Goal: Task Accomplishment & Management: Complete application form

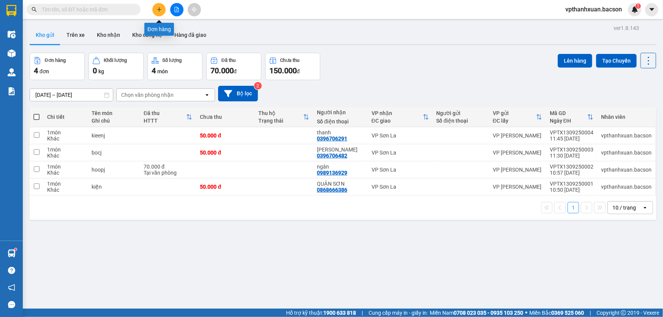
click at [159, 11] on icon "plus" at bounding box center [159, 9] width 0 height 4
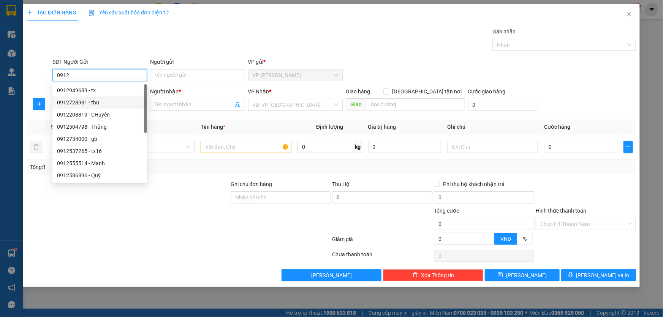
click at [109, 106] on div "0912728981 - thu" at bounding box center [99, 102] width 85 height 8
type input "0912728981"
type input "thu"
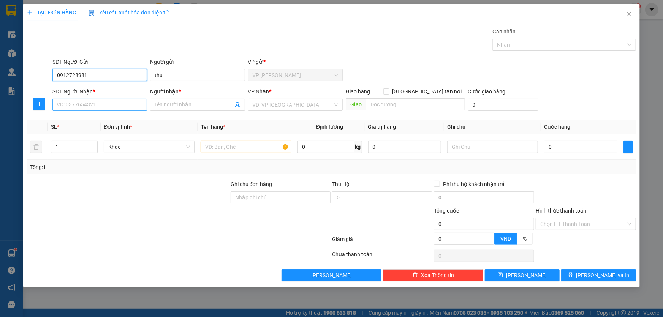
type input "0912728981"
click at [115, 110] on input "SĐT Người Nhận *" at bounding box center [99, 105] width 95 height 12
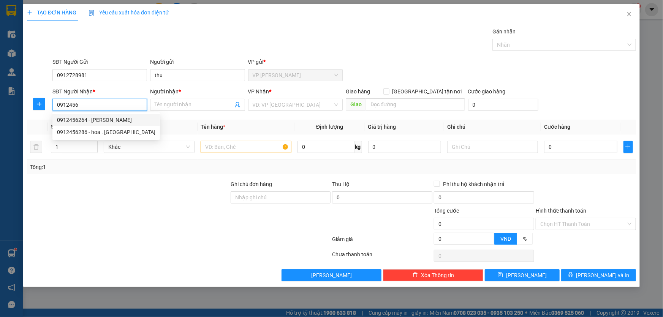
click at [81, 122] on div "0912456264 - MINH TÂM" at bounding box center [106, 120] width 98 height 8
type input "0912456264"
type input "[PERSON_NAME]"
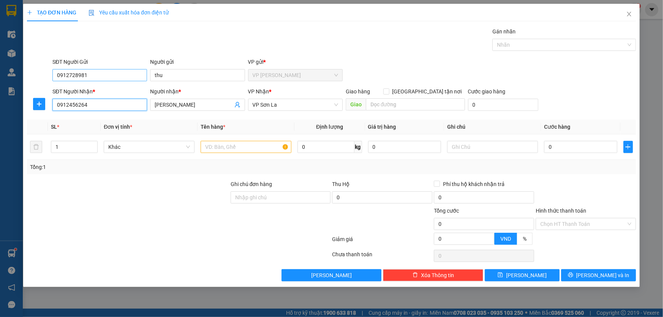
type input "0912456264"
click at [125, 75] on input "0912728981" at bounding box center [99, 75] width 95 height 12
type input "0"
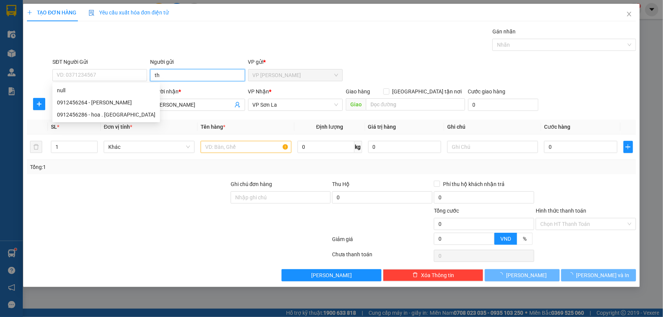
click at [180, 76] on input "th" at bounding box center [197, 75] width 95 height 12
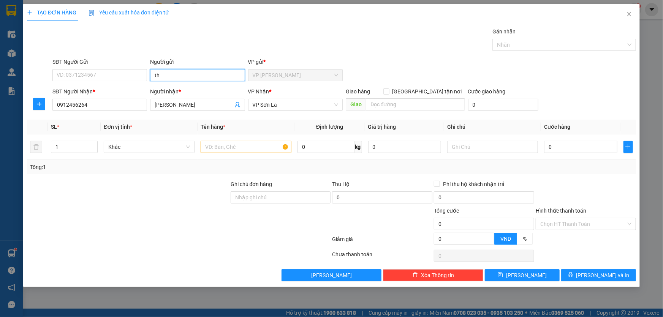
type input "t"
drag, startPoint x: 223, startPoint y: 145, endPoint x: 219, endPoint y: 141, distance: 6.5
click at [223, 144] on input "text" at bounding box center [246, 147] width 91 height 12
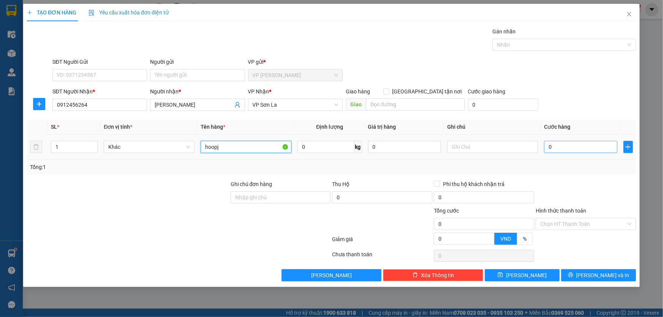
type input "hoopj"
click at [558, 144] on input "0" at bounding box center [580, 147] width 73 height 12
type input "7"
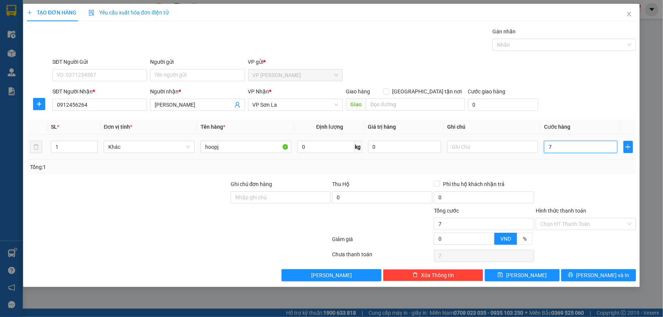
type input "70"
type input "70.000"
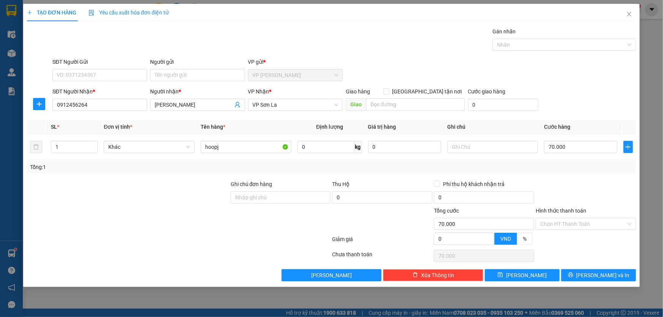
click at [573, 106] on div "SĐT Người Nhận * 0912456264 Người nhận * MINH TÂM VP Nhận * VP Sơn La Giao hàng…" at bounding box center [344, 100] width 586 height 27
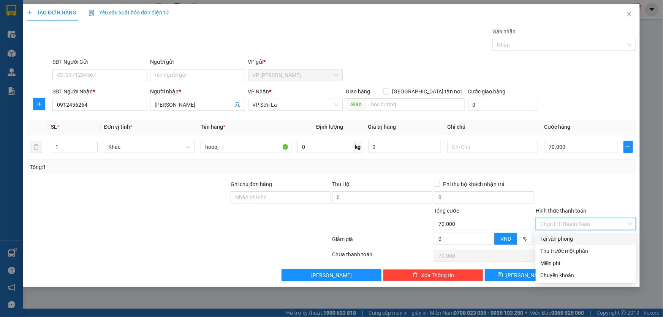
click at [578, 227] on input "Hình thức thanh toán" at bounding box center [583, 223] width 86 height 11
click at [570, 240] on div "Tại văn phòng" at bounding box center [585, 239] width 91 height 8
type input "0"
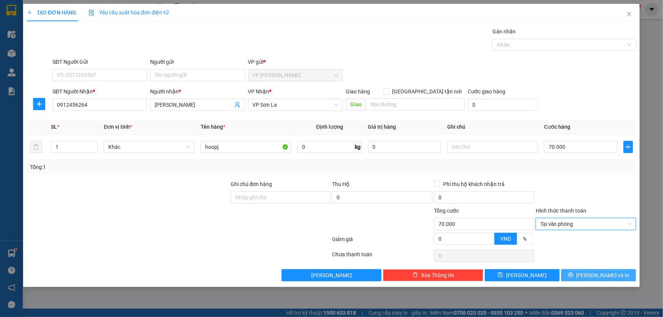
click at [583, 276] on button "[PERSON_NAME] và In" at bounding box center [598, 275] width 75 height 12
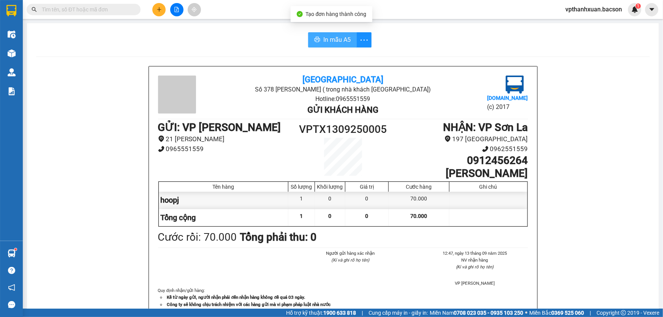
click at [348, 44] on span "In mẫu A5" at bounding box center [336, 39] width 27 height 9
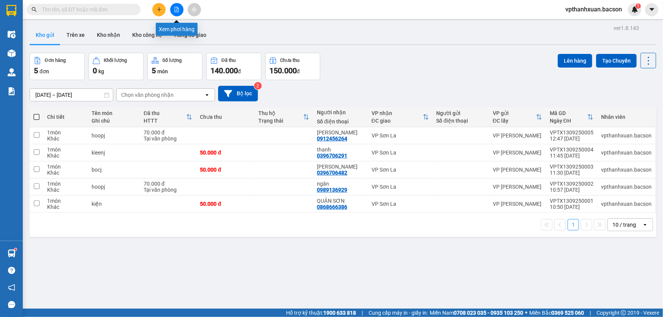
drag, startPoint x: 178, startPoint y: 12, endPoint x: 172, endPoint y: 16, distance: 7.2
click at [176, 13] on button at bounding box center [176, 9] width 13 height 13
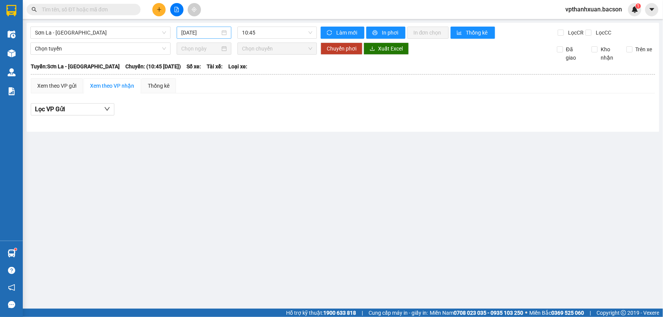
click at [205, 35] on input "13/09/2025" at bounding box center [200, 32] width 39 height 8
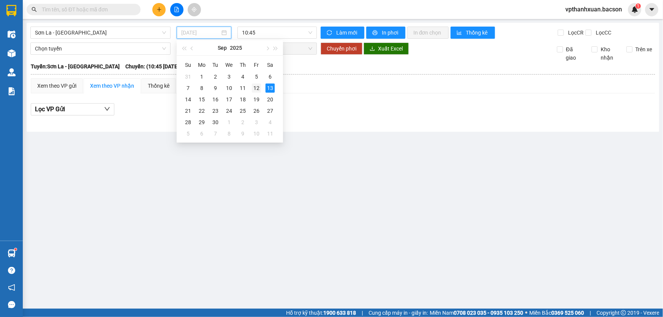
click at [259, 88] on div "12" at bounding box center [256, 88] width 9 height 9
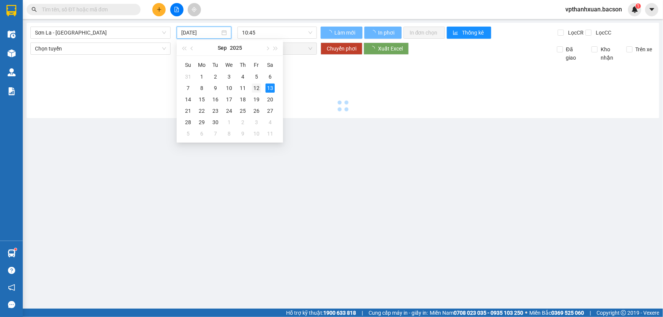
type input "12/09/2025"
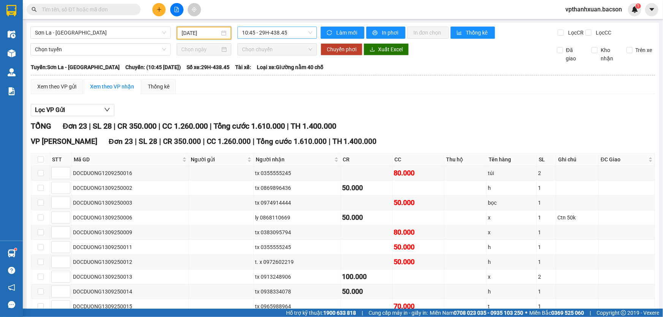
click at [254, 29] on span "10:45 - 29H-438.45" at bounding box center [277, 32] width 70 height 11
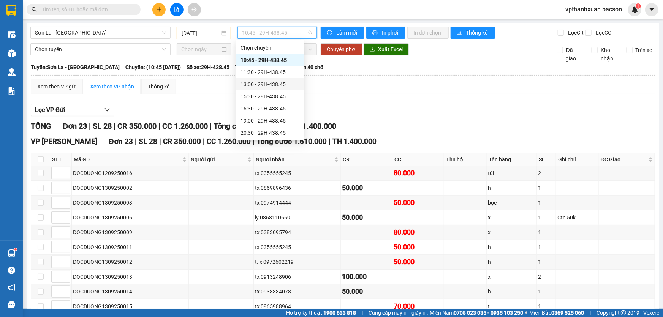
scroll to position [36, 0]
click at [272, 76] on div "16:30 - 29H-438.45" at bounding box center [269, 72] width 59 height 8
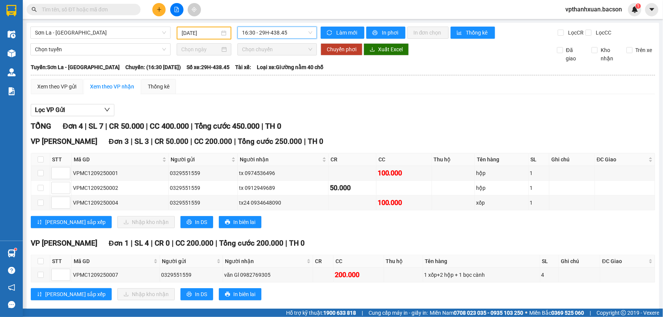
click at [273, 36] on span "16:30 - 29H-438.45" at bounding box center [277, 32] width 70 height 11
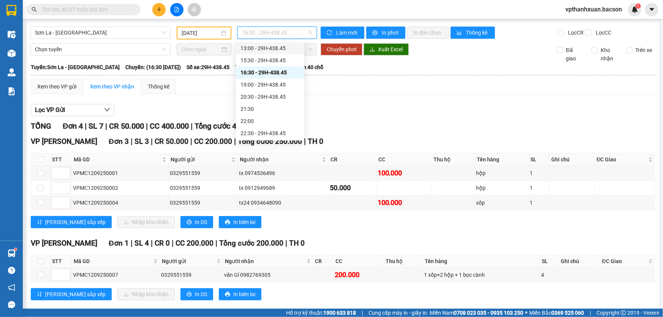
click at [277, 47] on div "13:00 - 29H-438.45" at bounding box center [269, 48] width 59 height 8
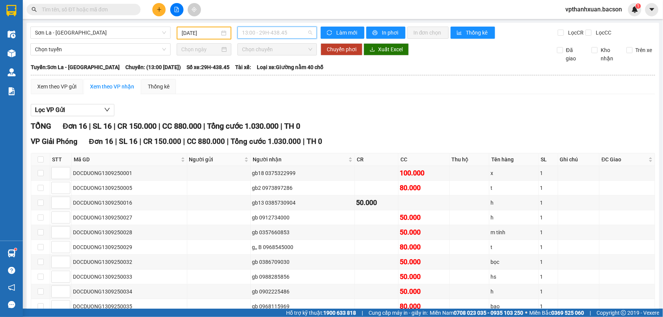
click at [280, 30] on span "13:00 - 29H-438.45" at bounding box center [277, 32] width 70 height 11
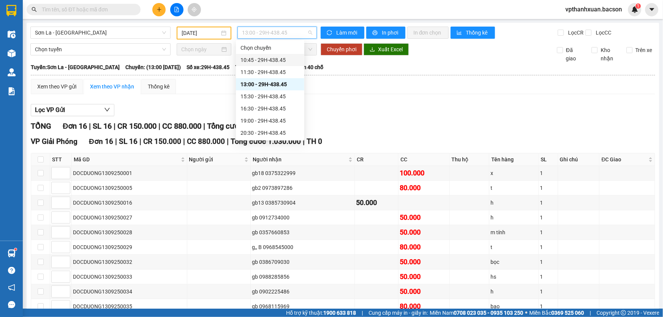
click at [272, 58] on div "10:45 - 29H-438.45" at bounding box center [269, 60] width 59 height 8
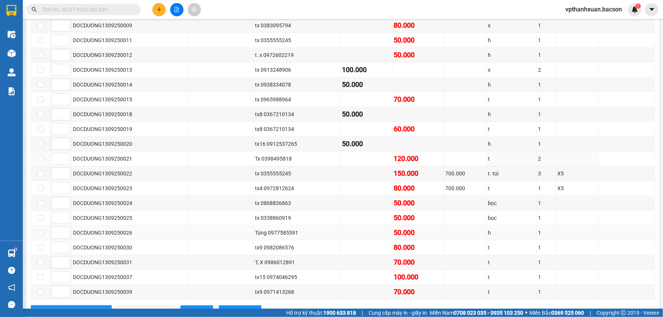
scroll to position [234, 0]
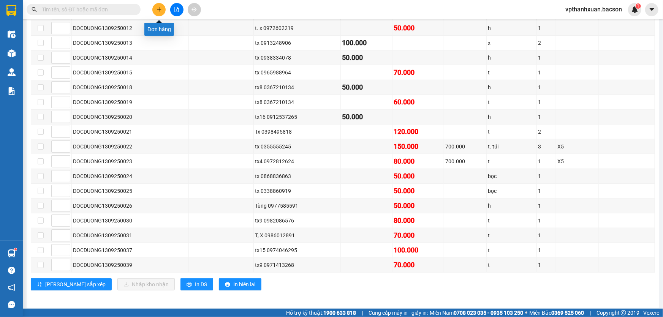
click at [156, 8] on icon "plus" at bounding box center [158, 9] width 5 height 5
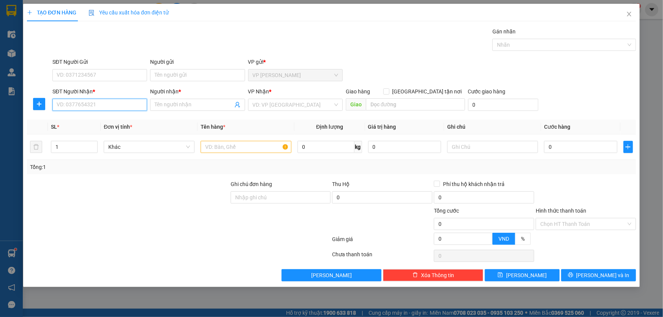
click at [123, 109] on input "SĐT Người Nhận *" at bounding box center [99, 105] width 95 height 12
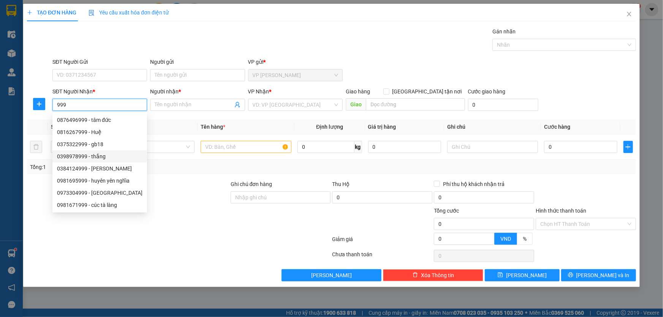
click at [57, 104] on input "999" at bounding box center [99, 105] width 95 height 12
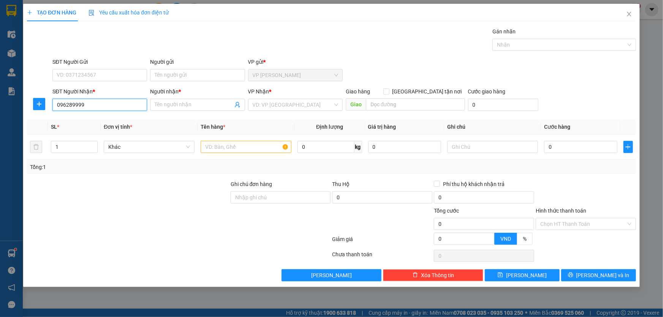
type input "0962890999"
click at [112, 121] on div "0962890999 - Duy Lương" at bounding box center [99, 120] width 85 height 8
type input "[PERSON_NAME]"
type input "0962890999"
click at [250, 152] on input "text" at bounding box center [246, 147] width 91 height 12
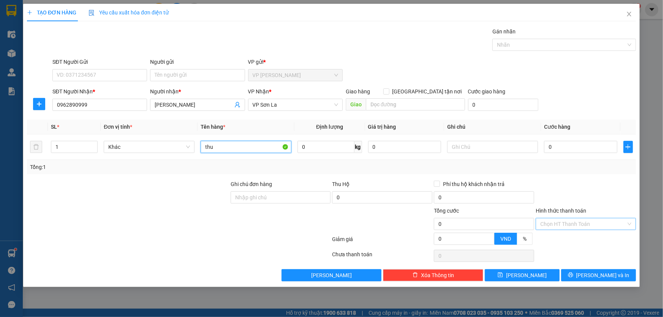
type input "thu"
click at [590, 226] on input "Hình thức thanh toán" at bounding box center [583, 223] width 86 height 11
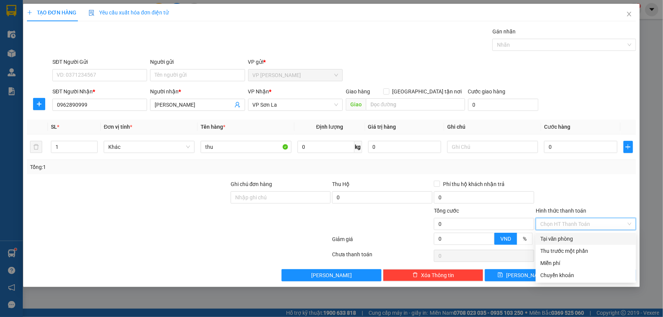
click at [570, 240] on div "Tại văn phòng" at bounding box center [585, 239] width 91 height 8
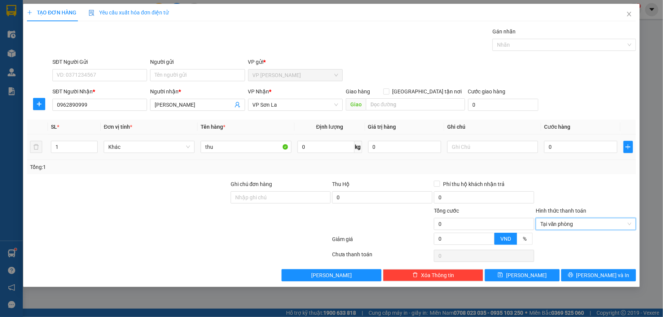
click at [577, 153] on div "0" at bounding box center [580, 146] width 73 height 15
click at [575, 149] on input "0" at bounding box center [580, 147] width 73 height 12
type input "5"
type input "50"
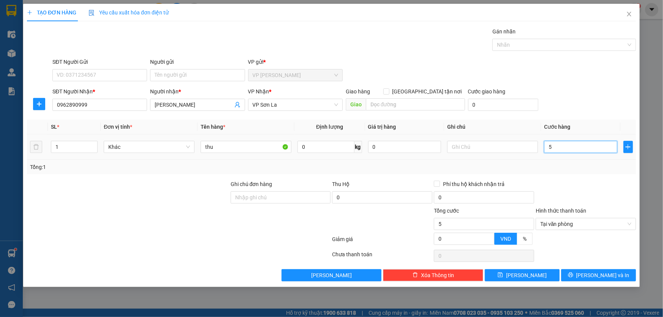
type input "50"
click at [576, 224] on span "Tại văn phòng" at bounding box center [585, 223] width 91 height 11
type input "50.000"
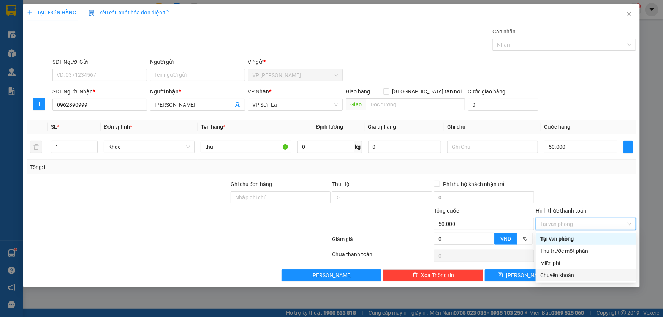
drag, startPoint x: 564, startPoint y: 241, endPoint x: 574, endPoint y: 277, distance: 37.9
click at [574, 277] on div "Tại văn phòng Thu trước một phần Miễn phí Chuyển khoản" at bounding box center [585, 257] width 100 height 49
drag, startPoint x: 573, startPoint y: 253, endPoint x: 596, endPoint y: 273, distance: 30.4
click at [594, 286] on div "TẠO ĐƠN HÀNG Yêu cầu xuất hóa đơn điện tử Transit Pickup Surcharge Ids Transit …" at bounding box center [331, 145] width 616 height 283
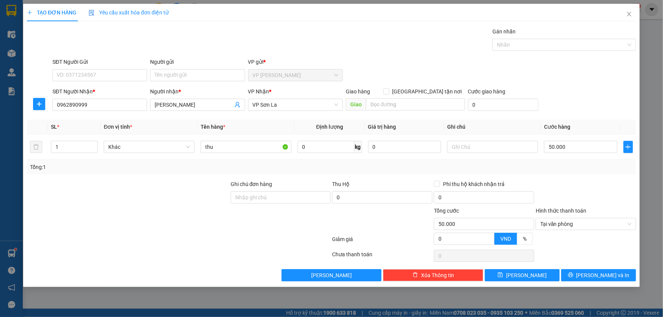
click at [625, 202] on div at bounding box center [586, 193] width 102 height 27
type input "50.000"
click at [573, 277] on icon "printer" at bounding box center [570, 275] width 5 height 5
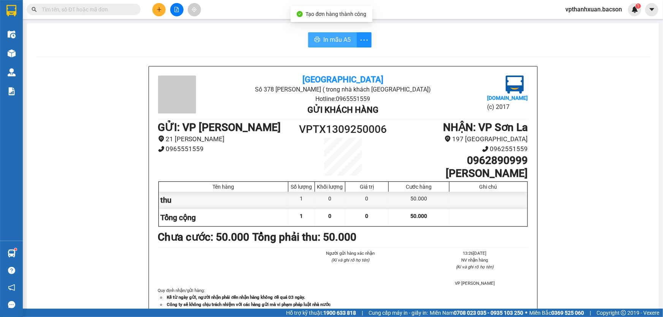
click at [326, 35] on span "In mẫu A5" at bounding box center [336, 39] width 27 height 9
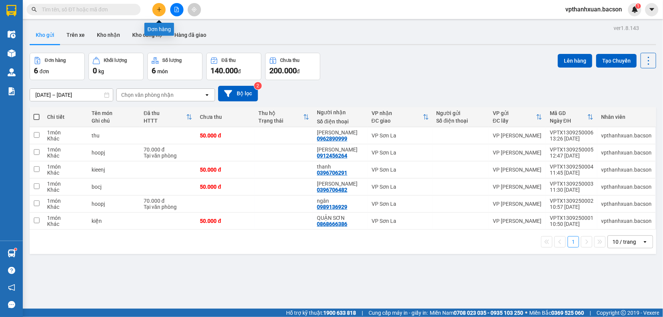
click at [156, 13] on button at bounding box center [158, 9] width 13 height 13
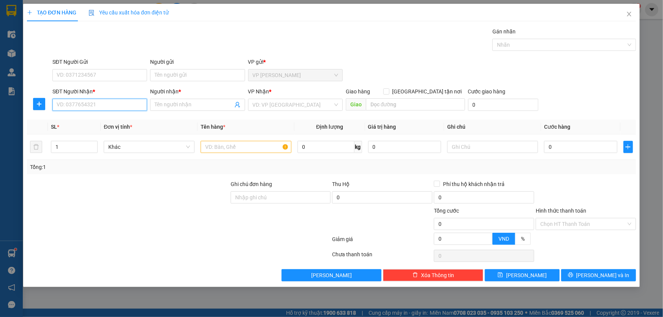
click at [132, 109] on input "SĐT Người Nhận *" at bounding box center [99, 105] width 95 height 12
type input "0938503780"
click at [175, 106] on input "Người nhận *" at bounding box center [194, 105] width 78 height 8
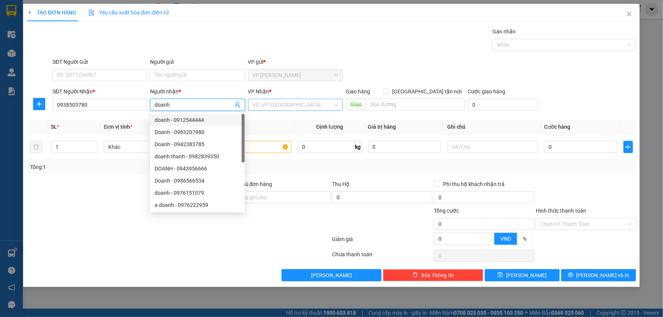
type input "doanh"
drag, startPoint x: 257, startPoint y: 103, endPoint x: 258, endPoint y: 106, distance: 3.8
click at [258, 103] on input "search" at bounding box center [293, 104] width 80 height 11
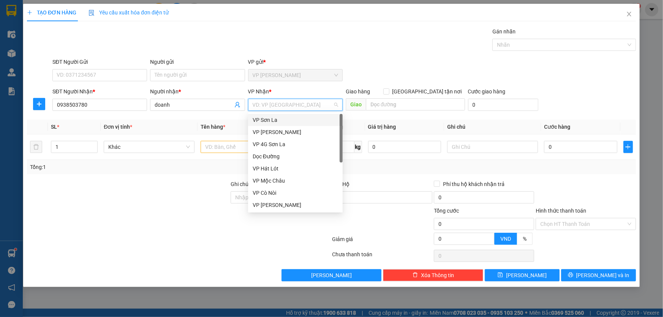
click at [281, 120] on div "VP Sơn La" at bounding box center [295, 120] width 85 height 8
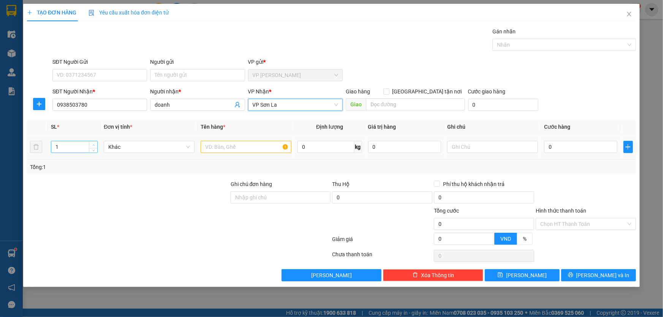
type input "2"
click at [94, 144] on icon "up" at bounding box center [93, 145] width 3 height 3
click at [209, 150] on input "text" at bounding box center [246, 147] width 91 height 12
type input "kieenj"
click at [585, 149] on input "0" at bounding box center [580, 147] width 73 height 12
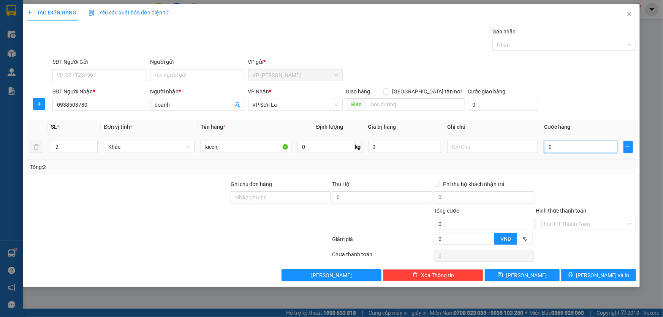
type input "1"
type input "10"
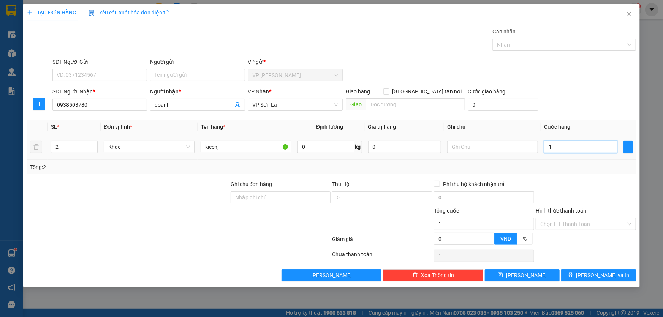
type input "10"
type input "100"
type input "100.000"
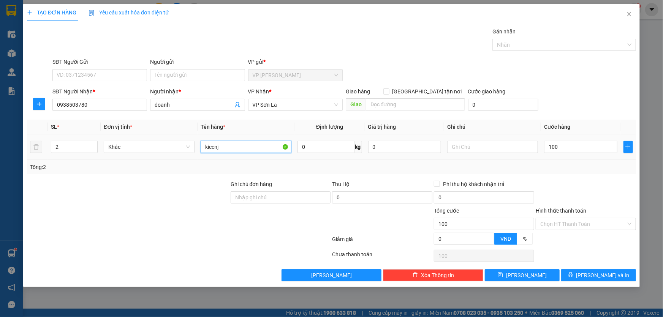
type input "100.000"
drag, startPoint x: 239, startPoint y: 148, endPoint x: 235, endPoint y: 148, distance: 3.9
click at [238, 148] on input "kieenj" at bounding box center [246, 147] width 91 height 12
type input "k"
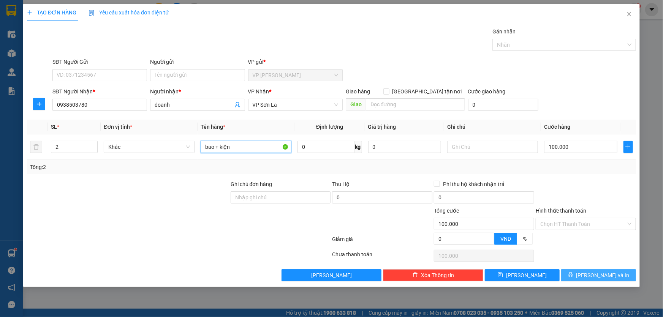
type input "bao + kiện"
click at [573, 273] on icon "printer" at bounding box center [570, 274] width 5 height 5
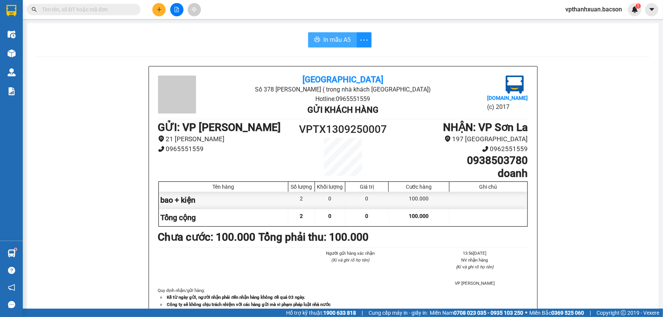
click at [334, 44] on span "In mẫu A5" at bounding box center [336, 39] width 27 height 9
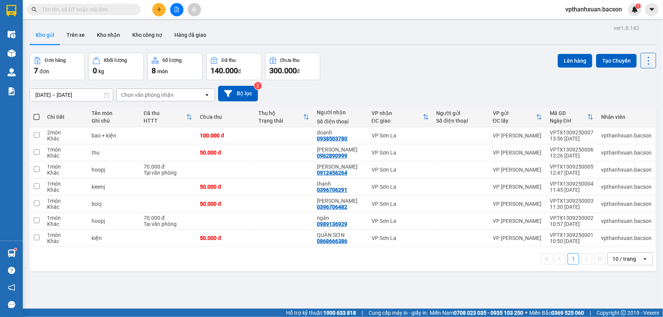
click at [159, 12] on icon "plus" at bounding box center [158, 9] width 5 height 5
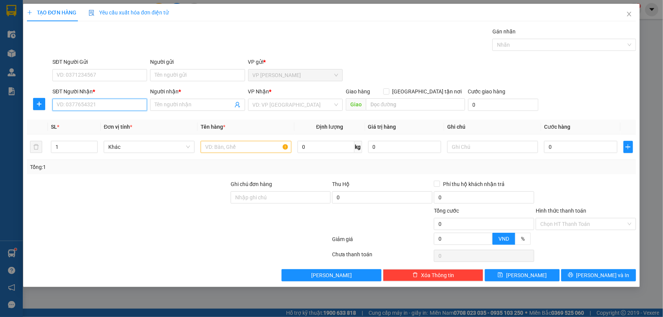
click at [112, 107] on input "SĐT Người Nhận *" at bounding box center [99, 105] width 95 height 12
type input "0"
click at [96, 121] on div "0329635589 - thoan quỳnh nhai" at bounding box center [99, 120] width 85 height 8
type input "0329635589"
type input "thoan [PERSON_NAME]"
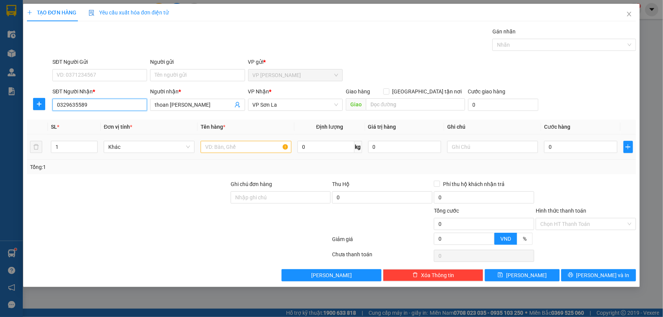
type input "0329635589"
click at [234, 148] on input "text" at bounding box center [246, 147] width 91 height 12
type input "hộp"
click at [581, 148] on input "0" at bounding box center [580, 147] width 73 height 12
type input "1"
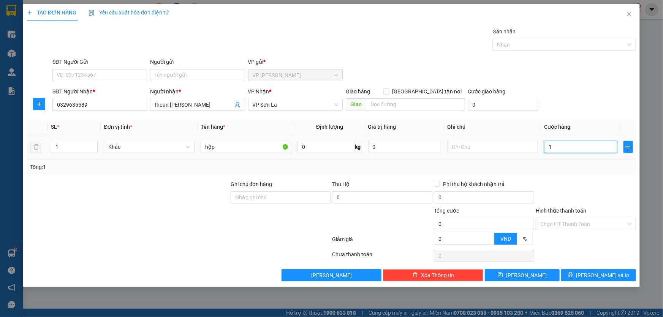
type input "1"
type input "10"
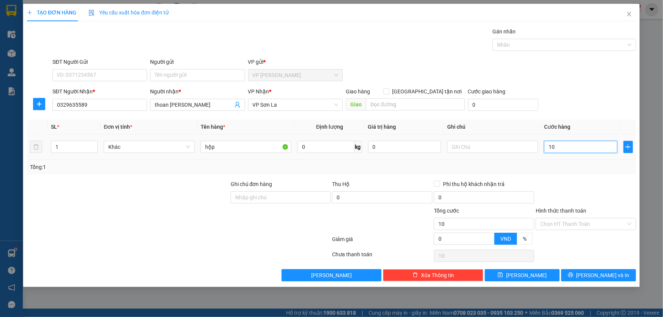
type input "100"
type input "100.000"
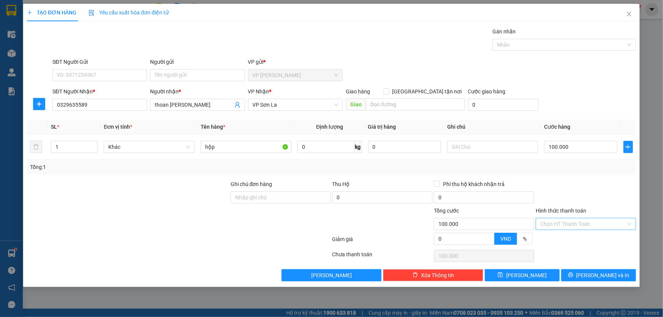
click at [589, 220] on input "Hình thức thanh toán" at bounding box center [583, 223] width 86 height 11
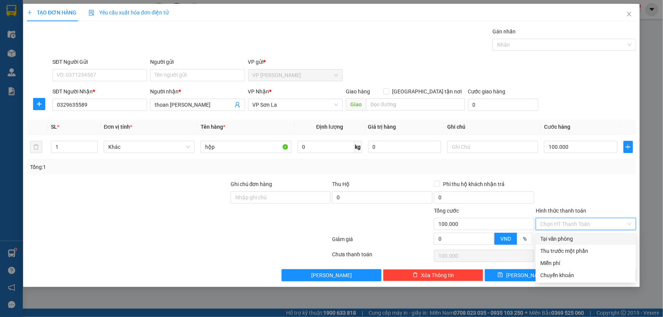
click at [580, 242] on div "Tại văn phòng" at bounding box center [585, 239] width 91 height 8
type input "0"
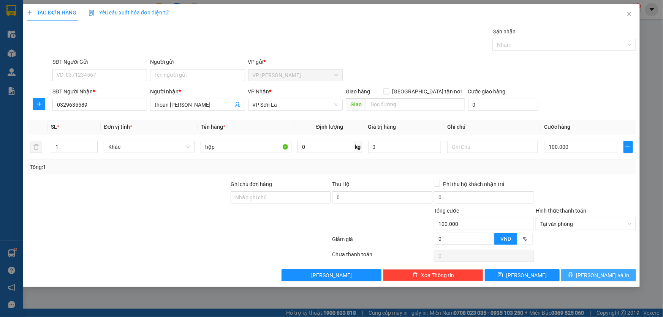
click at [592, 273] on span "[PERSON_NAME] và In" at bounding box center [602, 275] width 53 height 8
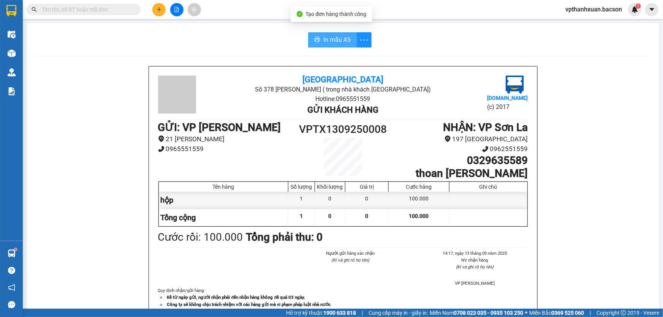
drag, startPoint x: 333, startPoint y: 40, endPoint x: 335, endPoint y: 69, distance: 28.9
click at [334, 41] on span "In mẫu A5" at bounding box center [336, 39] width 27 height 9
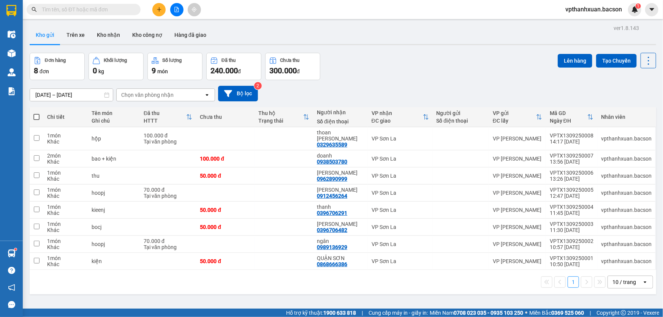
click at [156, 11] on icon "plus" at bounding box center [158, 9] width 5 height 5
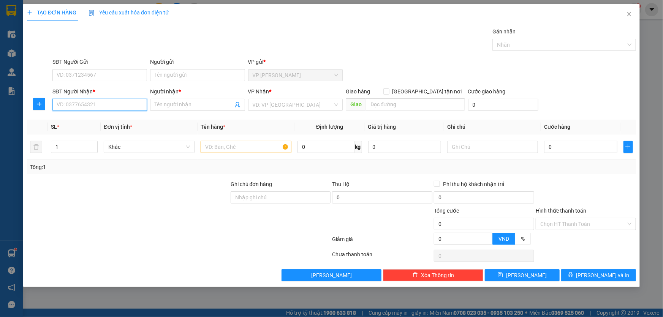
click at [121, 103] on input "SĐT Người Nhận *" at bounding box center [99, 105] width 95 height 12
click at [113, 131] on div "0972346669 - sáu" at bounding box center [99, 132] width 85 height 8
type input "0972346669"
type input "sáu"
type input "0972346669"
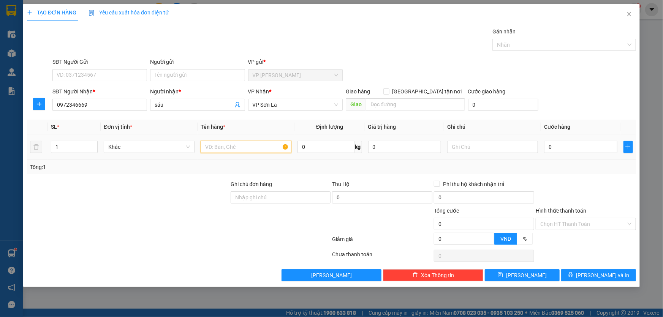
click at [241, 152] on input "text" at bounding box center [246, 147] width 91 height 12
click at [242, 152] on input "text" at bounding box center [246, 147] width 91 height 12
type input "hộp"
click at [580, 151] on input "0" at bounding box center [580, 147] width 73 height 12
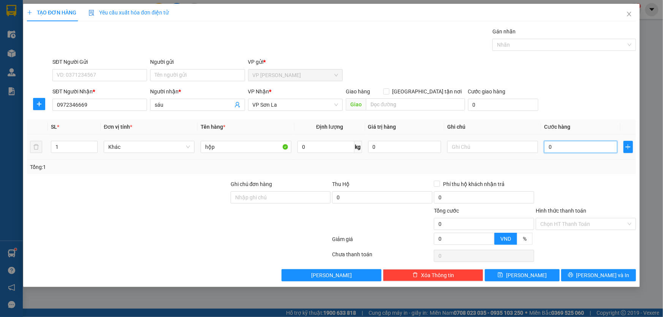
type input "7"
type input "70"
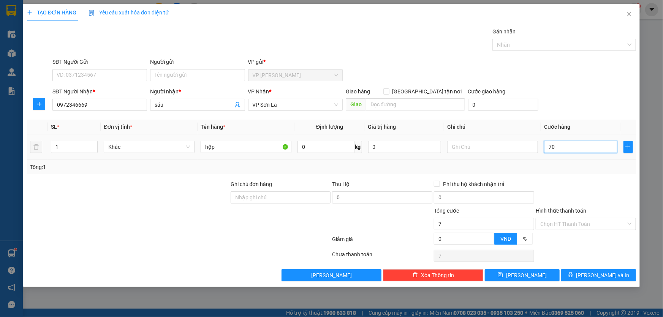
type input "70"
type input "70.000"
click at [559, 224] on input "Hình thức thanh toán" at bounding box center [583, 223] width 86 height 11
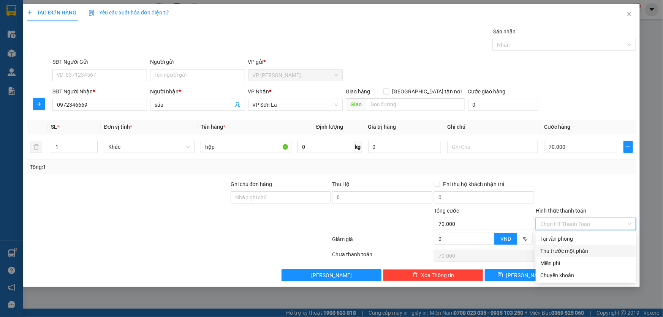
click at [564, 251] on div "Thu trước một phần" at bounding box center [585, 251] width 91 height 8
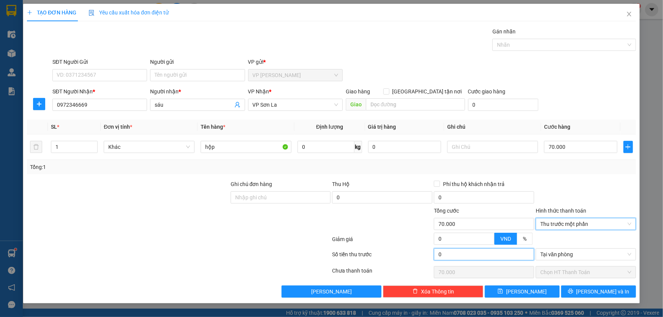
click at [462, 257] on input "0" at bounding box center [484, 254] width 100 height 12
type input "2"
type input "69.998"
type input "20"
type input "69.980"
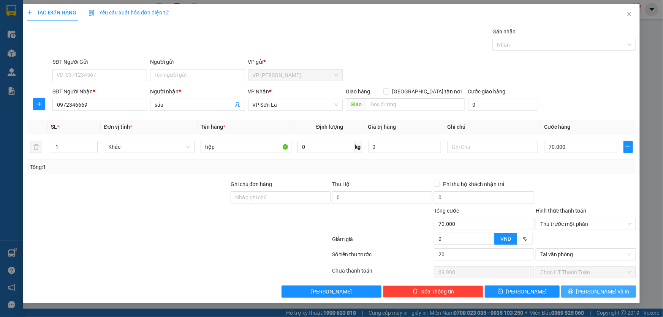
type input "20.000"
type input "50.000"
click at [592, 289] on span "[PERSON_NAME] và In" at bounding box center [602, 291] width 53 height 8
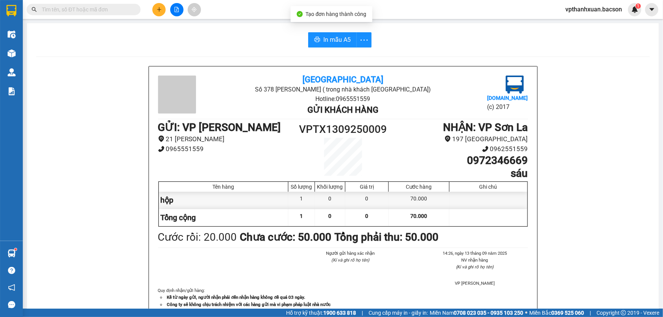
click at [325, 49] on div "In mẫu A5 Bắc Sơn Số 378 Nguyễn Trãi ( trong nhà khách Sơn La) Hotline: 0965551…" at bounding box center [343, 193] width 632 height 340
click at [328, 45] on button "In mẫu A5" at bounding box center [332, 39] width 49 height 15
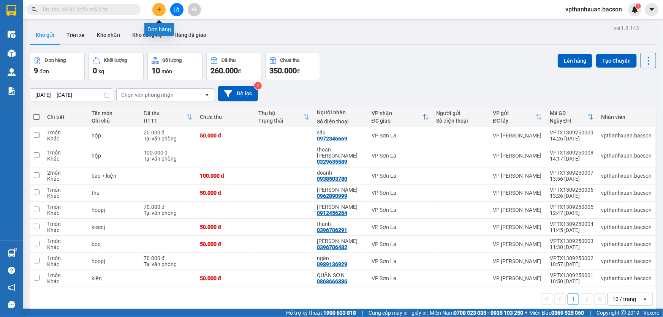
click at [164, 9] on button at bounding box center [158, 9] width 13 height 13
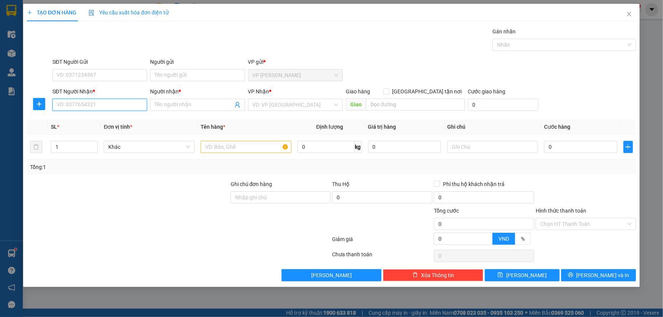
click at [100, 106] on input "SĐT Người Nhận *" at bounding box center [99, 105] width 95 height 12
click at [99, 120] on div "0368797066 - [PERSON_NAME]" at bounding box center [99, 120] width 85 height 8
type input "0368797066"
type input "Hoàng"
type input "0368797066"
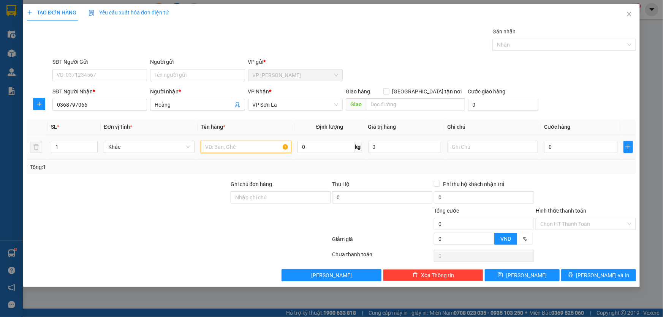
click at [260, 146] on input "text" at bounding box center [246, 147] width 91 height 12
type input "v"
type input "can"
click at [576, 149] on input "0" at bounding box center [580, 147] width 73 height 12
type input "8"
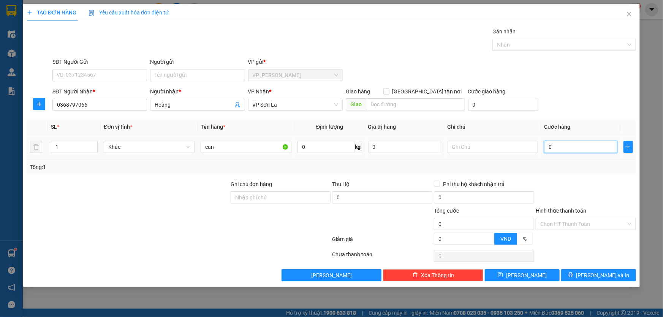
type input "8"
type input "0"
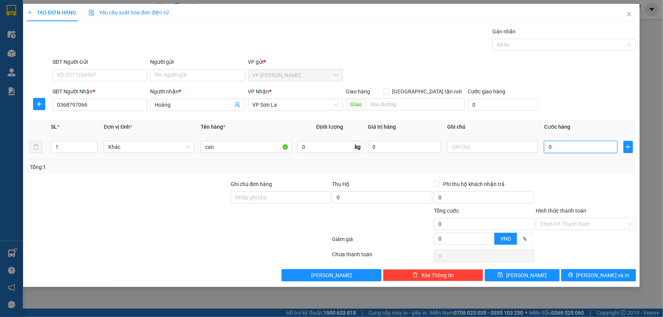
type input "05"
type input "5"
type input "050"
type input "50"
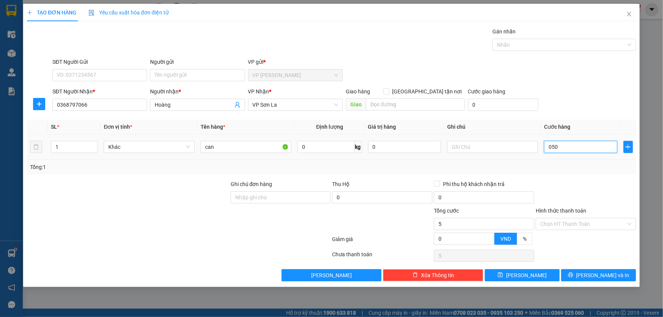
type input "50"
type input "50.000"
click at [573, 277] on span "printer" at bounding box center [570, 275] width 5 height 6
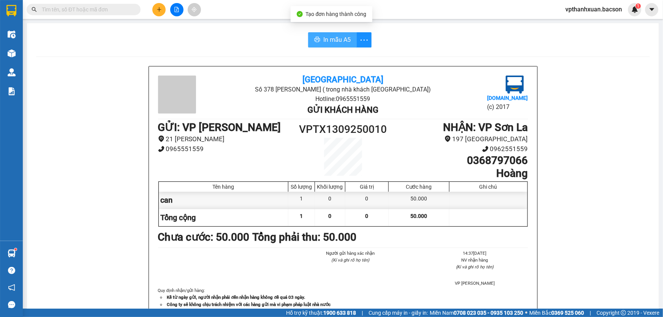
click at [328, 38] on span "In mẫu A5" at bounding box center [336, 39] width 27 height 9
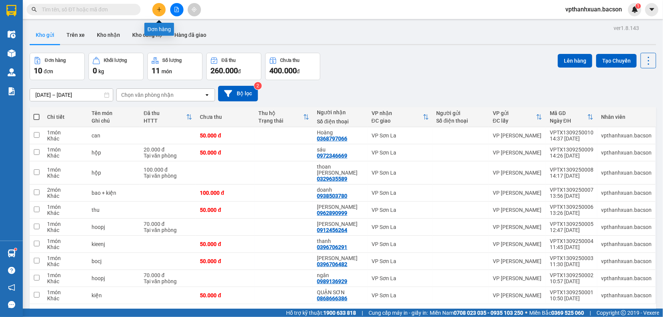
click at [156, 12] on button at bounding box center [158, 9] width 13 height 13
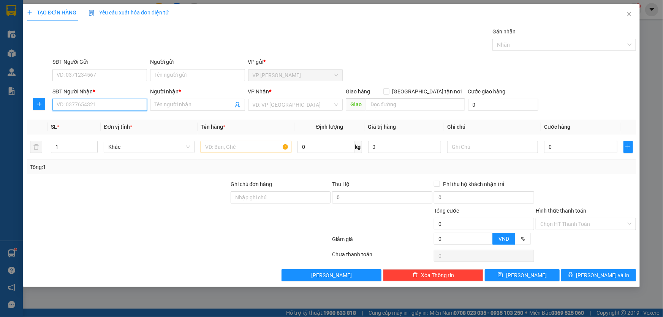
click at [132, 100] on input "SĐT Người Nhận *" at bounding box center [99, 105] width 95 height 12
click at [92, 102] on input "SĐT Người Nhận *" at bounding box center [99, 105] width 95 height 12
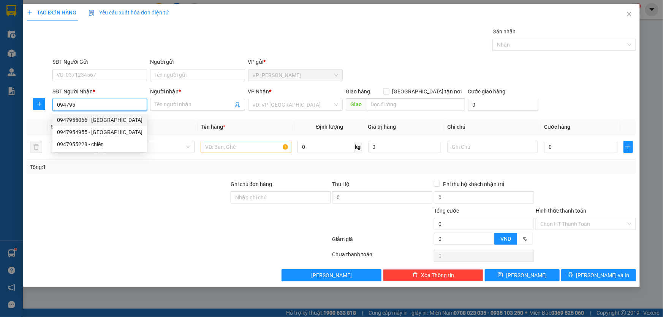
click at [86, 118] on div "0947955066 - hà" at bounding box center [99, 120] width 85 height 8
type input "0947955066"
type input "hà"
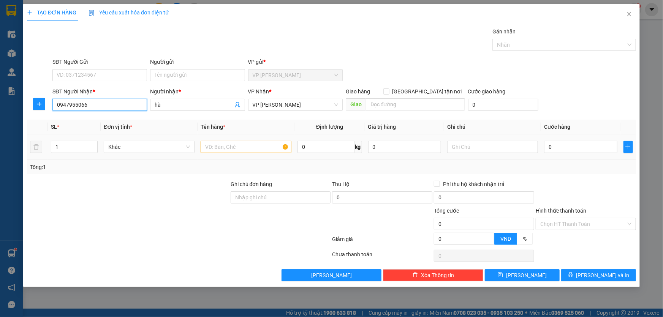
type input "0947955066"
click at [284, 154] on div at bounding box center [246, 146] width 91 height 15
click at [257, 148] on input "text" at bounding box center [246, 147] width 91 height 12
type input "hộp"
type input "4"
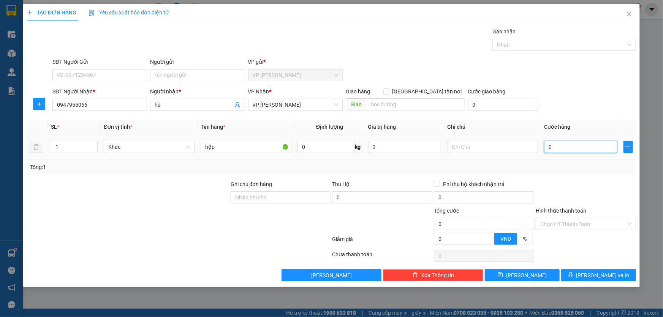
type input "4"
type input "45"
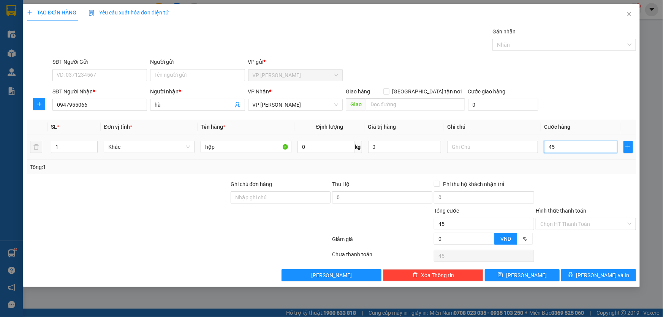
type input "4"
type input "0"
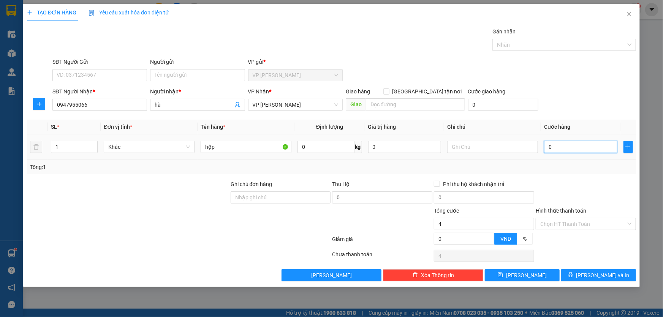
type input "0"
type input "05"
type input "5"
type input "050"
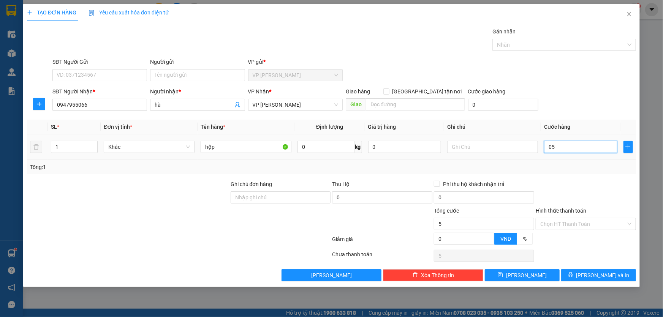
type input "50"
type input "50.000"
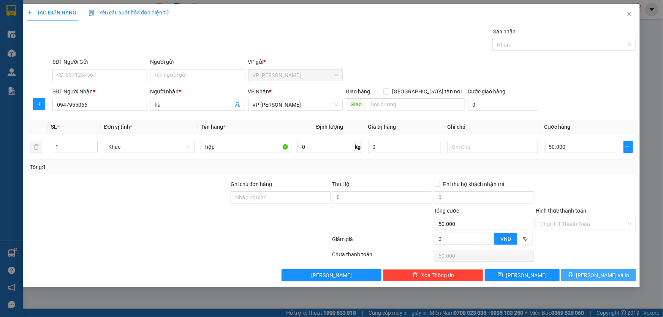
click at [596, 273] on span "[PERSON_NAME] và In" at bounding box center [602, 275] width 53 height 8
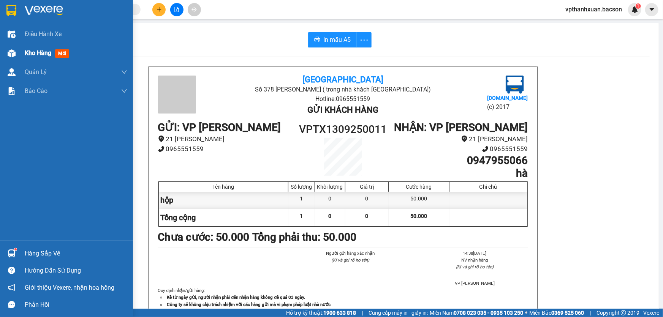
click at [60, 55] on span "mới" at bounding box center [62, 53] width 14 height 8
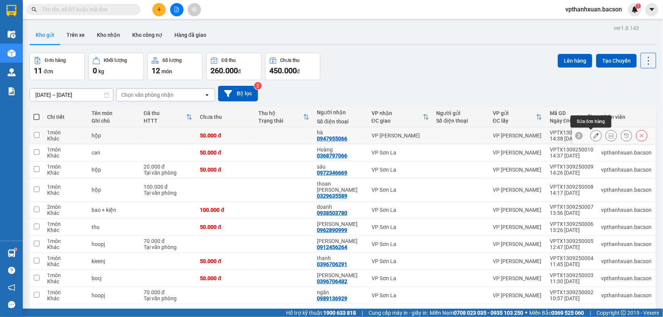
click at [593, 136] on icon at bounding box center [595, 135] width 5 height 5
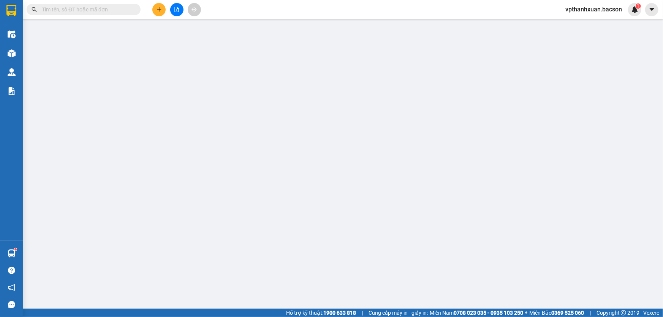
type input "0947955066"
type input "hà"
type input "50.000"
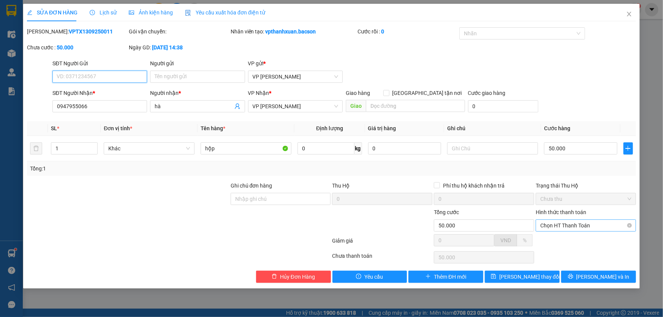
click at [594, 224] on span "Chọn HT Thanh Toán" at bounding box center [585, 225] width 91 height 11
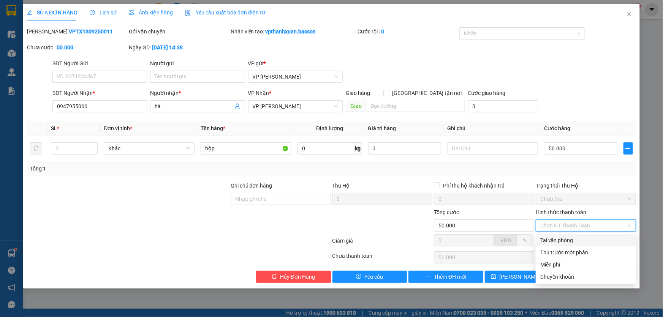
click at [586, 238] on div "Tại văn phòng" at bounding box center [585, 240] width 91 height 8
type input "0"
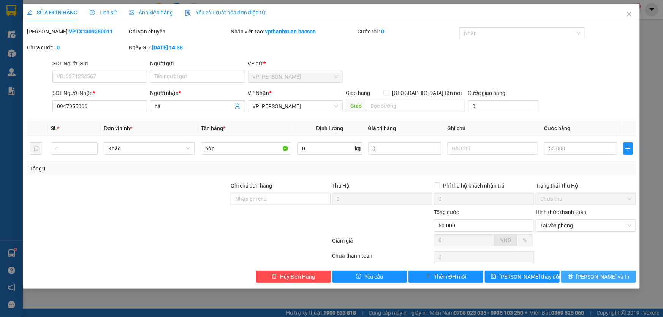
click at [584, 278] on button "[PERSON_NAME] và In" at bounding box center [598, 277] width 75 height 12
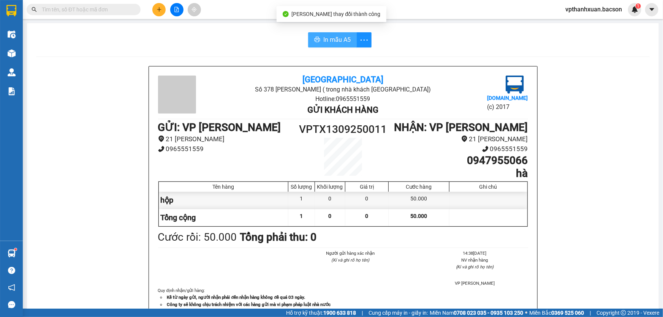
click at [342, 39] on span "In mẫu A5" at bounding box center [336, 39] width 27 height 9
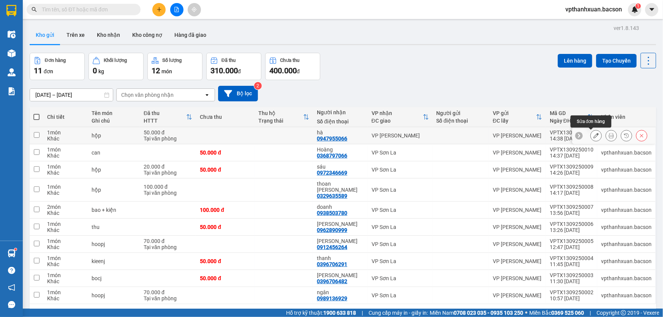
click at [594, 137] on button at bounding box center [596, 135] width 11 height 13
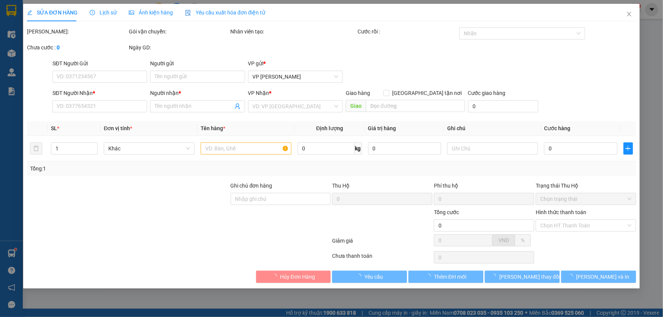
type input "0947955066"
type input "hà"
type input "50.000"
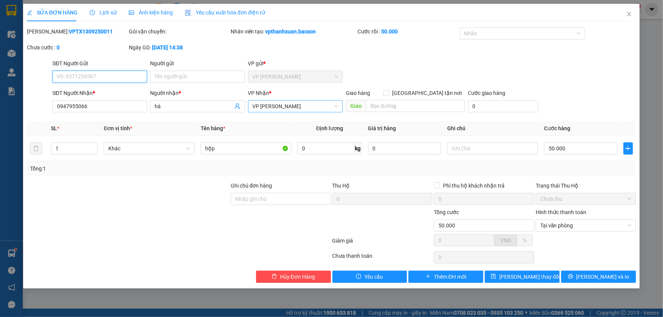
drag, startPoint x: 288, startPoint y: 105, endPoint x: 286, endPoint y: 112, distance: 6.6
click at [289, 105] on span "VP [PERSON_NAME]" at bounding box center [295, 106] width 85 height 11
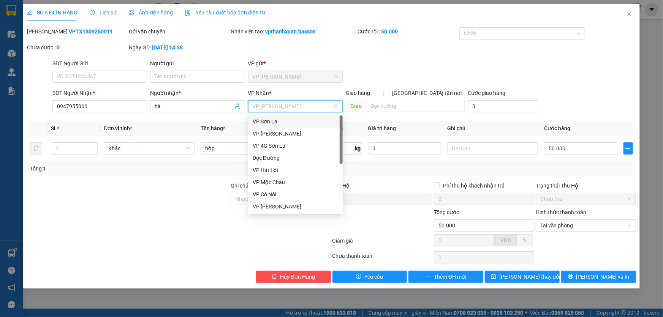
click at [280, 122] on div "VP Sơn La" at bounding box center [295, 121] width 85 height 8
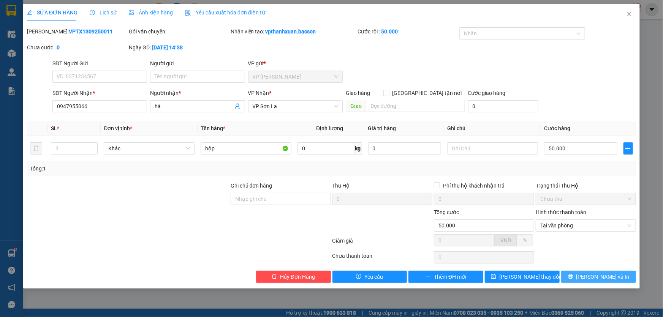
click at [594, 275] on span "[PERSON_NAME] và In" at bounding box center [602, 277] width 53 height 8
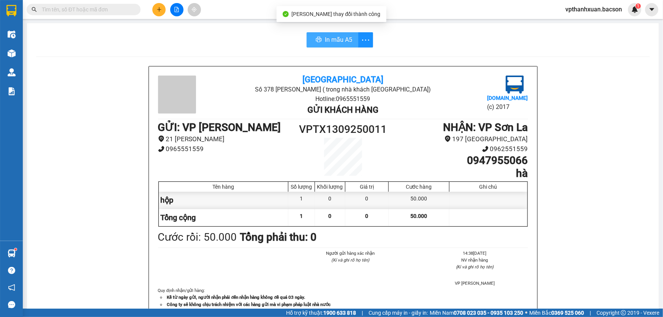
click at [319, 39] on icon "printer" at bounding box center [319, 39] width 6 height 6
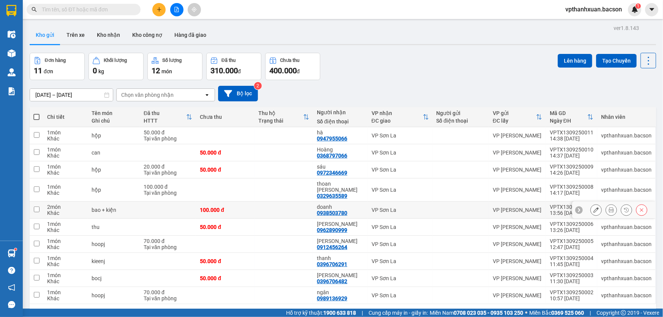
scroll to position [35, 0]
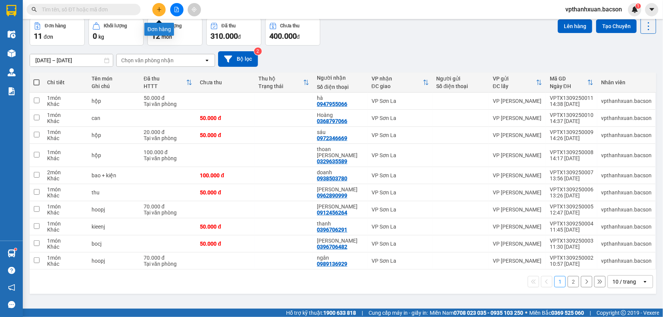
click at [158, 9] on icon "plus" at bounding box center [159, 9] width 4 height 0
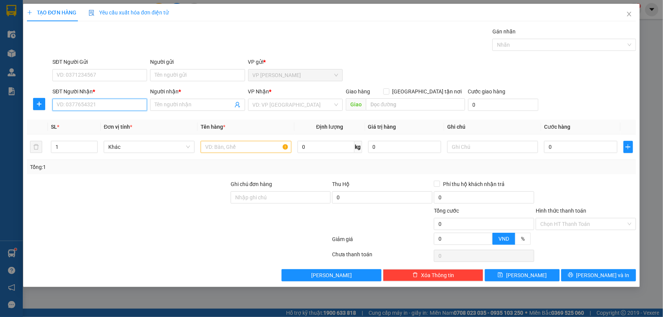
drag, startPoint x: 99, startPoint y: 100, endPoint x: 99, endPoint y: 107, distance: 6.5
click at [99, 103] on input "SĐT Người Nhận *" at bounding box center [99, 105] width 95 height 12
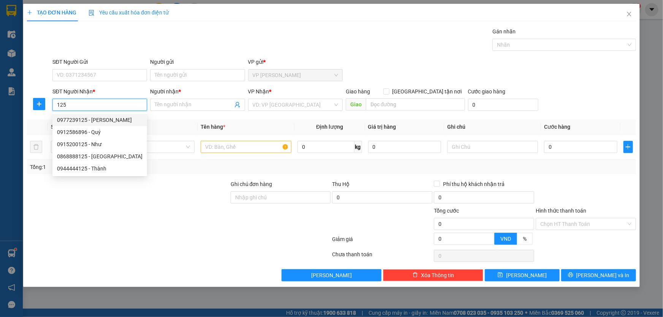
click at [90, 119] on div "0977239125 - Hiền quang thắng" at bounding box center [99, 120] width 85 height 8
type input "0977239125"
type input "[PERSON_NAME]"
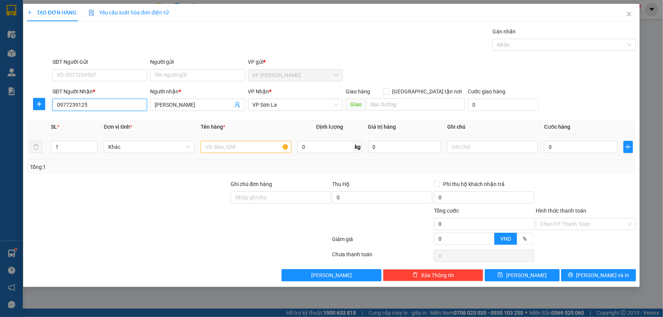
type input "0977239125"
click at [216, 149] on input "text" at bounding box center [246, 147] width 91 height 12
type input "hộp"
click at [591, 148] on input "0" at bounding box center [580, 147] width 73 height 12
type input "5"
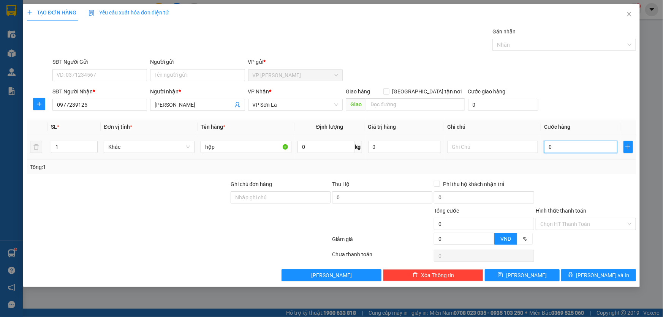
type input "5"
type input "50"
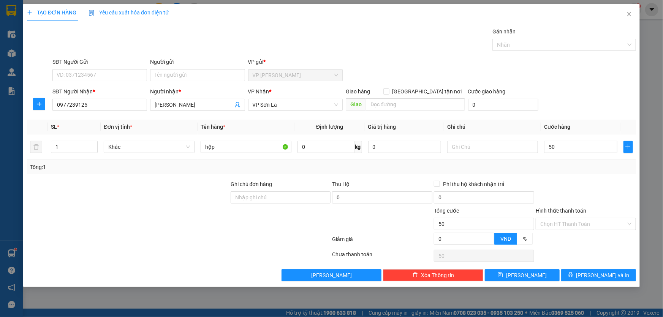
type input "50.000"
drag, startPoint x: 598, startPoint y: 105, endPoint x: 604, endPoint y: 167, distance: 62.5
click at [598, 105] on div "SĐT Người Nhận * 0977239125 Người nhận * Hiền quang thắng VP Nhận * VP Sơn La G…" at bounding box center [344, 100] width 586 height 27
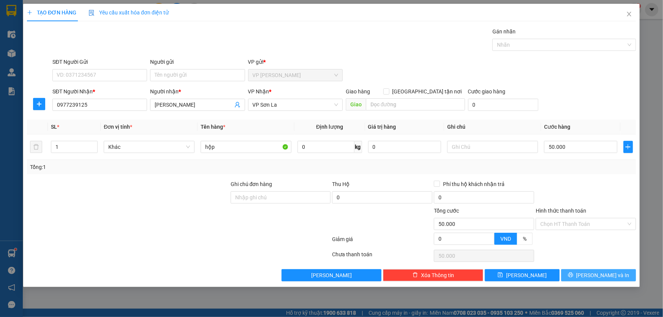
click at [573, 277] on span "printer" at bounding box center [570, 275] width 5 height 6
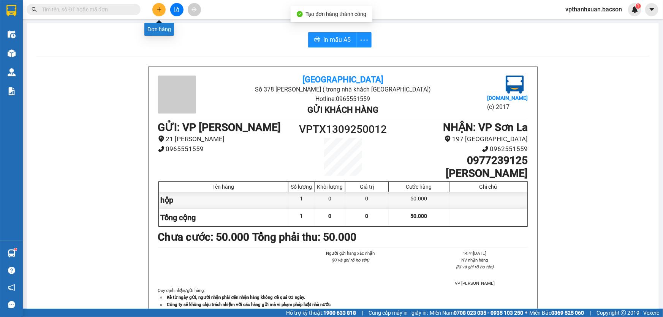
click at [159, 9] on icon "plus" at bounding box center [159, 9] width 4 height 0
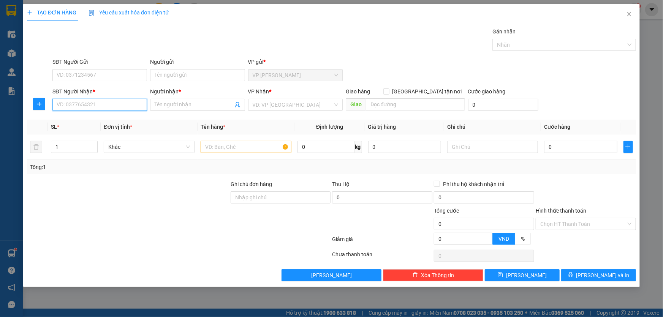
click at [117, 104] on input "SĐT Người Nhận *" at bounding box center [99, 105] width 95 height 12
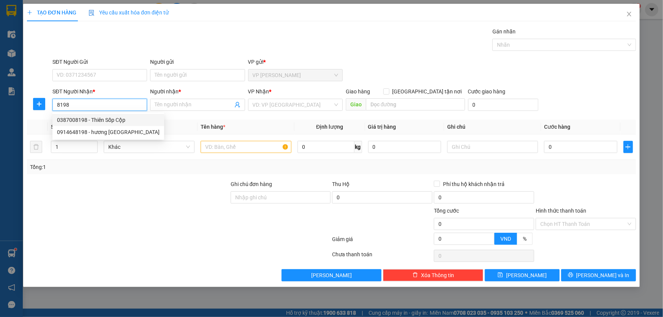
click at [95, 119] on div "0387008198 - Thiên Sốp Cộp" at bounding box center [108, 120] width 103 height 8
type input "0387008198"
type input "Thiên Sốp Cộp"
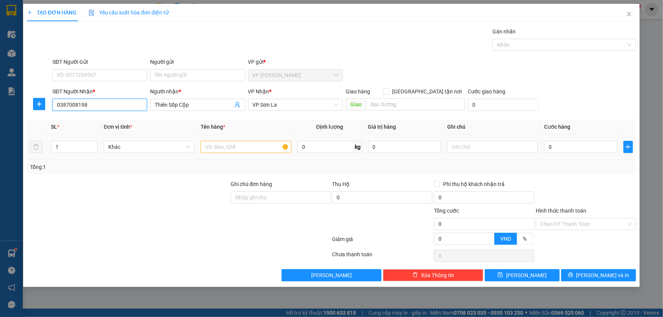
type input "0387008198"
click at [217, 145] on input "text" at bounding box center [246, 147] width 91 height 12
type input "kiện"
click at [578, 148] on input "0" at bounding box center [580, 147] width 73 height 12
type input "5"
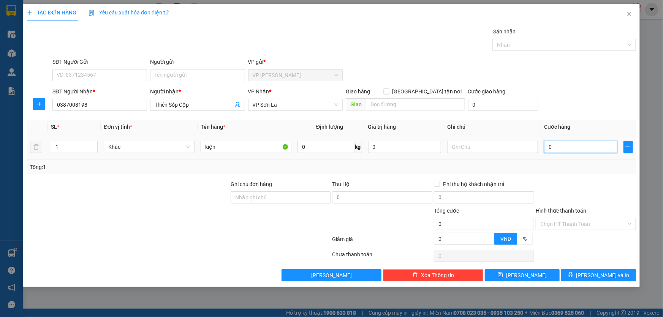
type input "5"
type input "50"
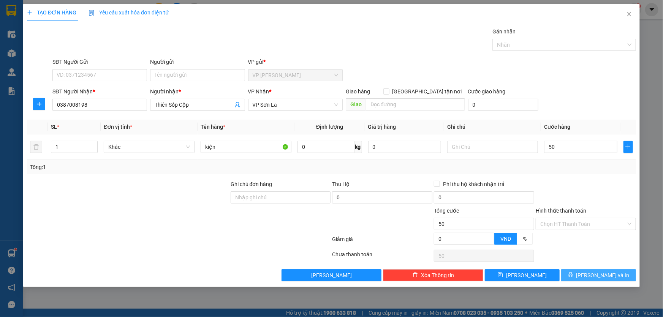
type input "50.000"
click at [590, 272] on button "[PERSON_NAME] và In" at bounding box center [598, 275] width 75 height 12
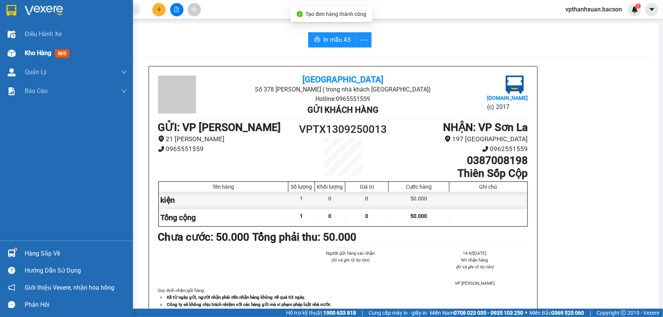
click at [64, 53] on span "mới" at bounding box center [62, 53] width 14 height 8
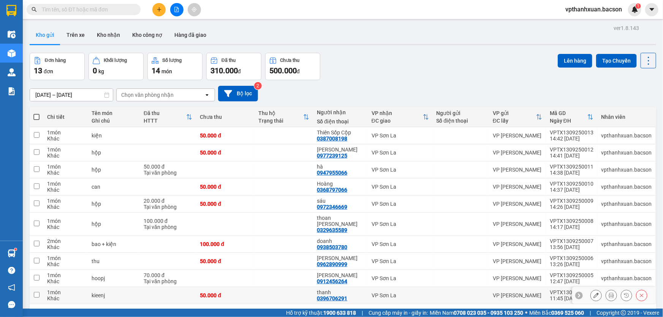
scroll to position [35, 0]
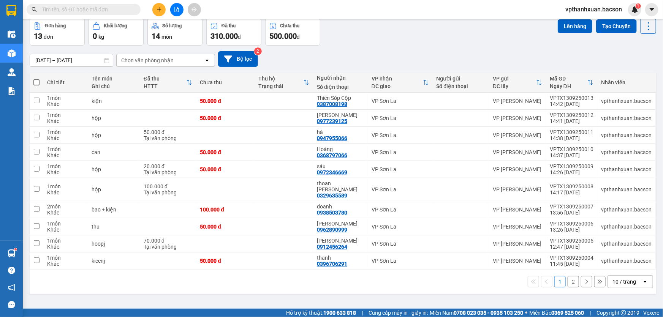
click at [623, 278] on div "10 / trang" at bounding box center [624, 282] width 24 height 8
click at [620, 256] on span "100 / trang" at bounding box center [621, 259] width 27 height 8
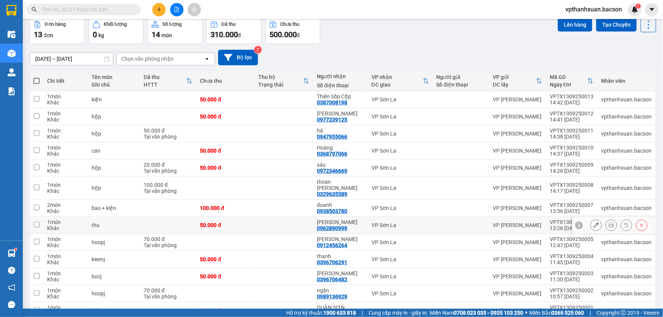
scroll to position [0, 0]
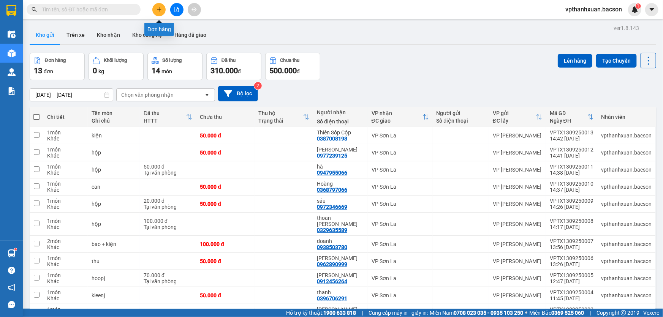
click at [159, 10] on icon "plus" at bounding box center [158, 9] width 5 height 5
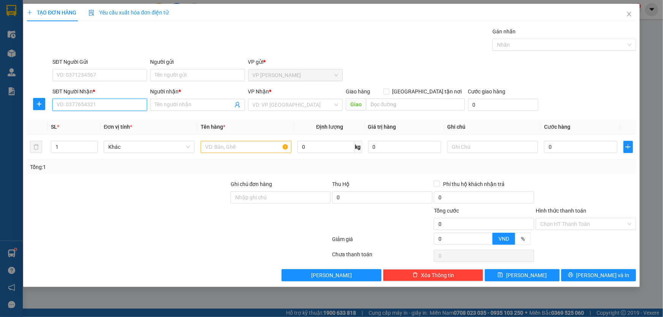
drag, startPoint x: 86, startPoint y: 103, endPoint x: 83, endPoint y: 95, distance: 9.2
click at [86, 104] on input "SĐT Người Nhận *" at bounding box center [99, 105] width 95 height 12
type input "0967778850"
click at [173, 107] on input "Người nhận *" at bounding box center [194, 105] width 78 height 8
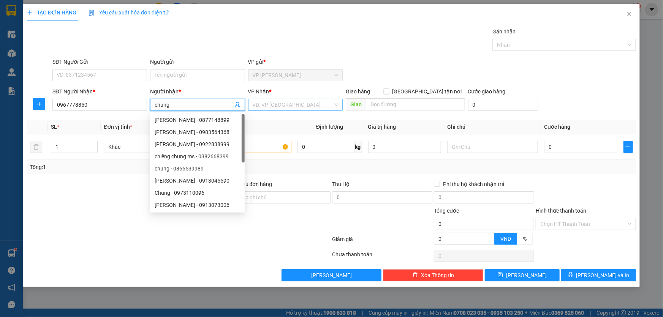
type input "chung"
click at [265, 106] on input "search" at bounding box center [293, 104] width 80 height 11
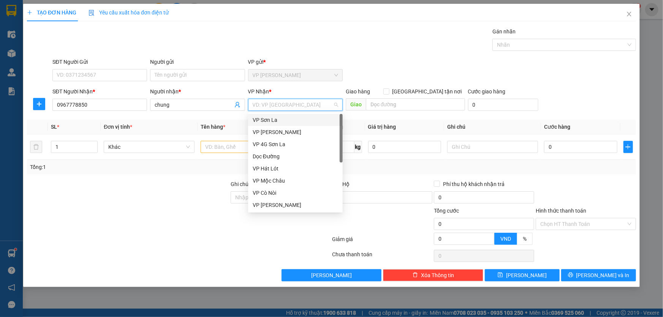
click at [268, 122] on div "VP Sơn La" at bounding box center [295, 120] width 85 height 8
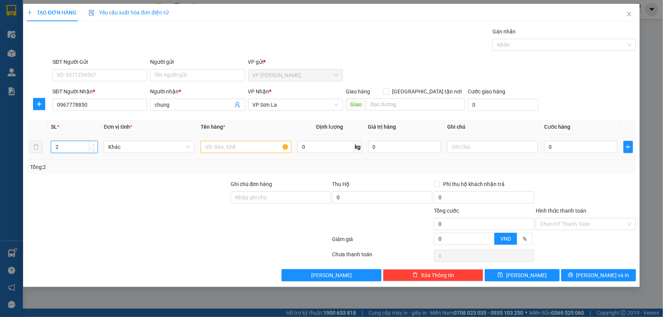
click at [92, 144] on icon "up" at bounding box center [93, 145] width 3 height 3
click at [93, 144] on icon "up" at bounding box center [93, 145] width 3 height 3
type input "3"
click at [95, 149] on span "down" at bounding box center [93, 149] width 5 height 5
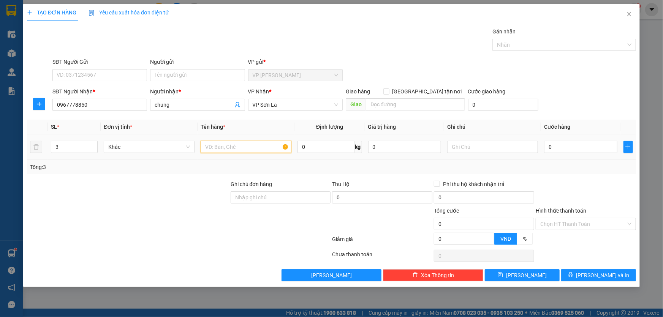
click at [222, 150] on input "text" at bounding box center [246, 147] width 91 height 12
type input "kính"
click at [578, 144] on input "0" at bounding box center [580, 147] width 73 height 12
type input "5"
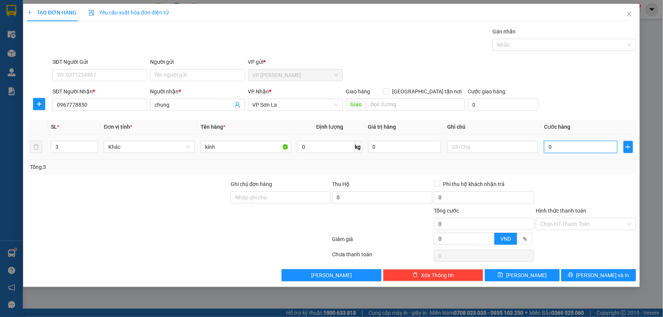
type input "5"
type input "50"
type input "500"
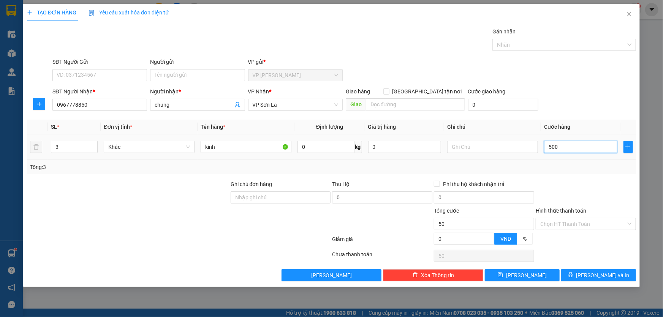
type input "500"
type input "500.000"
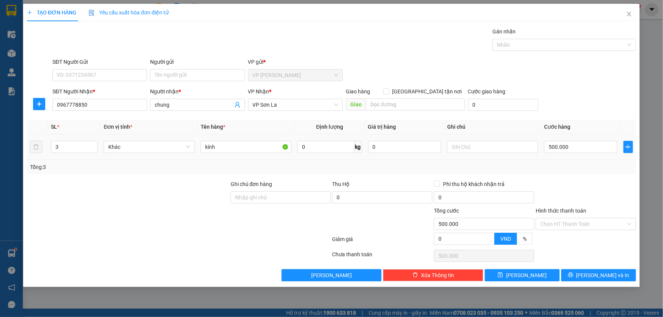
click at [586, 126] on th "Cước hàng" at bounding box center [580, 127] width 79 height 15
click at [591, 223] on input "Hình thức thanh toán" at bounding box center [583, 223] width 86 height 11
click at [599, 205] on div at bounding box center [586, 193] width 102 height 27
click at [600, 273] on span "[PERSON_NAME] và In" at bounding box center [602, 275] width 53 height 8
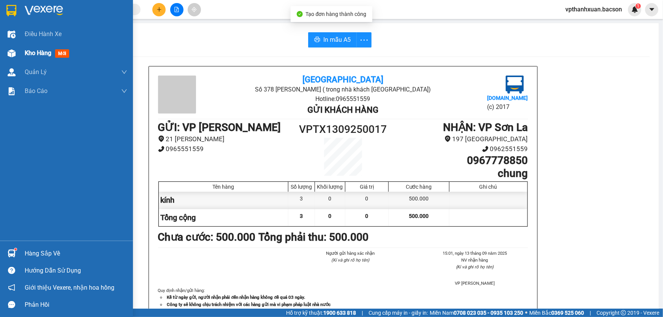
click at [62, 56] on span "mới" at bounding box center [62, 53] width 14 height 8
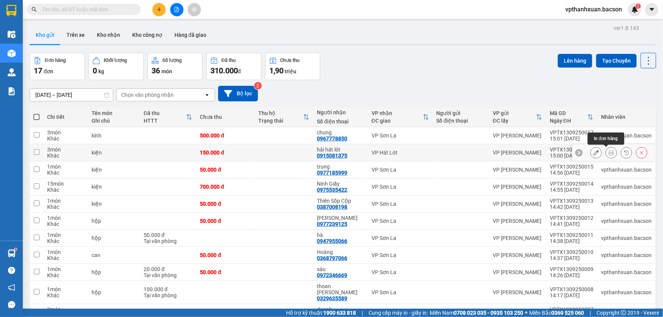
click at [608, 153] on icon at bounding box center [610, 152] width 5 height 5
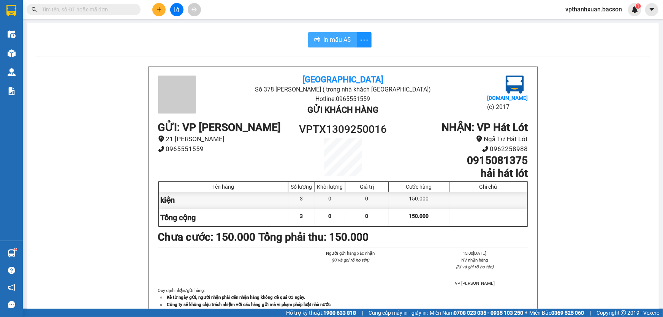
click at [323, 43] on span "In mẫu A5" at bounding box center [336, 39] width 27 height 9
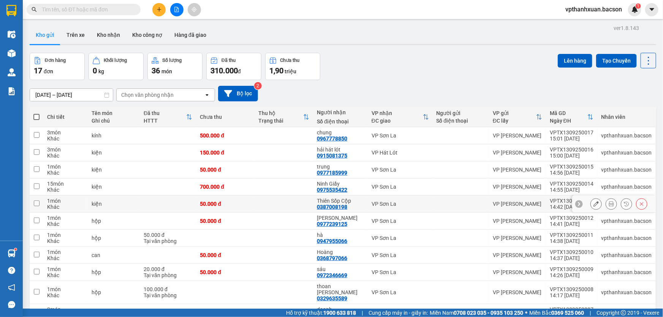
scroll to position [34, 0]
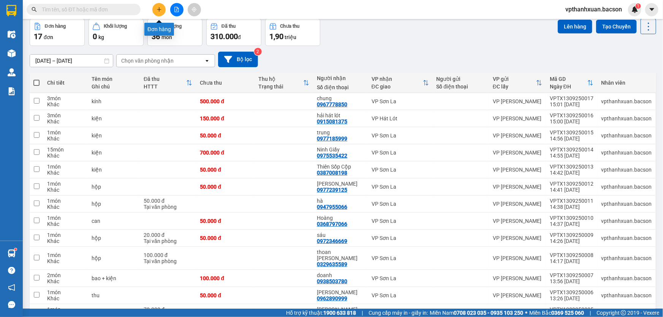
click at [162, 10] on button at bounding box center [158, 9] width 13 height 13
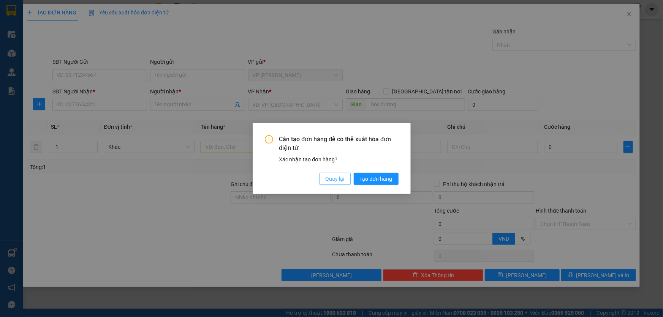
click at [339, 177] on span "Quay lại" at bounding box center [334, 179] width 19 height 8
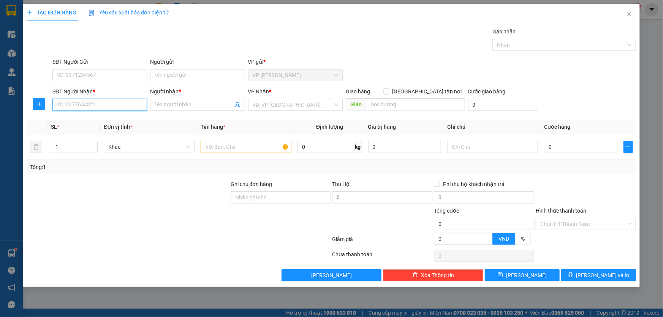
click at [105, 107] on input "SĐT Người Nhận *" at bounding box center [99, 105] width 95 height 12
click at [77, 120] on div "0913466577 - Dương" at bounding box center [99, 120] width 85 height 8
type input "0913466577"
type input "Dương"
type input "0913466577"
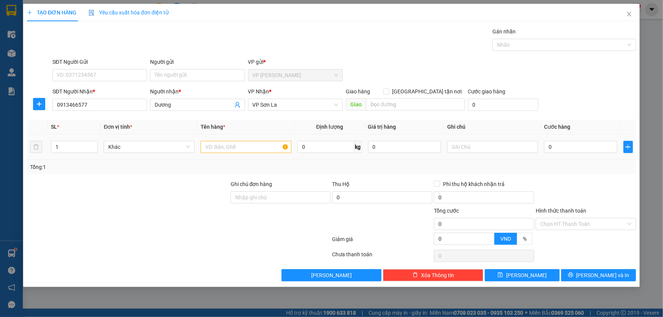
click at [99, 142] on td "1" at bounding box center [74, 146] width 53 height 25
click at [93, 145] on icon "up" at bounding box center [93, 145] width 2 height 2
type input "3"
click at [93, 145] on icon "up" at bounding box center [93, 145] width 2 height 2
type input "28"
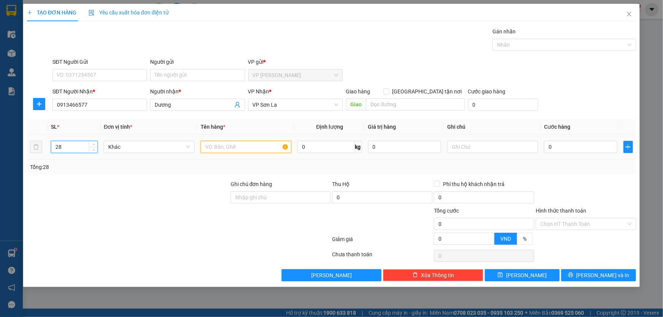
click at [251, 152] on input "text" at bounding box center [246, 147] width 91 height 12
type input "họp"
click at [596, 148] on input "0" at bounding box center [580, 147] width 73 height 12
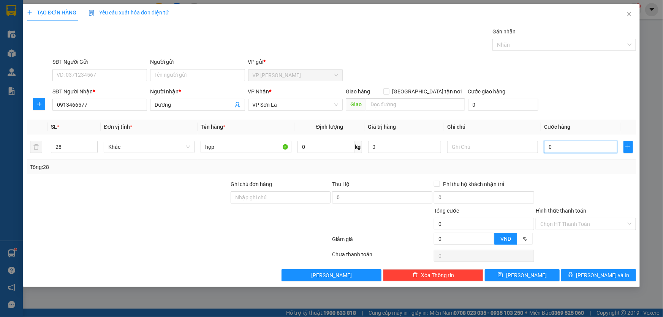
type input "2"
type input "28"
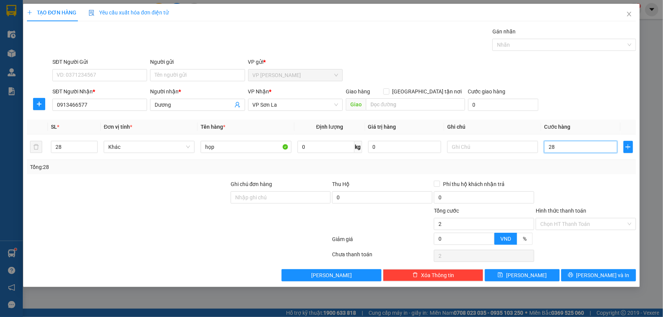
type input "28"
type input "280"
type input "280.000"
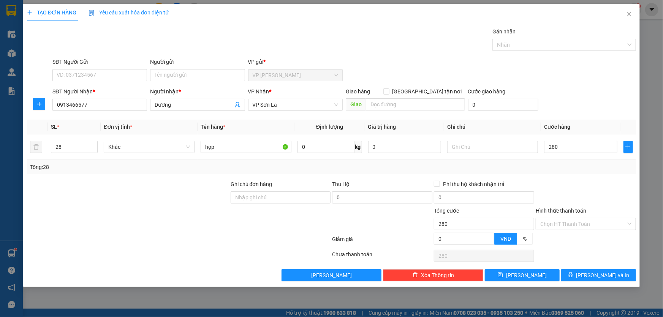
type input "280.000"
drag, startPoint x: 577, startPoint y: 105, endPoint x: 578, endPoint y: 162, distance: 57.0
click at [577, 105] on div "SĐT Người Nhận * 0913466577 Người nhận * Dương VP Nhận * VP Sơn La Giao hàng Gi…" at bounding box center [344, 100] width 586 height 27
click at [599, 277] on span "[PERSON_NAME] và In" at bounding box center [602, 275] width 53 height 8
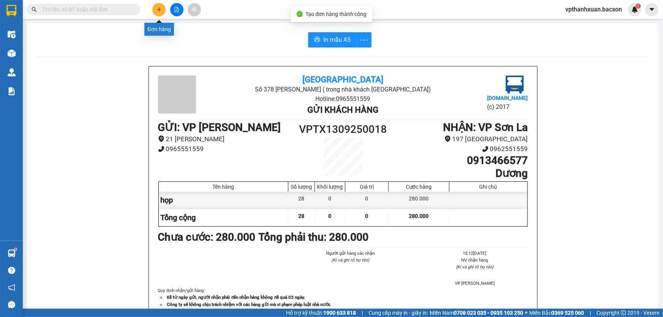
click at [157, 11] on icon "plus" at bounding box center [158, 9] width 5 height 5
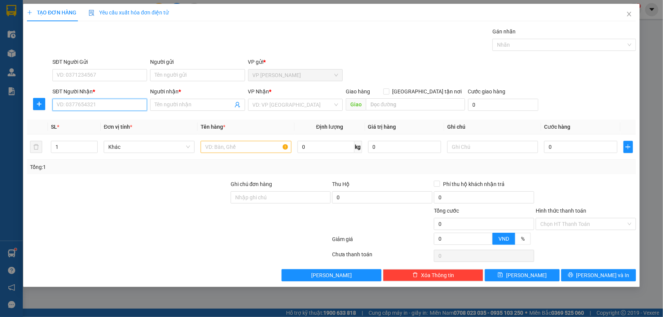
click at [120, 105] on input "SĐT Người Nhận *" at bounding box center [99, 105] width 95 height 12
click at [90, 109] on input "SĐT Người Nhận *" at bounding box center [99, 105] width 95 height 12
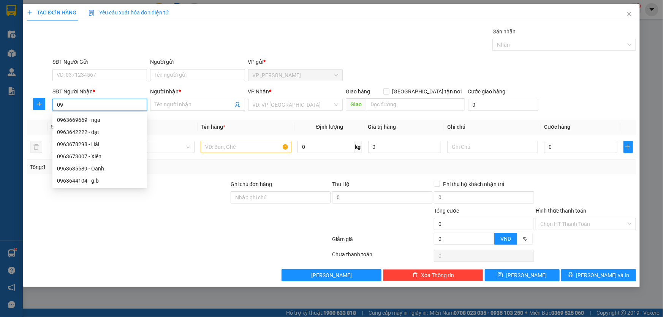
type input "0"
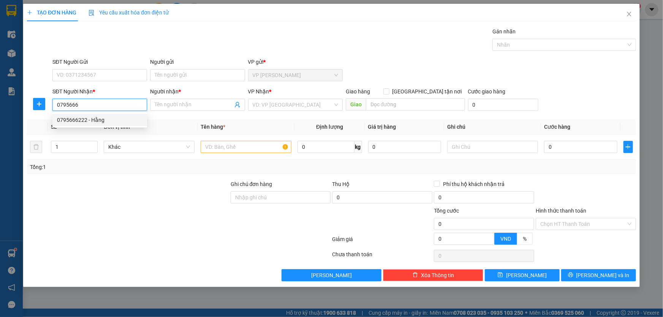
drag, startPoint x: 88, startPoint y: 122, endPoint x: 98, endPoint y: 123, distance: 9.9
click at [88, 122] on div "0795666222 - Hằng" at bounding box center [99, 120] width 85 height 8
type input "0795666222"
click at [220, 140] on div at bounding box center [246, 146] width 91 height 15
drag, startPoint x: 221, startPoint y: 142, endPoint x: 224, endPoint y: 147, distance: 4.8
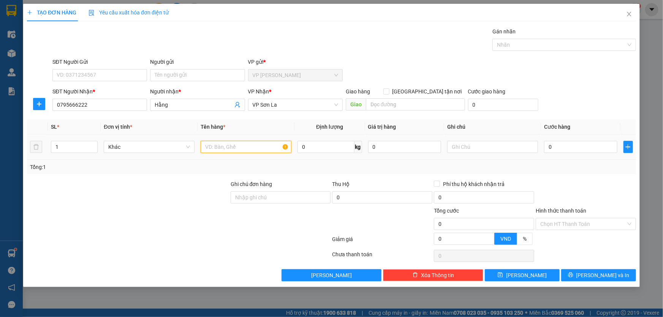
click at [222, 144] on input "text" at bounding box center [246, 147] width 91 height 12
click at [581, 145] on input "0" at bounding box center [580, 147] width 73 height 12
click at [602, 115] on div "Transit Pickup Surcharge Ids Transit Deliver Surcharge Ids Transit Deliver Surc…" at bounding box center [331, 154] width 609 height 254
click at [574, 227] on input "Hình thức thanh toán" at bounding box center [583, 223] width 86 height 11
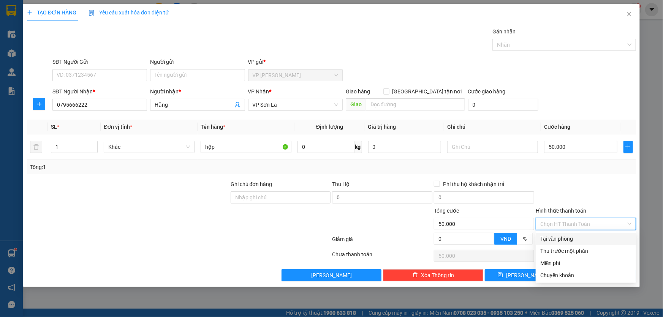
click at [568, 243] on div "Tại văn phòng" at bounding box center [585, 239] width 100 height 12
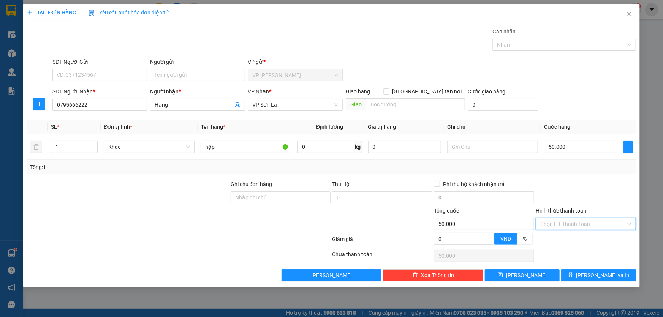
drag, startPoint x: 630, startPoint y: 224, endPoint x: 625, endPoint y: 258, distance: 34.2
click at [620, 276] on button "[PERSON_NAME] và In" at bounding box center [598, 275] width 75 height 12
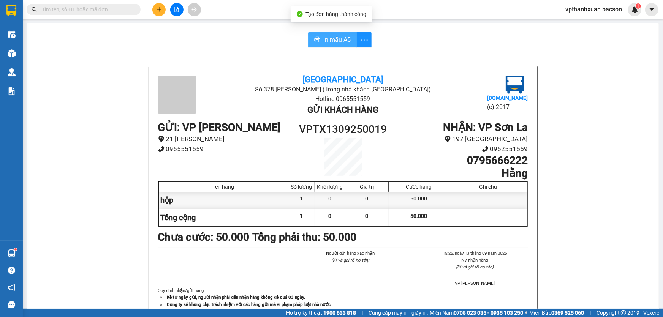
click at [331, 37] on span "In mẫu A5" at bounding box center [336, 39] width 27 height 9
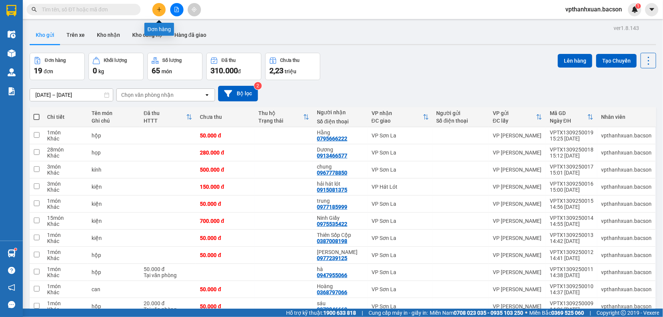
click at [158, 9] on icon "plus" at bounding box center [158, 9] width 5 height 5
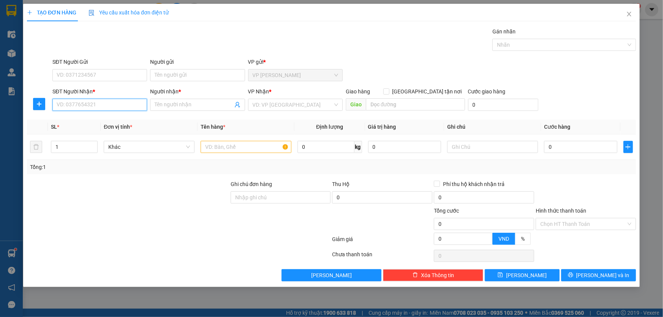
click at [128, 106] on input "SĐT Người Nhận *" at bounding box center [99, 105] width 95 height 12
click at [112, 125] on div "0913466577 - Dương" at bounding box center [99, 120] width 95 height 12
click at [94, 144] on icon "up" at bounding box center [93, 145] width 3 height 3
click at [216, 146] on input "text" at bounding box center [246, 147] width 91 height 12
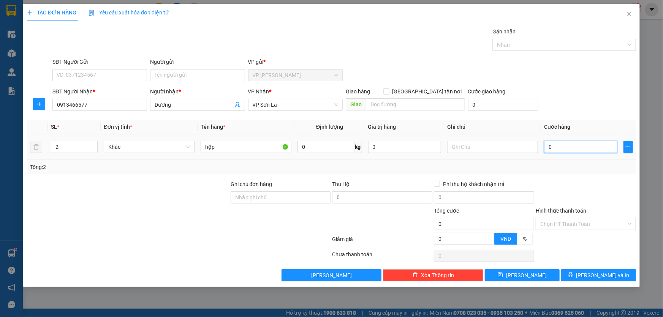
click at [560, 149] on input "0" at bounding box center [580, 147] width 73 height 12
click at [613, 275] on span "[PERSON_NAME] và In" at bounding box center [602, 275] width 53 height 8
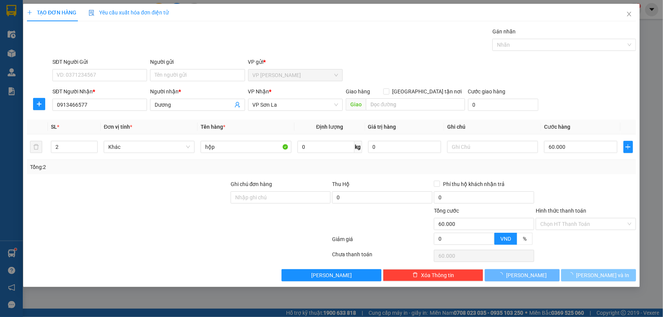
click at [613, 275] on span "[PERSON_NAME] và In" at bounding box center [602, 275] width 53 height 8
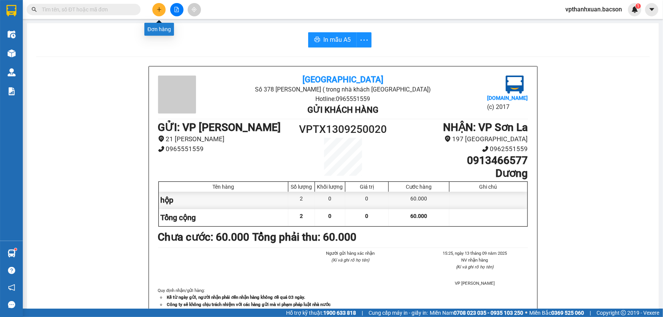
click at [161, 11] on icon "plus" at bounding box center [158, 9] width 5 height 5
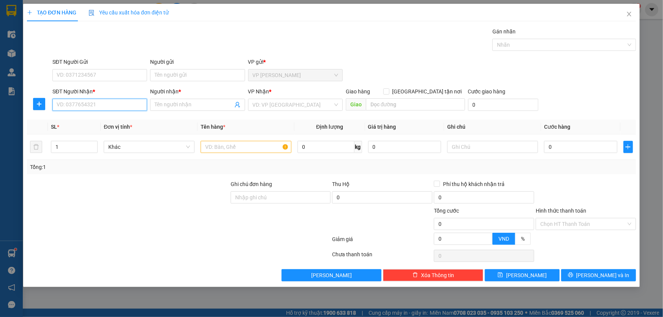
click at [130, 104] on input "SĐT Người Nhận *" at bounding box center [99, 105] width 95 height 12
click at [92, 134] on div "0976706788 - Tâm Loan" at bounding box center [120, 132] width 126 height 8
click at [224, 149] on input "text" at bounding box center [246, 147] width 91 height 12
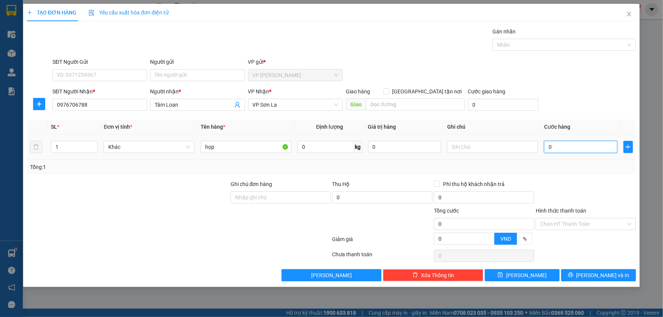
click at [573, 148] on input "0" at bounding box center [580, 147] width 73 height 12
click at [586, 88] on div "SĐT Người Nhận * 0976706788 Người nhận * Tâm Loan VP Nhận * VP Sơn La Giao hàng…" at bounding box center [344, 100] width 586 height 27
click at [592, 272] on span "[PERSON_NAME] và In" at bounding box center [602, 275] width 53 height 8
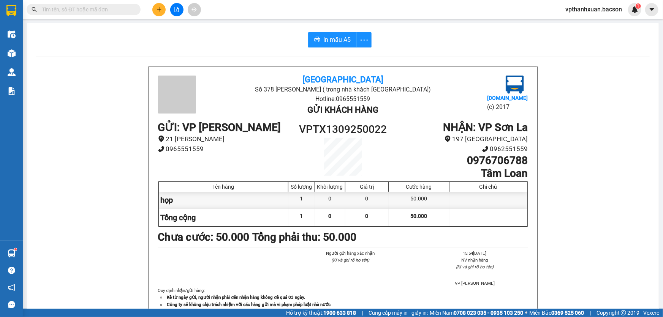
click at [160, 9] on icon "plus" at bounding box center [159, 9] width 4 height 0
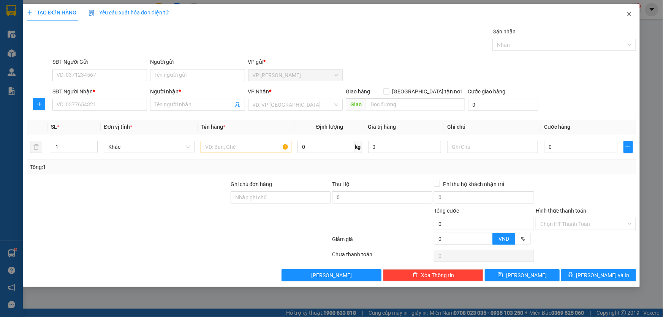
click at [626, 14] on icon "close" at bounding box center [629, 14] width 6 height 6
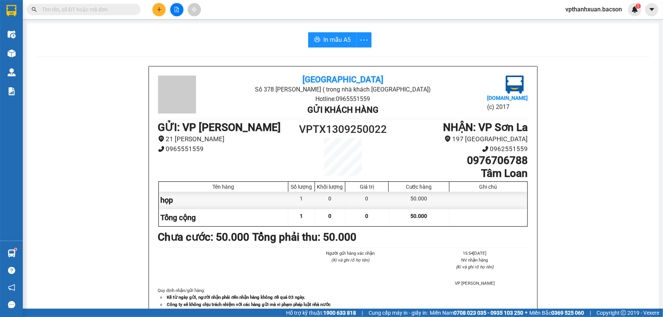
click at [157, 9] on icon "plus" at bounding box center [158, 9] width 5 height 5
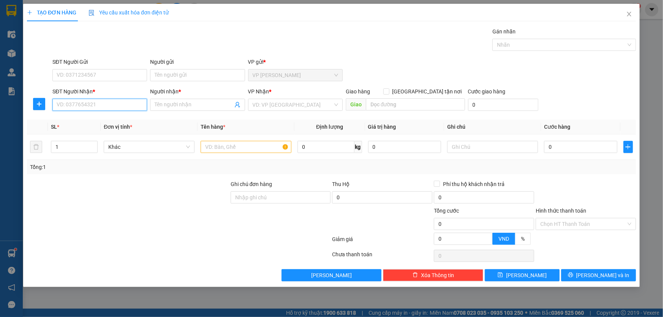
click at [106, 101] on input "SĐT Người Nhận *" at bounding box center [99, 105] width 95 height 12
click at [163, 106] on input "Người nhận *" at bounding box center [194, 105] width 78 height 8
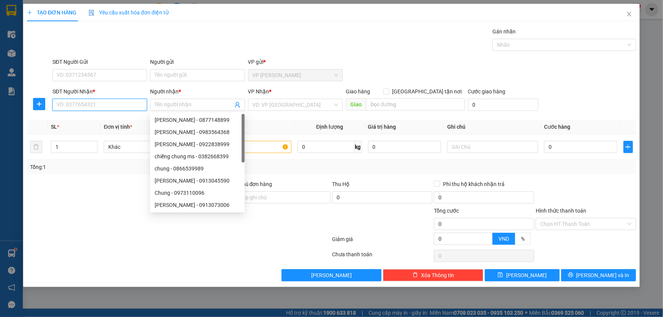
click at [101, 106] on input "SĐT Người Nhận *" at bounding box center [99, 105] width 95 height 12
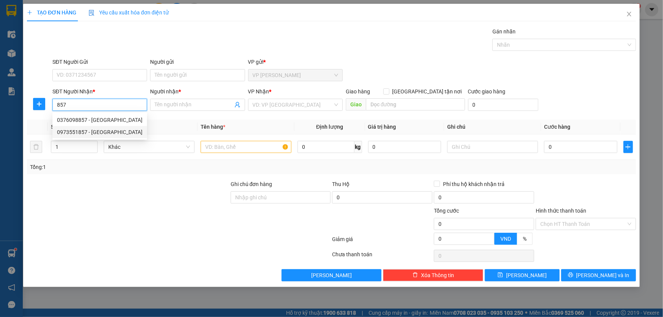
click at [103, 131] on div "0973551857 - Yên quần áo" at bounding box center [99, 132] width 85 height 8
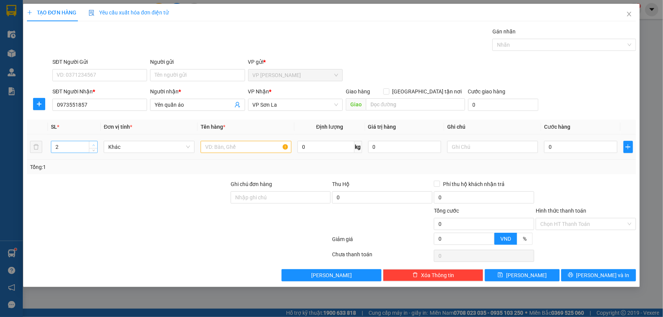
click at [93, 146] on span "up" at bounding box center [93, 145] width 5 height 5
drag, startPoint x: 193, startPoint y: 144, endPoint x: 203, endPoint y: 145, distance: 9.9
click at [194, 144] on div "Khác" at bounding box center [149, 147] width 91 height 12
click at [224, 145] on input "text" at bounding box center [246, 147] width 91 height 12
click at [602, 149] on input "0" at bounding box center [580, 147] width 73 height 12
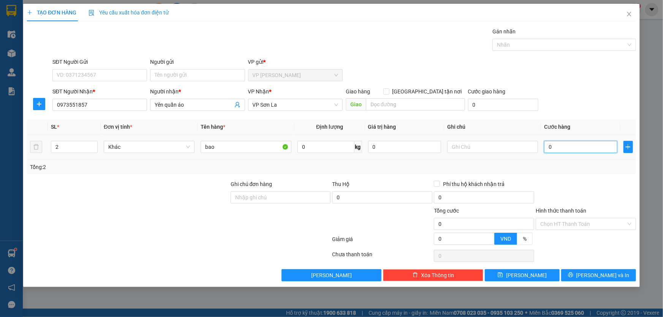
click at [602, 149] on input "0" at bounding box center [580, 147] width 73 height 12
click at [563, 278] on button "[PERSON_NAME] và In" at bounding box center [598, 275] width 75 height 12
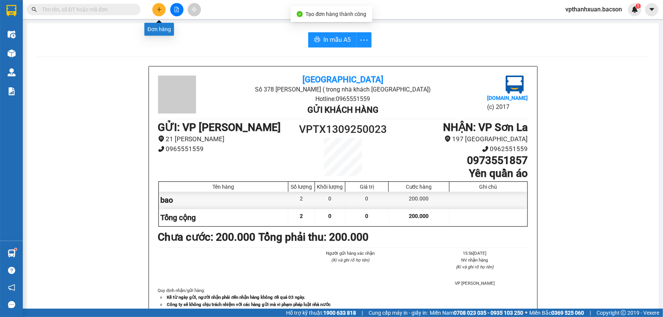
click at [158, 10] on icon "plus" at bounding box center [158, 9] width 5 height 5
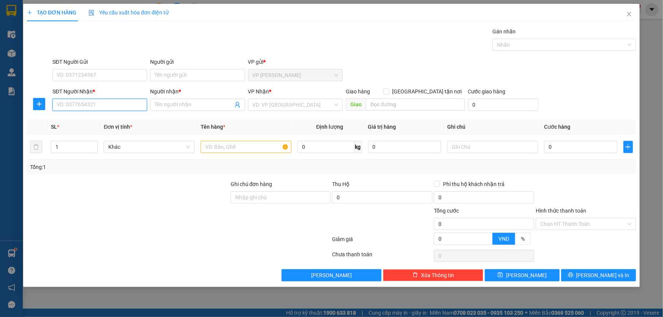
click at [74, 106] on input "SĐT Người Nhận *" at bounding box center [99, 105] width 95 height 12
click at [84, 122] on div "0337386626 - Quốc" at bounding box center [99, 120] width 85 height 8
click at [241, 151] on input "text" at bounding box center [246, 147] width 91 height 12
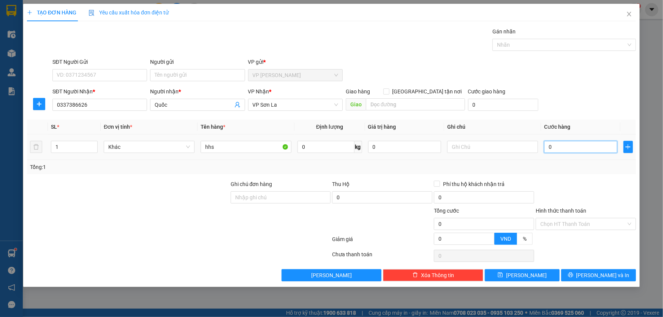
click at [592, 151] on input "0" at bounding box center [580, 147] width 73 height 12
click at [592, 228] on input "Hình thức thanh toán" at bounding box center [583, 223] width 86 height 11
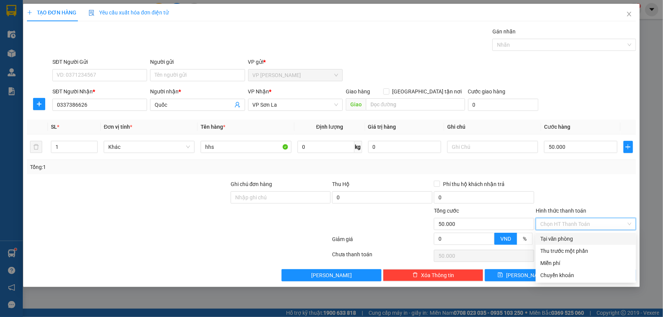
click at [589, 235] on div "Tại văn phòng" at bounding box center [585, 239] width 91 height 8
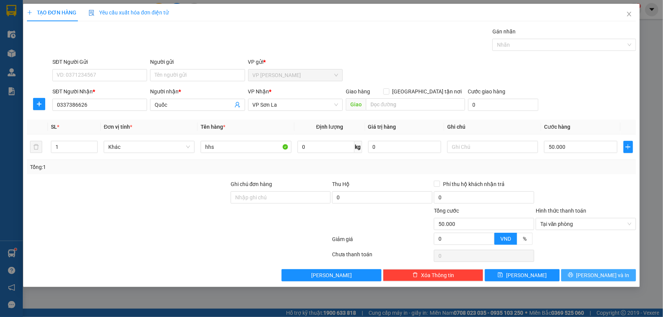
click at [583, 280] on button "[PERSON_NAME] và In" at bounding box center [598, 275] width 75 height 12
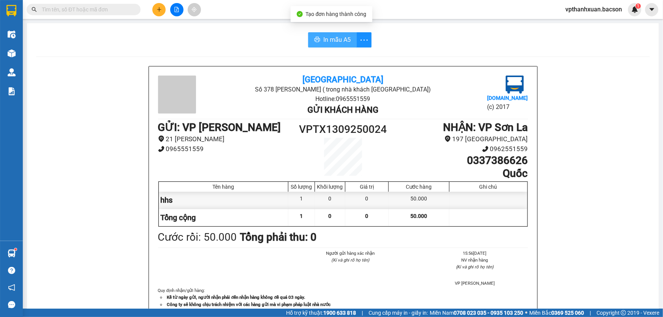
click at [323, 41] on span "In mẫu A5" at bounding box center [336, 39] width 27 height 9
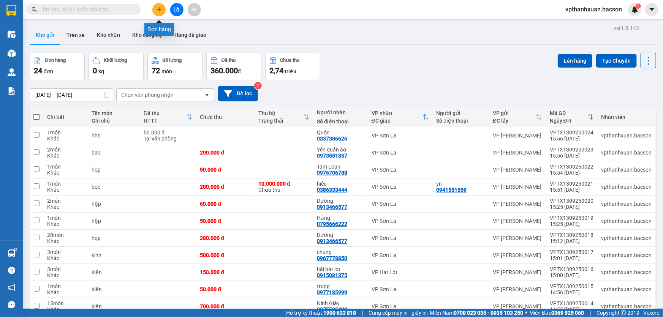
click at [163, 12] on button at bounding box center [158, 9] width 13 height 13
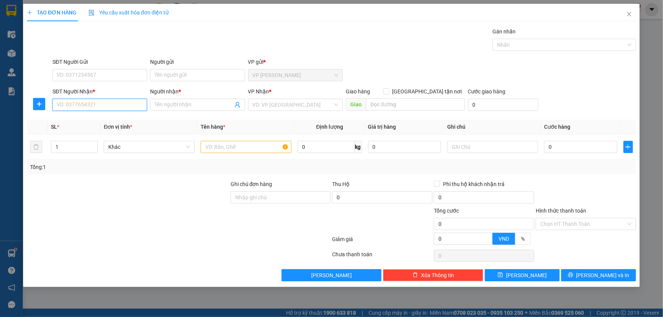
click at [76, 109] on input "SĐT Người Nhận *" at bounding box center [99, 105] width 95 height 12
click at [122, 122] on div "0982826833 - trang hát lót" at bounding box center [99, 120] width 85 height 8
click at [251, 151] on input "text" at bounding box center [246, 147] width 91 height 12
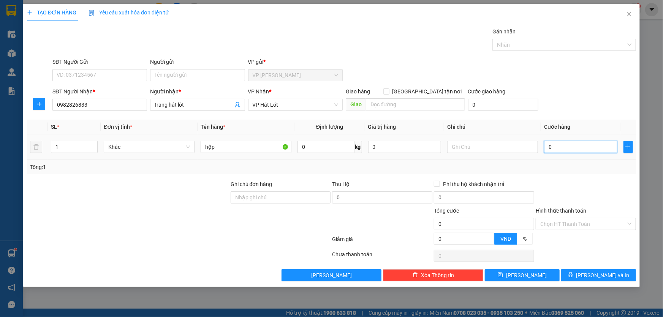
click at [565, 148] on input "0" at bounding box center [580, 147] width 73 height 12
click at [605, 104] on div "SĐT Người Nhận * 0982826833 Người nhận * trang hát lót VP Nhận * VP Hát Lót Gia…" at bounding box center [344, 100] width 586 height 27
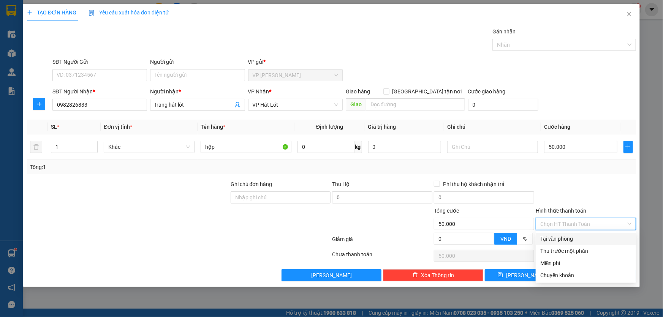
click at [589, 223] on input "Hình thức thanh toán" at bounding box center [583, 223] width 86 height 11
drag, startPoint x: 584, startPoint y: 234, endPoint x: 584, endPoint y: 243, distance: 8.7
click at [584, 235] on div "Tại văn phòng" at bounding box center [585, 239] width 91 height 8
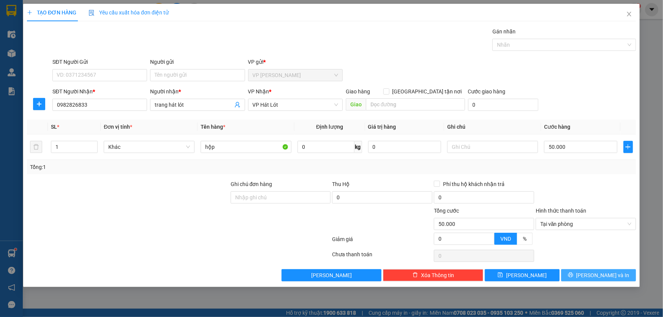
click at [598, 275] on span "[PERSON_NAME] và In" at bounding box center [602, 275] width 53 height 8
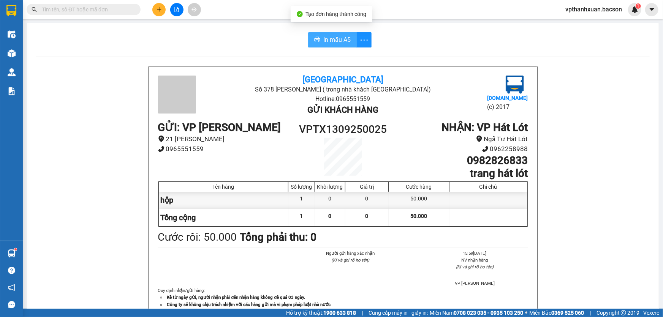
click at [319, 42] on button "In mẫu A5" at bounding box center [332, 39] width 49 height 15
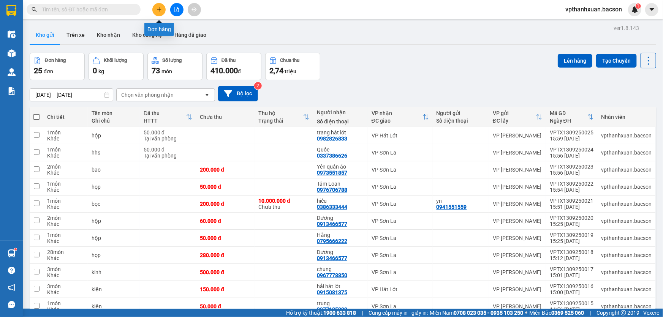
click at [156, 10] on button at bounding box center [158, 9] width 13 height 13
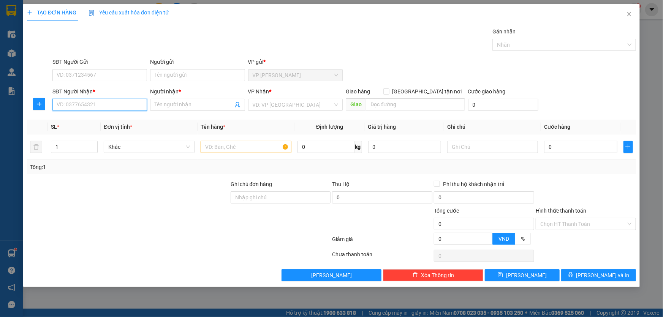
click at [121, 107] on input "SĐT Người Nhận *" at bounding box center [99, 105] width 95 height 12
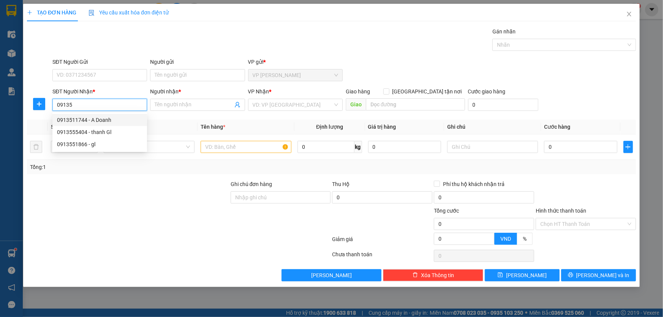
drag, startPoint x: 104, startPoint y: 119, endPoint x: 172, endPoint y: 139, distance: 70.7
click at [105, 120] on div "0913511744 - A Doanh" at bounding box center [99, 120] width 85 height 8
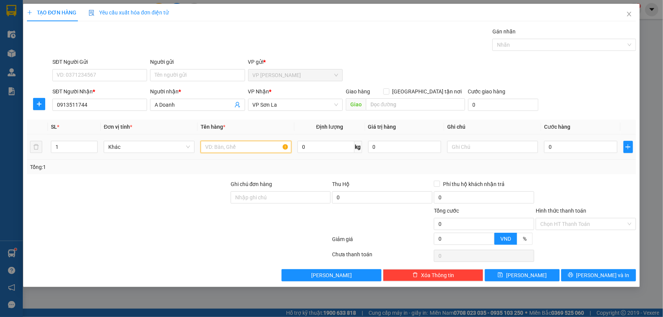
click at [227, 152] on input "text" at bounding box center [246, 147] width 91 height 12
click at [584, 150] on input "0" at bounding box center [580, 147] width 73 height 12
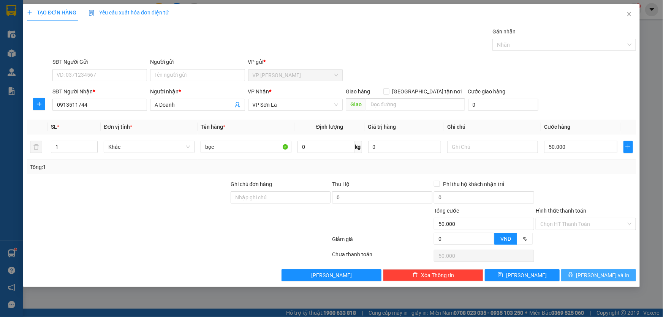
click at [583, 272] on button "[PERSON_NAME] và In" at bounding box center [598, 275] width 75 height 12
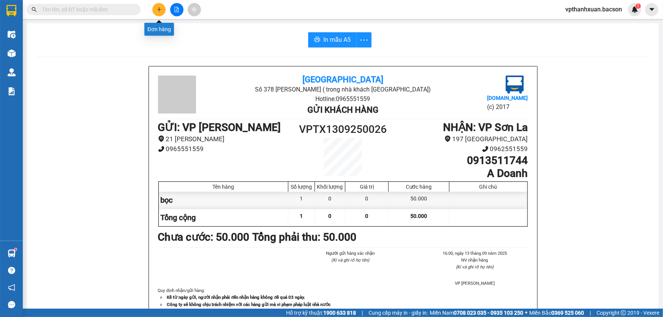
click at [162, 9] on button at bounding box center [158, 9] width 13 height 13
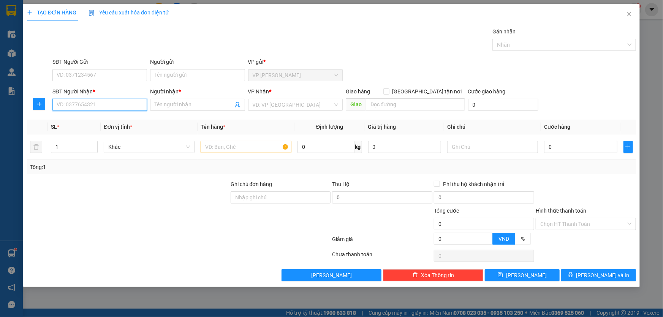
click at [91, 105] on input "SĐT Người Nhận *" at bounding box center [99, 105] width 95 height 12
click at [103, 121] on div "0913511744 - A Doanh" at bounding box center [99, 120] width 85 height 8
click at [223, 152] on input "text" at bounding box center [246, 147] width 91 height 12
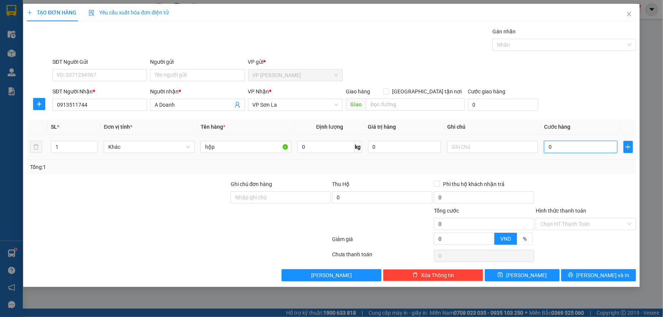
click at [580, 142] on input "0" at bounding box center [580, 147] width 73 height 12
click at [610, 280] on button "[PERSON_NAME] và In" at bounding box center [598, 275] width 75 height 12
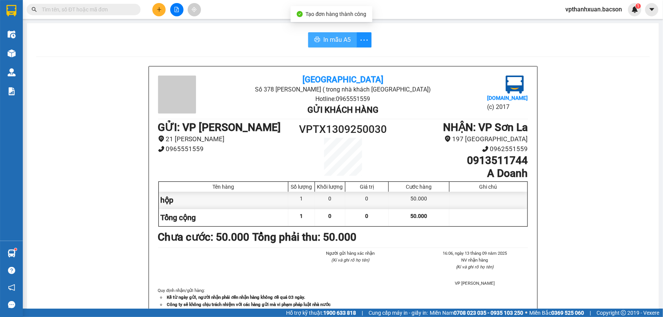
click at [326, 44] on span "In mẫu A5" at bounding box center [336, 39] width 27 height 9
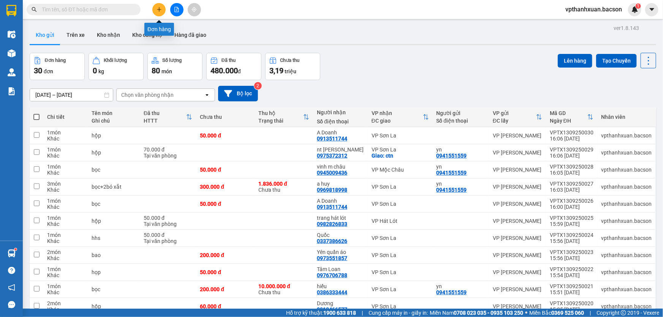
click at [157, 11] on icon "plus" at bounding box center [158, 9] width 5 height 5
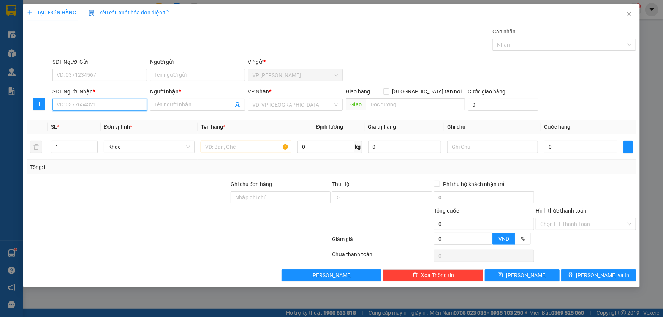
click at [117, 107] on input "SĐT Người Nhận *" at bounding box center [99, 105] width 95 height 12
click at [106, 114] on div "0814726666 - trung cò nòi" at bounding box center [99, 120] width 95 height 12
click at [223, 148] on input "text" at bounding box center [246, 147] width 91 height 12
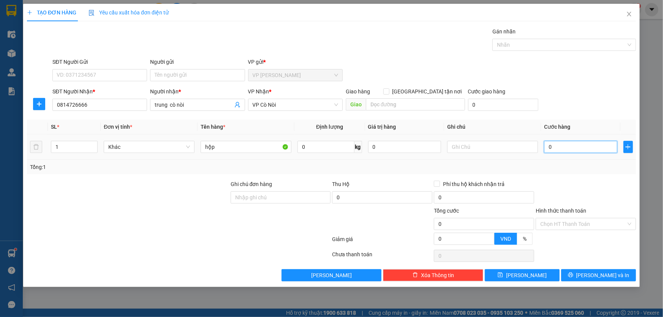
click at [570, 144] on input "0" at bounding box center [580, 147] width 73 height 12
click at [587, 285] on div "TẠO ĐƠN HÀNG Yêu cầu xuất hóa đơn điện tử Transit Pickup Surcharge Ids Transit …" at bounding box center [331, 145] width 616 height 283
click at [590, 273] on button "[PERSON_NAME] và In" at bounding box center [598, 275] width 75 height 12
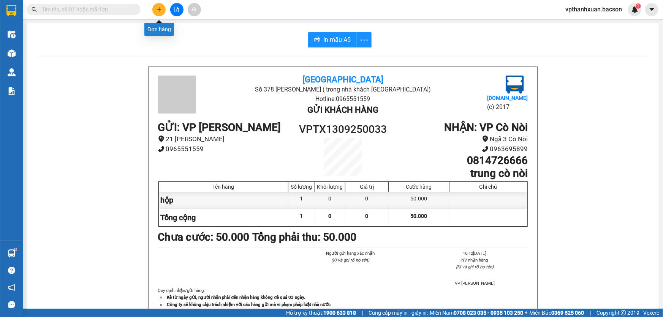
click at [157, 13] on button at bounding box center [158, 9] width 13 height 13
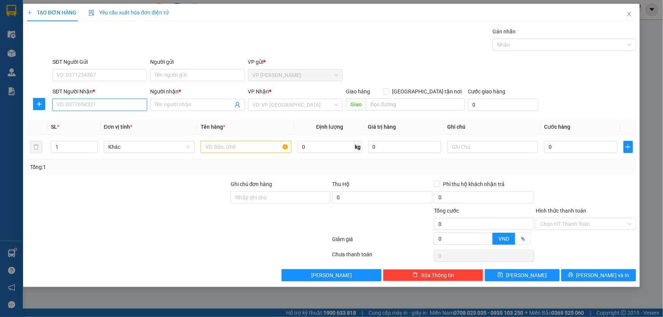
click at [107, 102] on input "SĐT Người Nhận *" at bounding box center [99, 105] width 95 height 12
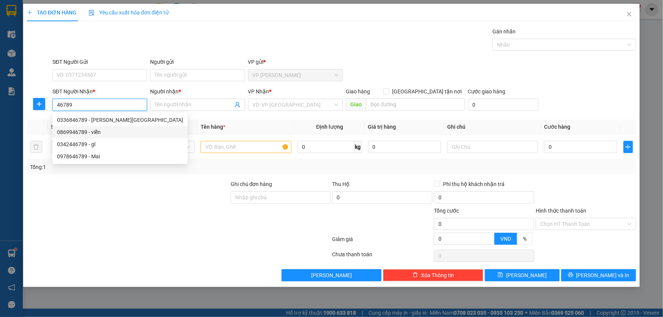
click at [92, 131] on div "0869946789 - viễn" at bounding box center [120, 132] width 126 height 8
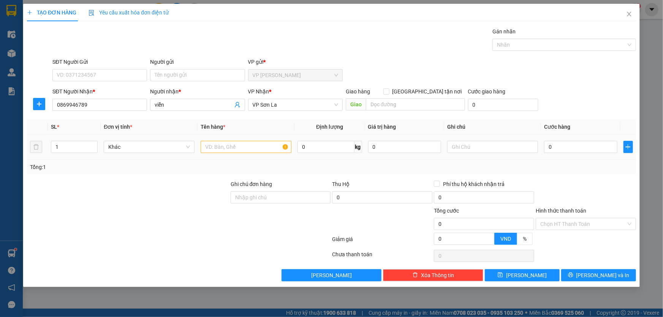
click at [248, 157] on td at bounding box center [245, 146] width 97 height 25
click at [252, 148] on input "text" at bounding box center [246, 147] width 91 height 12
click at [589, 129] on th "Cước hàng" at bounding box center [580, 127] width 79 height 15
click at [605, 283] on div "TẠO ĐƠN HÀNG Yêu cầu xuất hóa đơn điện tử Transit Pickup Surcharge Ids Transit …" at bounding box center [331, 145] width 616 height 283
click at [606, 278] on span "[PERSON_NAME] và In" at bounding box center [602, 275] width 53 height 8
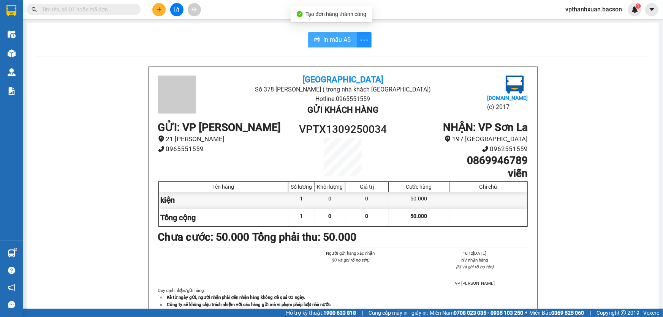
click at [315, 34] on button "In mẫu A5" at bounding box center [332, 39] width 49 height 15
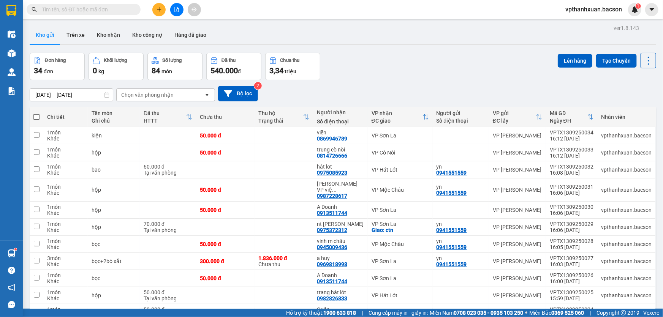
click at [157, 8] on icon "plus" at bounding box center [158, 9] width 5 height 5
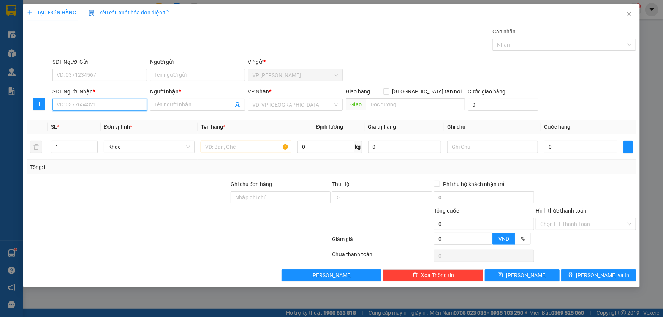
click at [123, 106] on input "SĐT Người Nhận *" at bounding box center [99, 105] width 95 height 12
click at [85, 122] on div "0389566789 - hằng" at bounding box center [99, 120] width 85 height 8
drag, startPoint x: 245, startPoint y: 155, endPoint x: 248, endPoint y: 148, distance: 6.8
click at [246, 155] on td at bounding box center [245, 146] width 97 height 25
click at [248, 148] on input "text" at bounding box center [246, 147] width 91 height 12
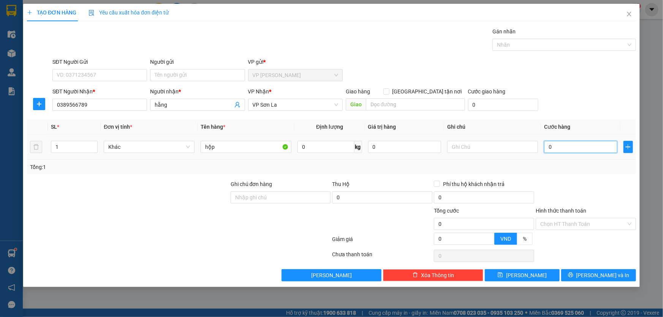
click at [561, 152] on input "0" at bounding box center [580, 147] width 73 height 12
drag, startPoint x: 608, startPoint y: 270, endPoint x: 606, endPoint y: 274, distance: 4.0
click at [606, 274] on button "[PERSON_NAME] và In" at bounding box center [598, 275] width 75 height 12
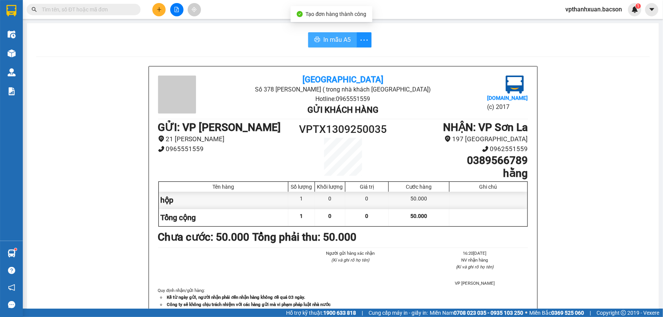
drag, startPoint x: 336, startPoint y: 34, endPoint x: 327, endPoint y: 51, distance: 19.5
click at [335, 39] on button "In mẫu A5" at bounding box center [332, 39] width 49 height 15
click at [334, 39] on span "In mẫu A5" at bounding box center [336, 39] width 27 height 9
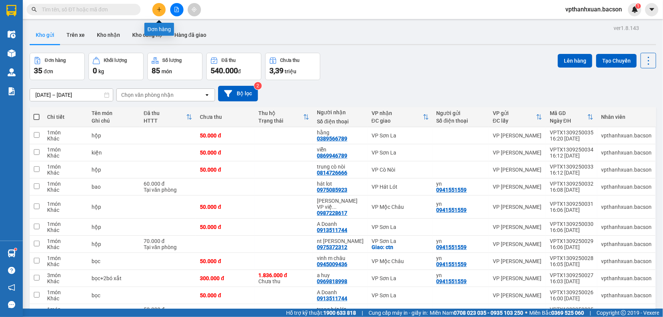
click at [163, 11] on button at bounding box center [158, 9] width 13 height 13
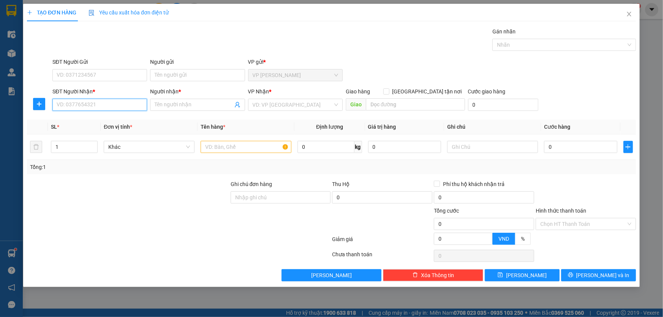
click at [106, 107] on input "SĐT Người Nhận *" at bounding box center [99, 105] width 95 height 12
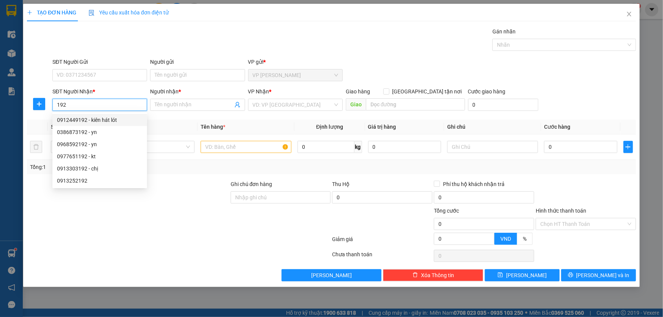
click at [104, 120] on div "0912449192 - kiên hát lót" at bounding box center [99, 120] width 85 height 8
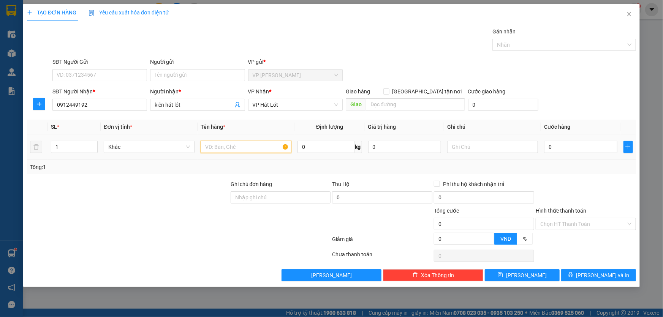
click at [224, 151] on input "text" at bounding box center [246, 147] width 91 height 12
click at [556, 148] on input "0" at bounding box center [580, 147] width 73 height 12
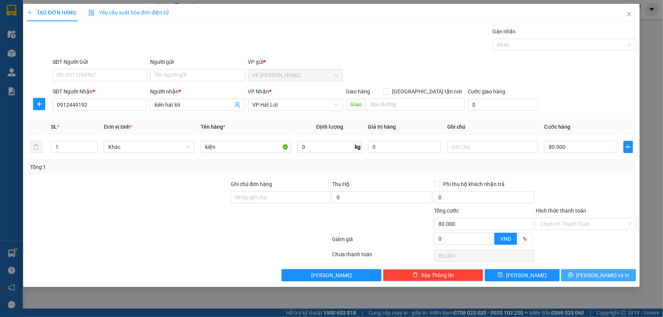
click at [591, 274] on button "[PERSON_NAME] và In" at bounding box center [598, 275] width 75 height 12
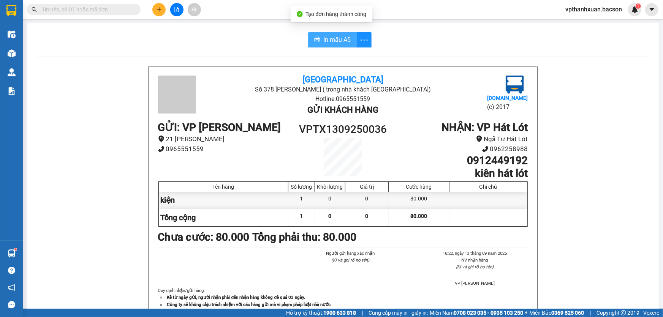
click at [335, 37] on span "In mẫu A5" at bounding box center [336, 39] width 27 height 9
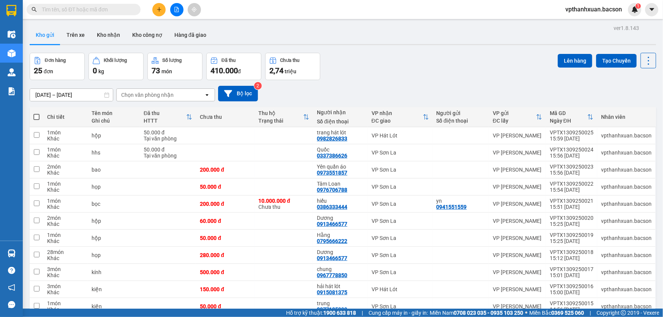
click at [175, 11] on icon "file-add" at bounding box center [176, 9] width 5 height 5
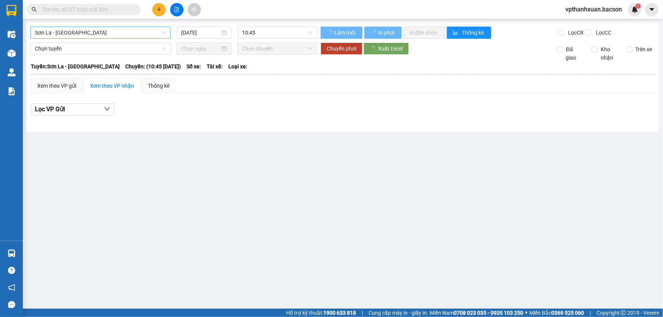
click at [122, 35] on span "Sơn La - Hà Nội" at bounding box center [100, 32] width 131 height 11
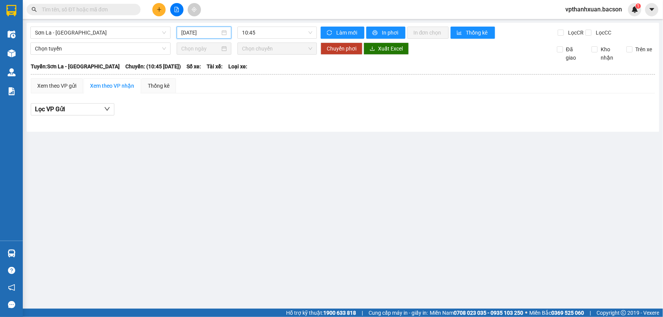
click at [201, 33] on input "13/09/2025" at bounding box center [200, 32] width 39 height 8
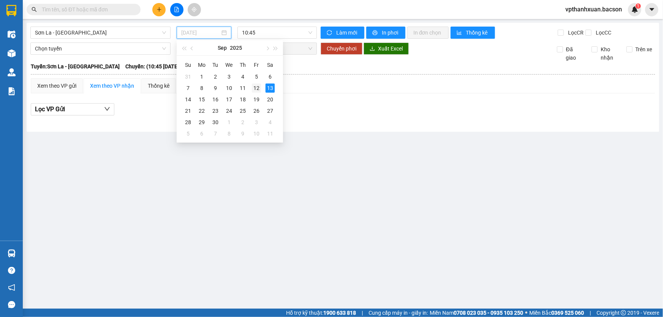
click at [258, 87] on div "12" at bounding box center [256, 88] width 9 height 9
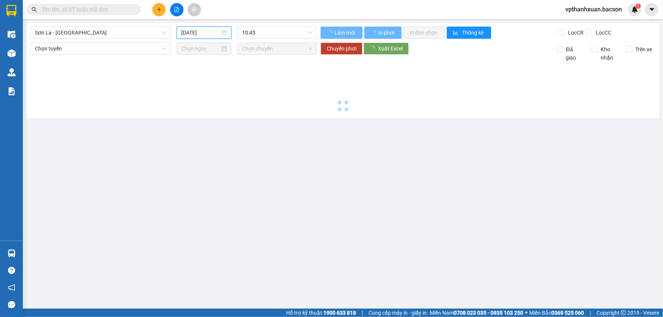
type input "12/09/2025"
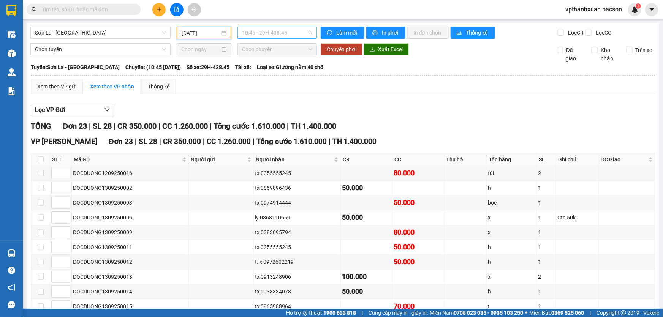
click at [291, 36] on span "10:45 - 29H-438.45" at bounding box center [277, 32] width 70 height 11
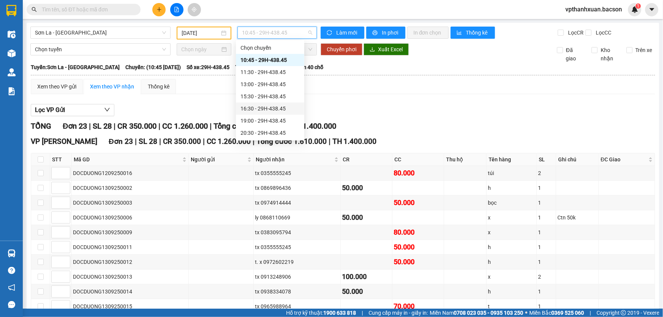
scroll to position [36, 0]
click at [285, 133] on div "22:30 - 29H-438.45" at bounding box center [269, 133] width 59 height 8
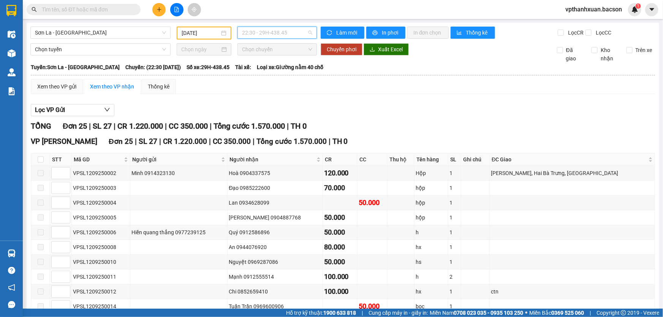
click at [278, 31] on span "22:30 - 29H-438.45" at bounding box center [277, 32] width 70 height 11
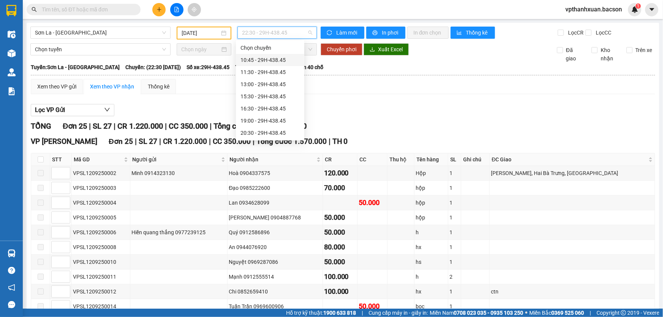
click at [274, 59] on div "10:45 - 29H-438.45" at bounding box center [269, 60] width 59 height 8
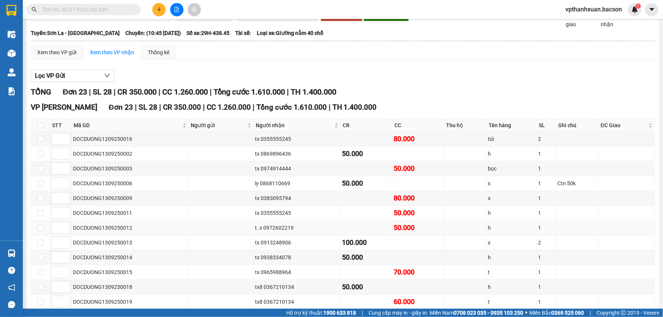
scroll to position [69, 0]
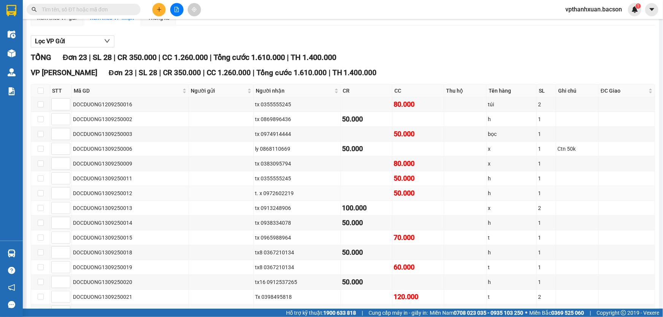
click at [263, 192] on div "t. x 0972602219" at bounding box center [297, 193] width 84 height 8
drag, startPoint x: 279, startPoint y: 192, endPoint x: 290, endPoint y: 192, distance: 11.0
click at [290, 192] on div "t. x 0972602219" at bounding box center [297, 193] width 84 height 8
copy div "972602219"
click at [103, 6] on input "text" at bounding box center [87, 9] width 90 height 8
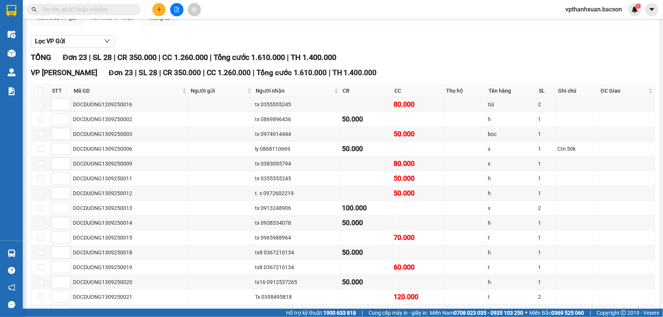
paste input "972602219"
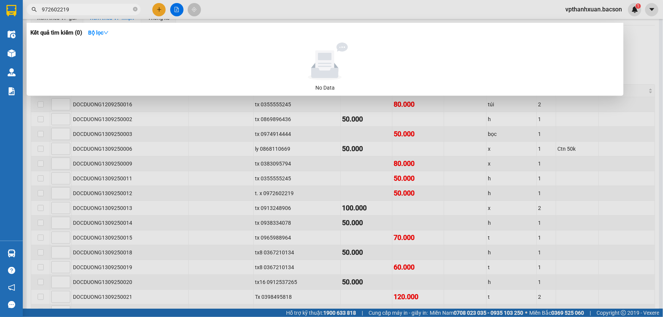
click at [41, 8] on span "972602219" at bounding box center [84, 9] width 114 height 11
click at [43, 6] on input "972602219" at bounding box center [87, 9] width 90 height 8
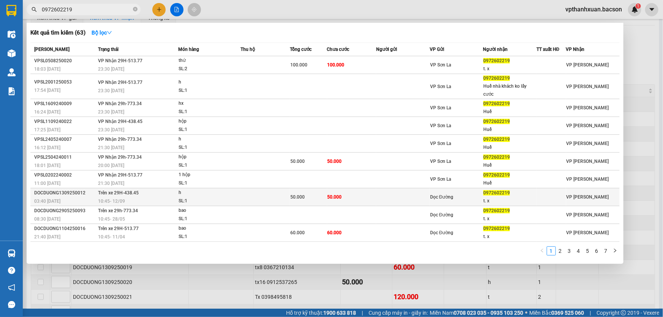
type input "0972602219"
click at [363, 199] on td "50.000" at bounding box center [351, 197] width 49 height 18
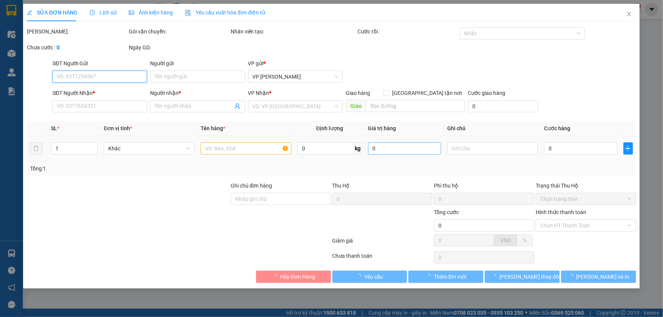
type input "0972602219"
type input "t. x"
type input "50.000"
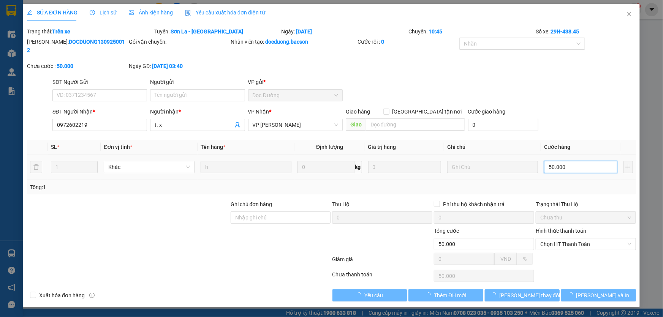
click at [572, 161] on input "50.000" at bounding box center [580, 167] width 73 height 12
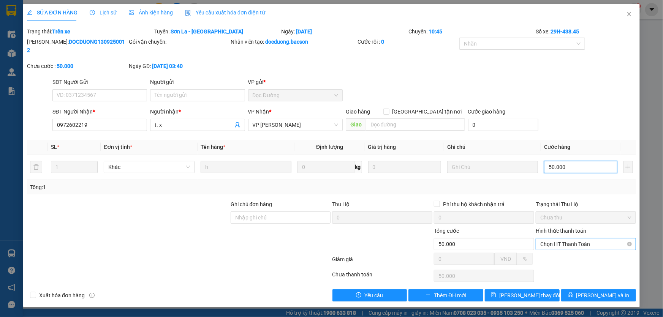
click at [581, 238] on span "Chọn HT Thanh Toán" at bounding box center [585, 243] width 91 height 11
click at [577, 161] on input "50.000" at bounding box center [580, 167] width 73 height 12
type input "1"
type input "10"
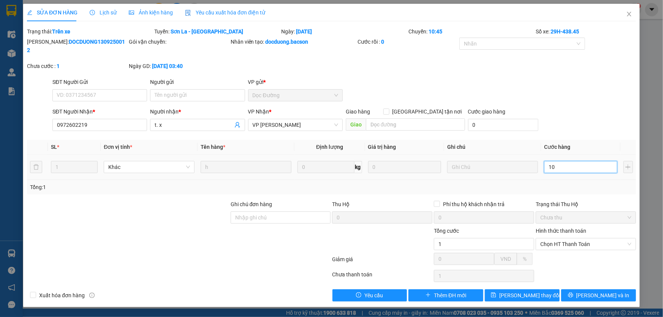
type input "10"
type input "10.000"
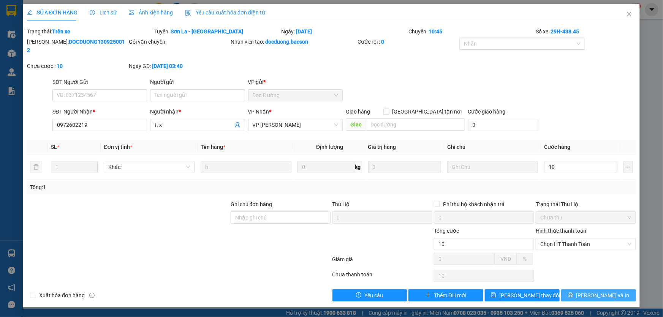
type input "10.000"
click at [573, 292] on icon "printer" at bounding box center [570, 294] width 5 height 5
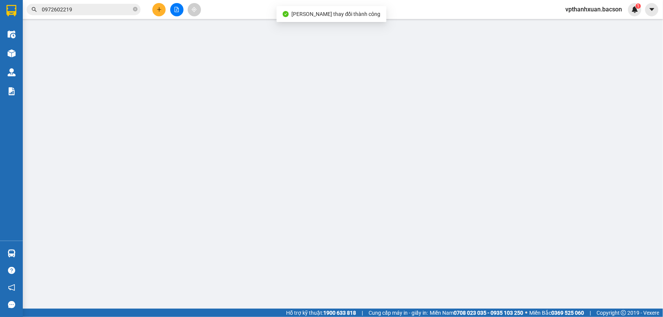
type input "0972602219"
type input "t. x"
type input "10.000"
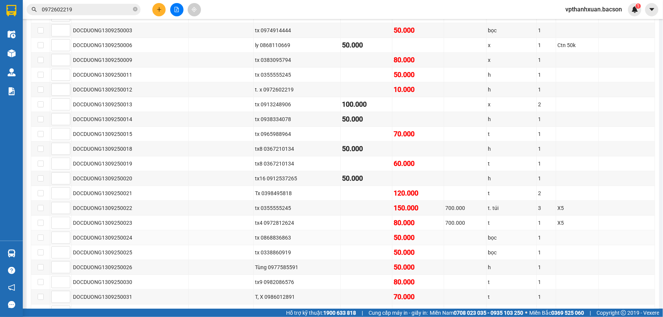
scroll to position [234, 0]
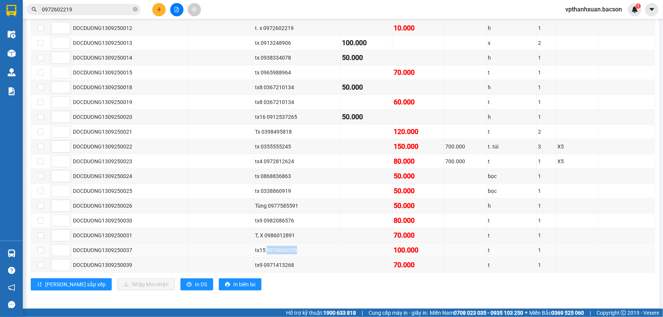
drag, startPoint x: 266, startPoint y: 247, endPoint x: 297, endPoint y: 253, distance: 31.7
click at [297, 253] on td "tx15 0974046295" at bounding box center [297, 250] width 87 height 15
copy div "0974046295"
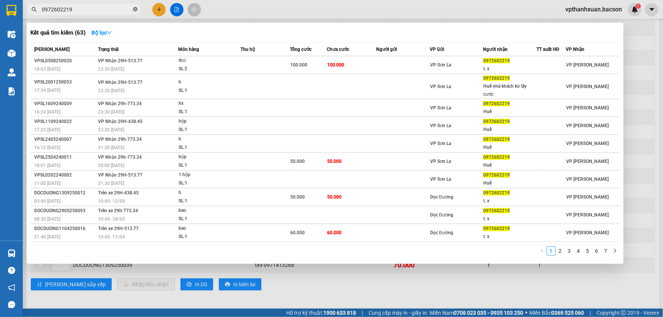
click at [135, 10] on icon "close-circle" at bounding box center [135, 9] width 5 height 5
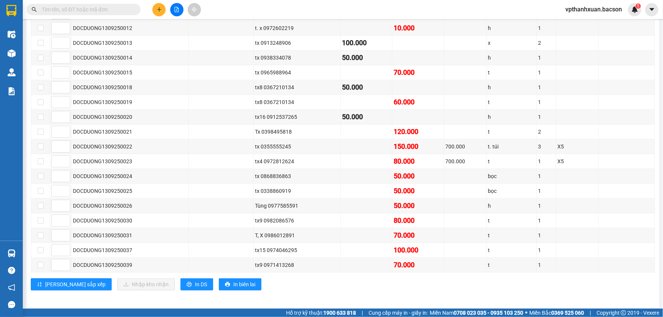
click at [87, 5] on input "text" at bounding box center [87, 9] width 90 height 8
paste input "0974046295"
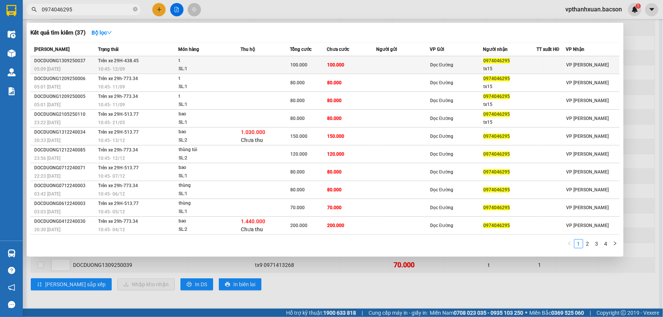
type input "0974046295"
click at [367, 69] on td "100.000" at bounding box center [351, 65] width 49 height 18
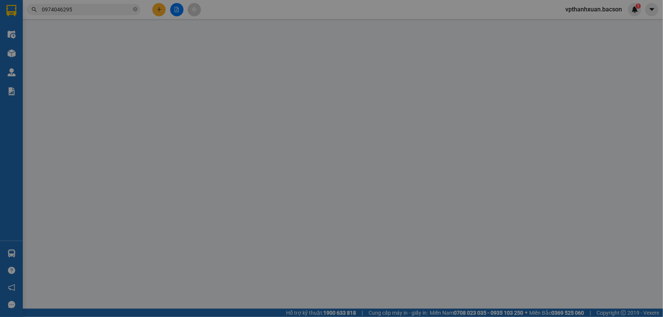
click at [367, 69] on div "SĐT Người Gửi VD: 0371234567 Người gửi Tên người gửi VP gửi * VP Thanh Xuân" at bounding box center [344, 72] width 586 height 27
type input "0974046295"
type input "tx15"
type input "100.000"
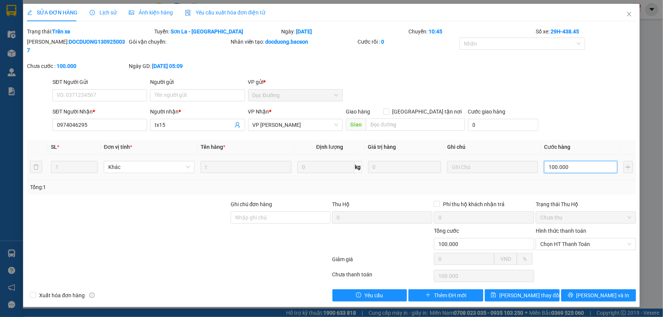
type input "8"
type input "80"
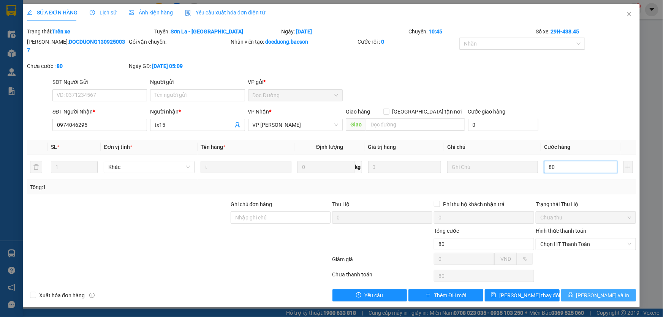
type input "80"
type input "80.000"
click at [592, 289] on button "[PERSON_NAME] và In" at bounding box center [598, 295] width 75 height 12
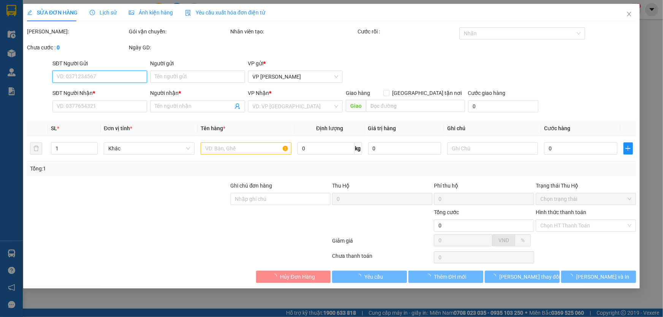
type input "0974046295"
type input "tx15"
type input "80.000"
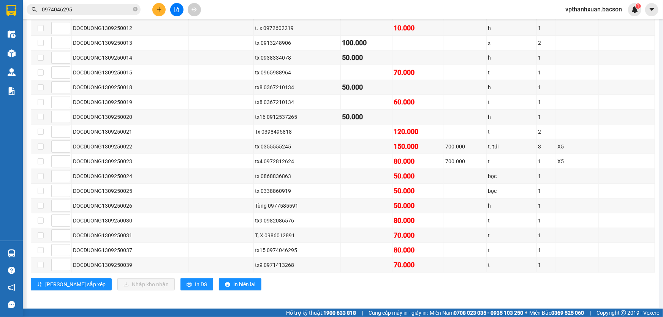
scroll to position [27, 0]
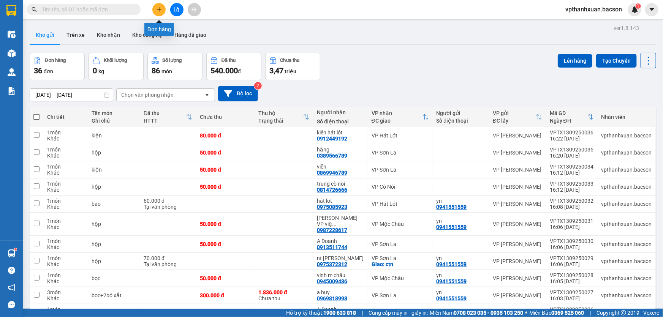
click at [156, 9] on button at bounding box center [158, 9] width 13 height 13
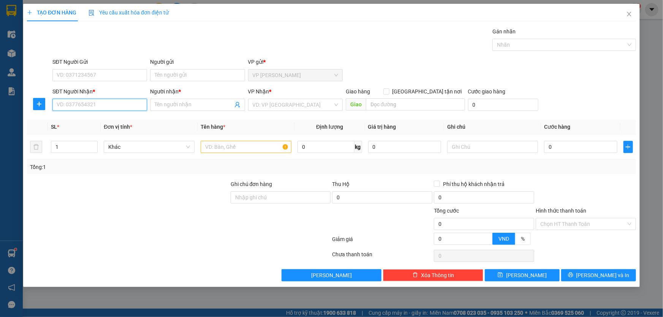
click at [116, 104] on input "SĐT Người Nhận *" at bounding box center [99, 105] width 95 height 12
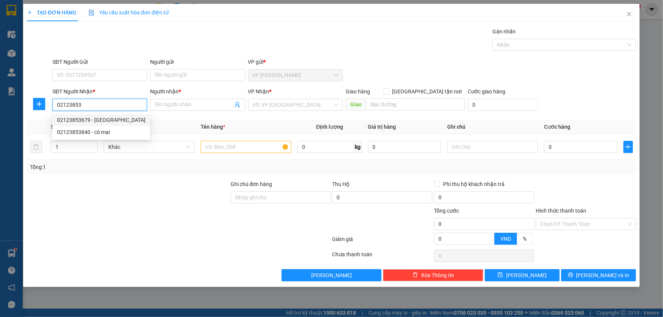
click at [92, 121] on div "02123853679 - Hồng Quang" at bounding box center [101, 120] width 88 height 8
type input "02123853679"
type input "Hồng Quang"
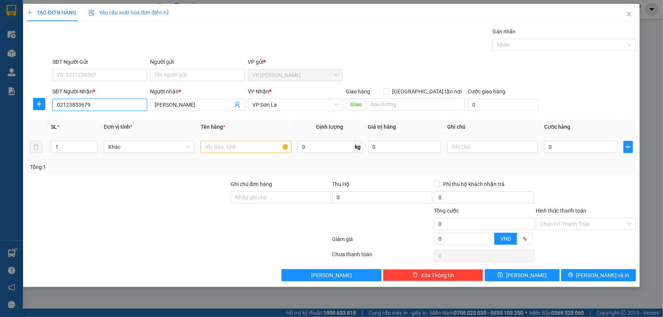
type input "02123853679"
click at [239, 148] on input "text" at bounding box center [246, 147] width 91 height 12
type input "thứ"
click at [568, 143] on input "0" at bounding box center [580, 147] width 73 height 12
type input "5"
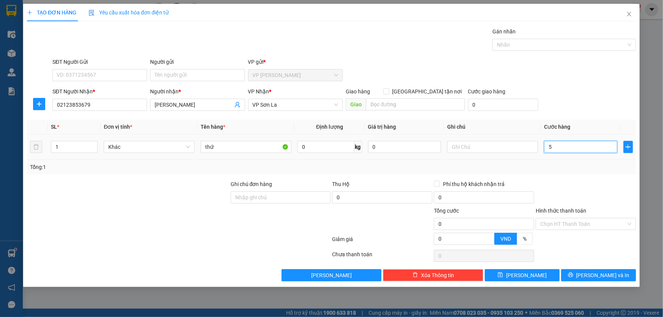
type input "5"
type input "50"
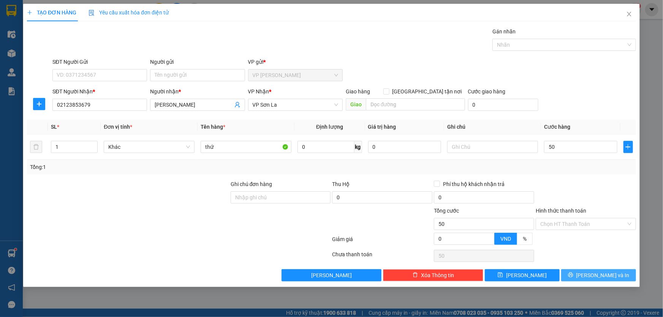
type input "50.000"
click at [590, 272] on button "Lưu và In" at bounding box center [598, 275] width 75 height 12
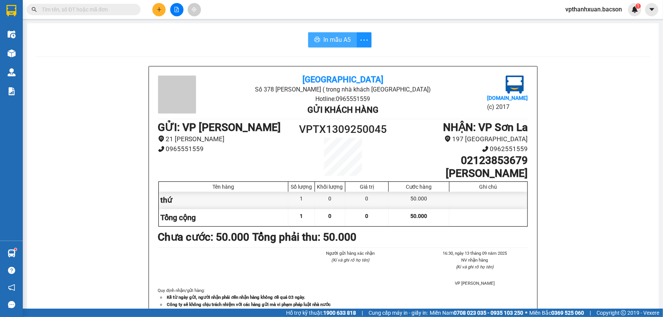
click at [336, 43] on span "In mẫu A5" at bounding box center [336, 39] width 27 height 9
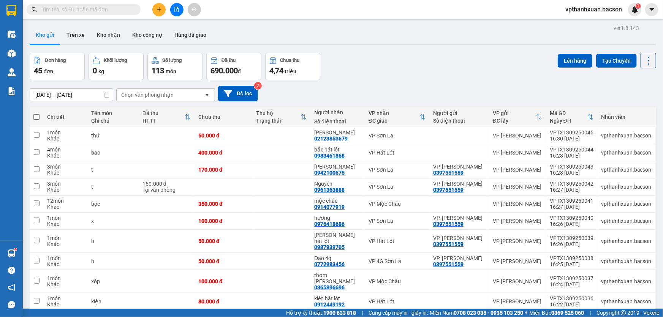
click at [157, 8] on icon "plus" at bounding box center [158, 9] width 5 height 5
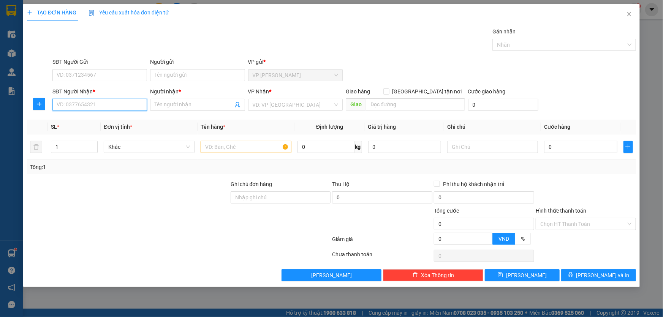
click at [116, 104] on input "SĐT Người Nhận *" at bounding box center [99, 105] width 95 height 12
type input "0345833458"
click at [180, 107] on input "Người nhận *" at bounding box center [194, 105] width 78 height 8
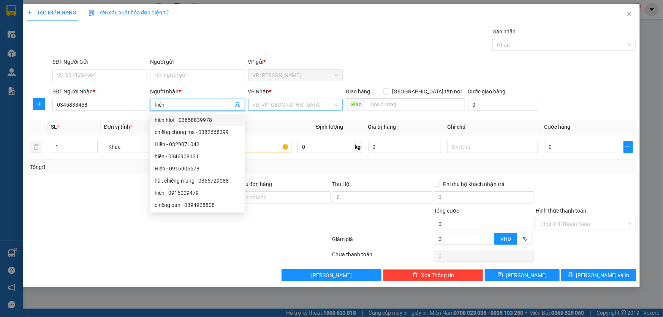
type input "hiền"
click at [271, 109] on input "search" at bounding box center [293, 104] width 80 height 11
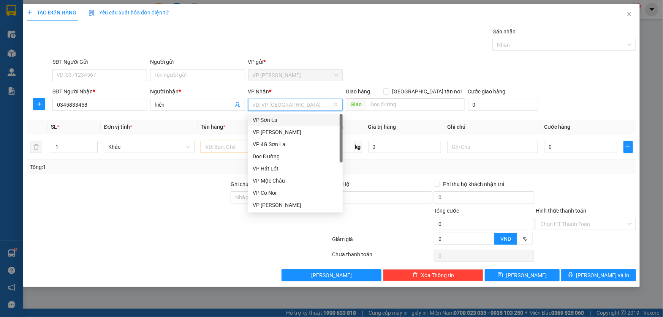
drag, startPoint x: 264, startPoint y: 118, endPoint x: 264, endPoint y: 122, distance: 4.2
click at [264, 119] on div "VP Sơn La" at bounding box center [295, 120] width 85 height 8
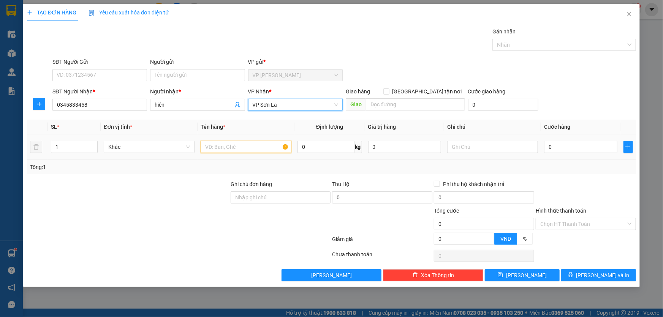
click at [257, 149] on input "text" at bounding box center [246, 147] width 91 height 12
click at [95, 144] on span "up" at bounding box center [93, 145] width 5 height 5
type input "3"
click at [95, 144] on span "up" at bounding box center [93, 145] width 5 height 5
click at [231, 145] on input "text" at bounding box center [246, 147] width 91 height 12
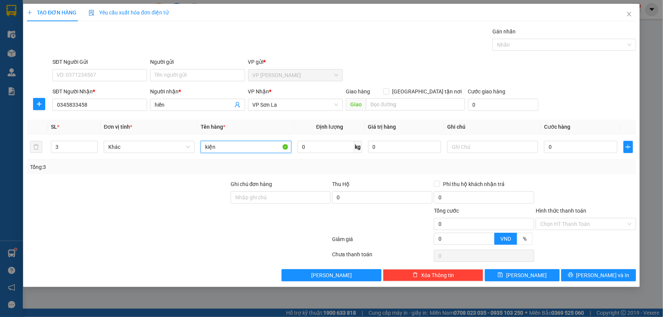
type input "kiện"
click at [580, 107] on div "SĐT Người Nhận * 0345833458 Người nhận * hiền VP Nhận * VP Sơn La Giao hàng Gia…" at bounding box center [344, 100] width 586 height 27
click at [590, 146] on input "0" at bounding box center [580, 147] width 73 height 12
type input "1"
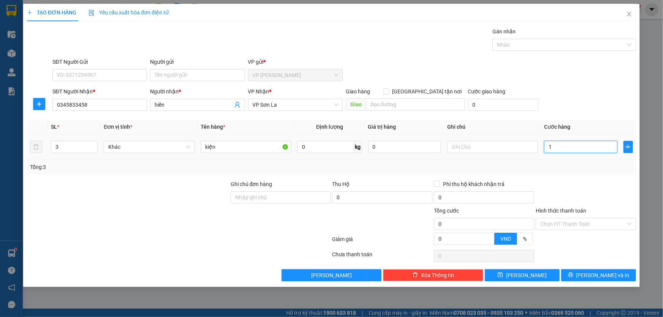
type input "1"
type input "15"
type input "150"
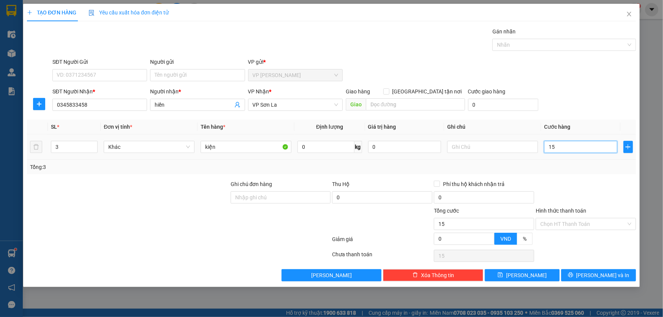
type input "150"
click at [601, 110] on div "SĐT Người Nhận * 0345833458 Người nhận * hiền VP Nhận * VP Sơn La Giao hàng Gia…" at bounding box center [344, 100] width 586 height 27
click at [602, 279] on button "[PERSON_NAME] và In" at bounding box center [598, 275] width 75 height 12
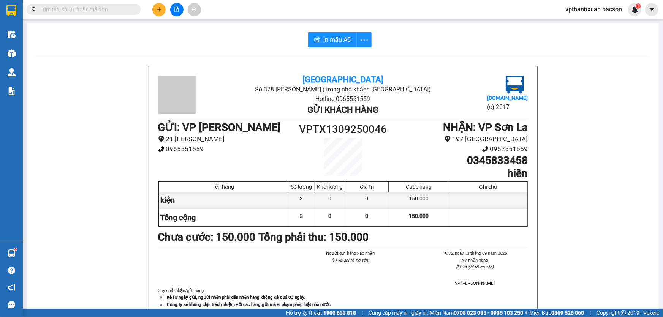
click at [156, 8] on button at bounding box center [158, 9] width 13 height 13
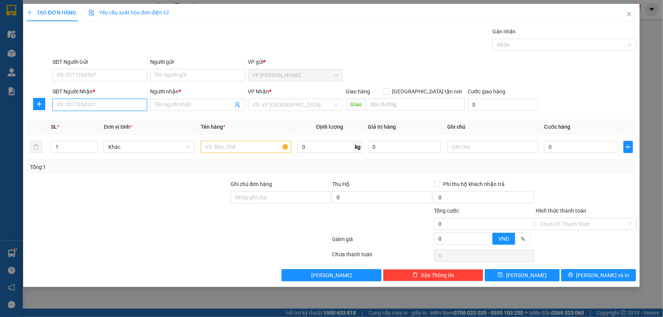
click at [62, 106] on input "SĐT Người Nhận *" at bounding box center [99, 105] width 95 height 12
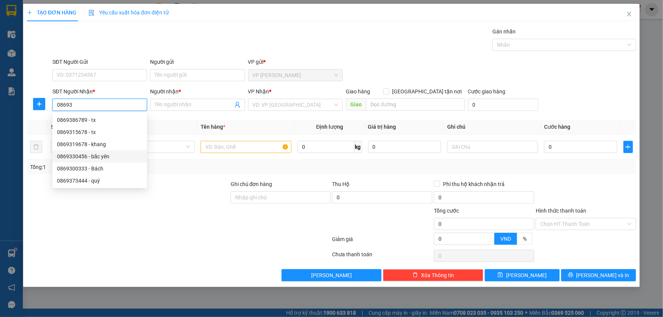
click at [95, 156] on div "0869330456 - băc yên" at bounding box center [99, 156] width 85 height 8
type input "0869330456"
type input "băc yên"
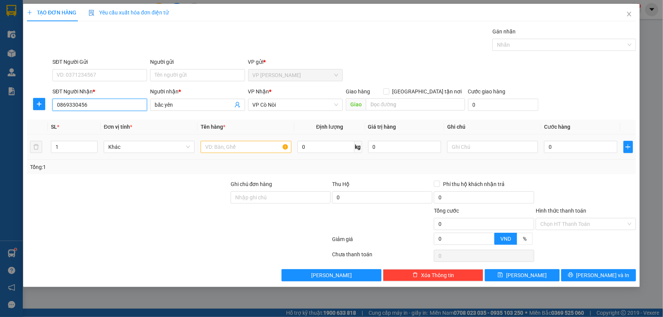
type input "0869330456"
click at [234, 150] on input "text" at bounding box center [246, 147] width 91 height 12
type input "kie"
click at [589, 145] on input "0" at bounding box center [580, 147] width 73 height 12
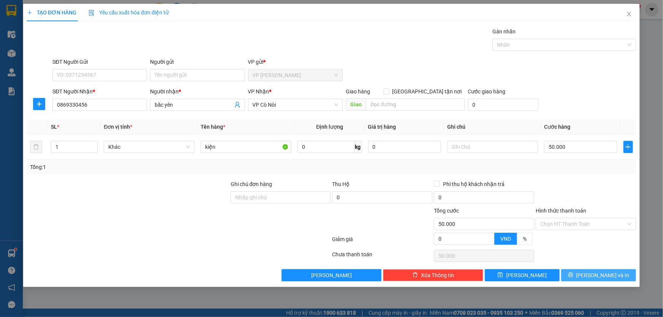
drag, startPoint x: 605, startPoint y: 269, endPoint x: 600, endPoint y: 278, distance: 9.9
click at [604, 272] on button "[PERSON_NAME] và In" at bounding box center [598, 275] width 75 height 12
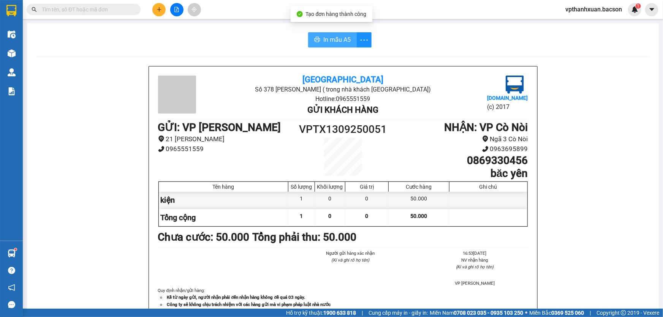
click at [314, 40] on icon "printer" at bounding box center [317, 39] width 6 height 5
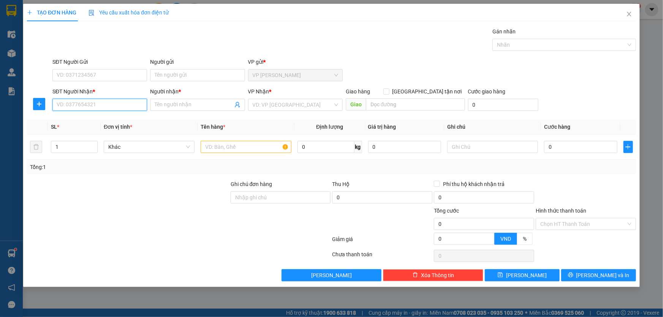
drag, startPoint x: 73, startPoint y: 99, endPoint x: 75, endPoint y: 107, distance: 8.1
click at [74, 102] on input "SĐT Người Nhận *" at bounding box center [99, 105] width 95 height 12
click at [75, 109] on input "SĐT Người Nhận *" at bounding box center [99, 105] width 95 height 12
click at [106, 120] on div "0913258545 - thắng" at bounding box center [99, 120] width 85 height 8
type input "0913258545"
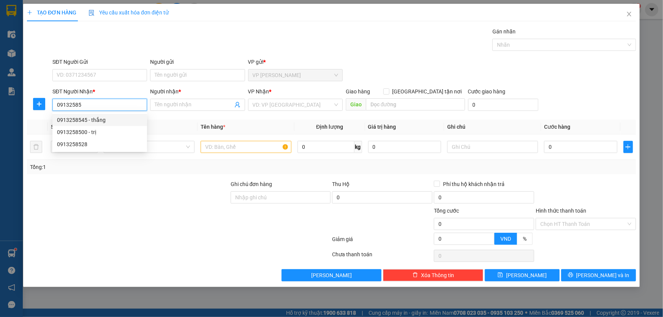
type input "thắng"
type input "0913258545"
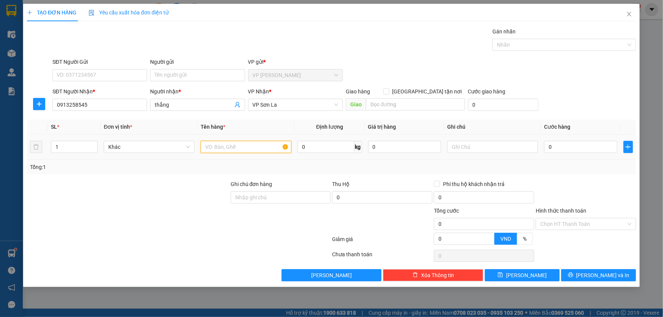
click at [221, 144] on input "text" at bounding box center [246, 147] width 91 height 12
type input "hộp"
click at [582, 147] on input "0" at bounding box center [580, 147] width 73 height 12
type input "5"
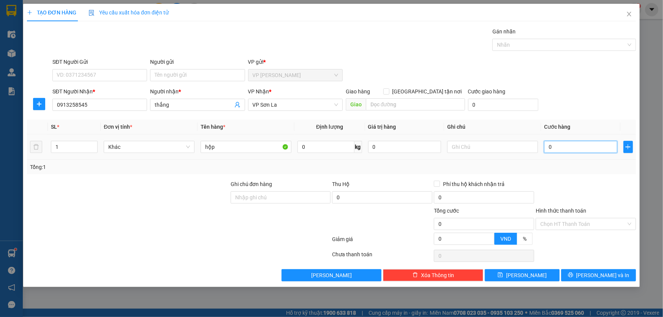
type input "5"
type input "50"
type input "50.000"
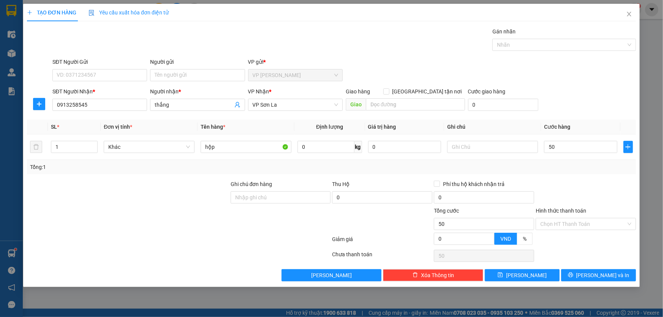
type input "50.000"
click at [592, 118] on div "Transit Pickup Surcharge Ids Transit Deliver Surcharge Ids Transit Deliver Surc…" at bounding box center [331, 154] width 609 height 254
click at [248, 149] on input "hộp" at bounding box center [246, 147] width 91 height 12
type input "h"
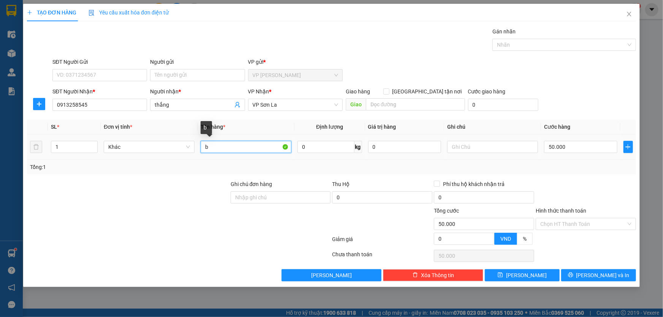
type input "bo"
click at [593, 275] on span "[PERSON_NAME] và In" at bounding box center [602, 275] width 53 height 8
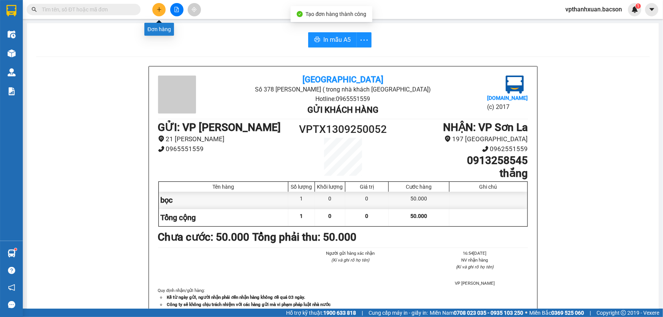
click at [158, 11] on icon "plus" at bounding box center [158, 9] width 5 height 5
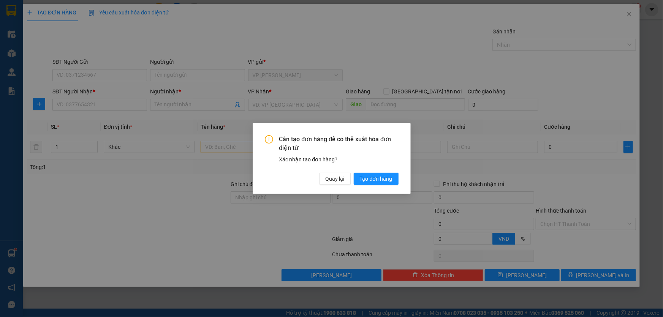
click at [124, 109] on div "Cần tạo đơn hàng để có thể xuất hóa đơn điện tử Xác nhận tạo đơn hàng? Quay lại…" at bounding box center [331, 158] width 663 height 317
click at [331, 180] on span "Quay lại" at bounding box center [334, 179] width 19 height 8
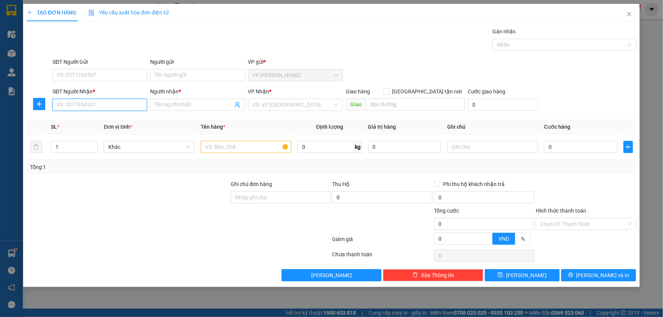
click at [116, 104] on input "SĐT Người Nhận *" at bounding box center [99, 105] width 95 height 12
click at [98, 117] on div "0912874173 - DẦU HUẾ 4g" at bounding box center [99, 120] width 85 height 8
type input "0912874173"
type input "DẦU HUẾ 4g"
type input "0912874173"
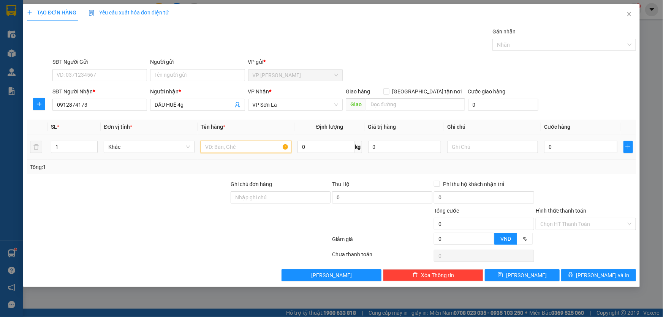
click at [215, 144] on input "text" at bounding box center [246, 147] width 91 height 12
type input "hộp"
click at [575, 144] on input "0" at bounding box center [580, 147] width 73 height 12
type input "5"
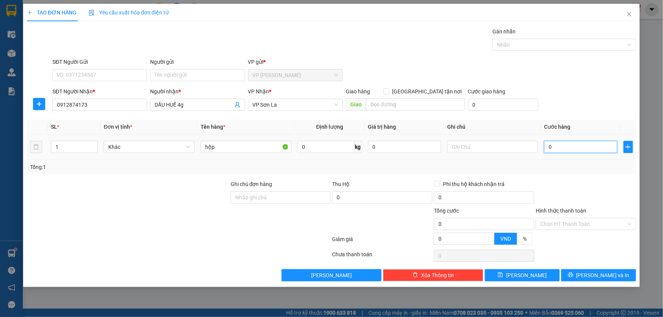
type input "5"
type input "50"
click at [573, 276] on icon "printer" at bounding box center [570, 275] width 5 height 5
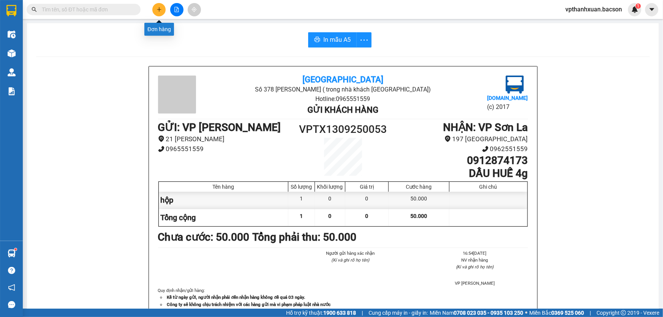
click at [163, 8] on button at bounding box center [158, 9] width 13 height 13
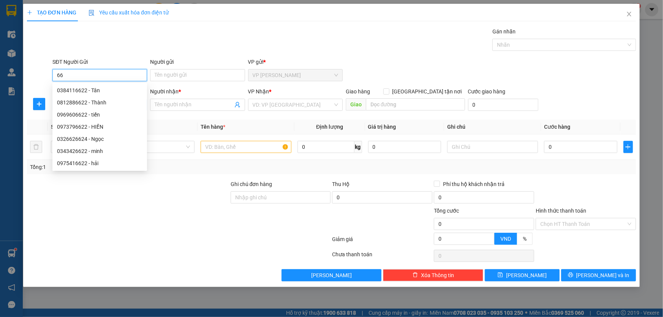
type input "6"
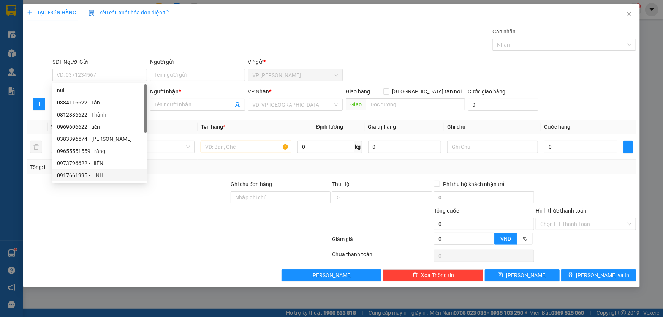
click at [94, 224] on div at bounding box center [128, 220] width 204 height 27
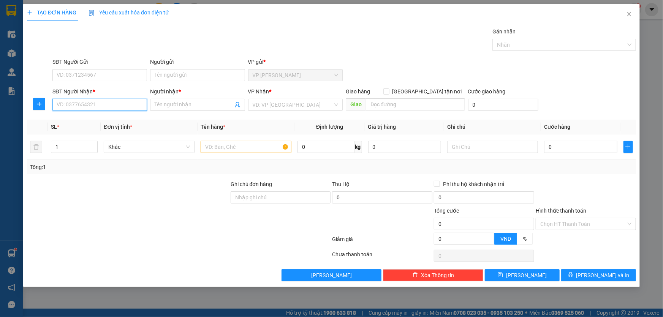
click at [93, 107] on input "SĐT Người Nhận *" at bounding box center [99, 105] width 95 height 12
click at [97, 123] on div "0982926644 - hương chie" at bounding box center [99, 120] width 85 height 8
type input "0982926644"
type input "hương chie"
type input "0982926644"
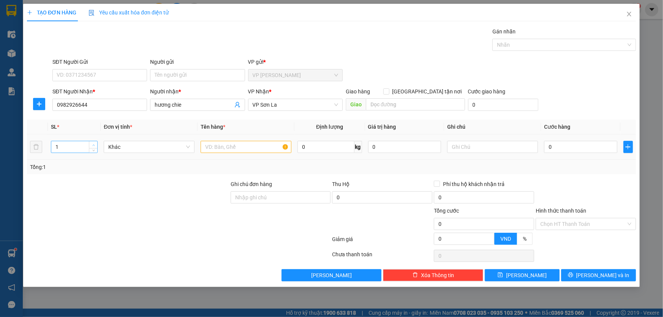
click at [92, 144] on icon "up" at bounding box center [93, 145] width 3 height 3
type input "4"
click at [93, 144] on icon "up" at bounding box center [93, 145] width 3 height 3
click at [220, 147] on input "text" at bounding box center [246, 147] width 91 height 12
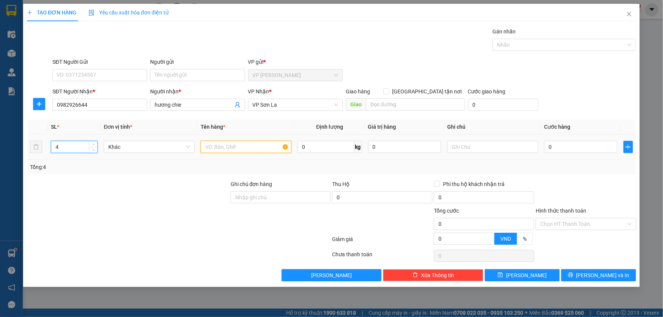
click at [220, 147] on input "text" at bounding box center [246, 147] width 91 height 12
type input "kiện"
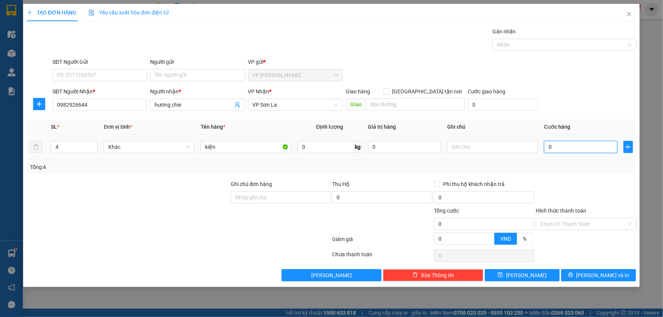
click at [558, 149] on input "0" at bounding box center [580, 147] width 73 height 12
type input "2"
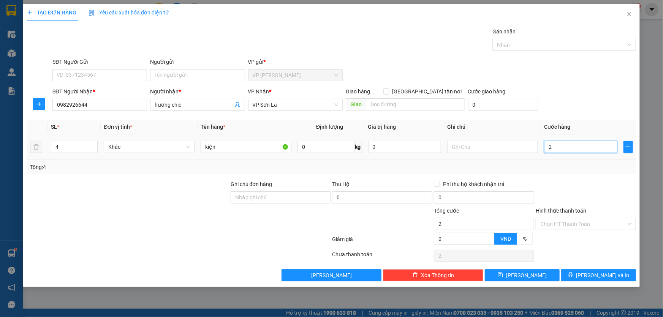
type input "25"
type input "250"
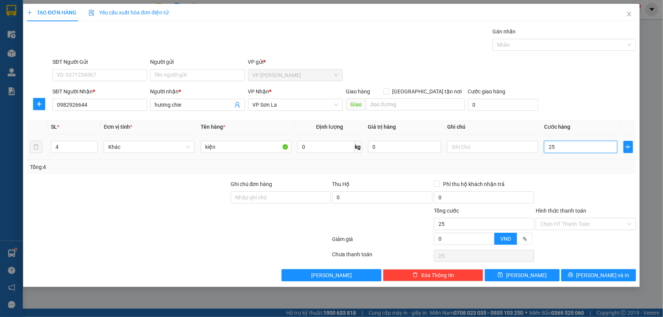
type input "250"
click at [591, 279] on button "[PERSON_NAME] và In" at bounding box center [598, 275] width 75 height 12
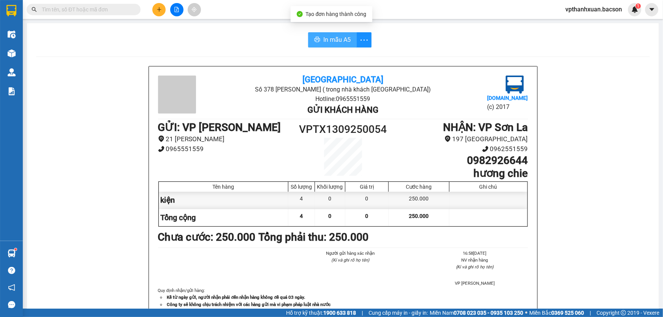
click at [329, 43] on span "In mẫu A5" at bounding box center [336, 39] width 27 height 9
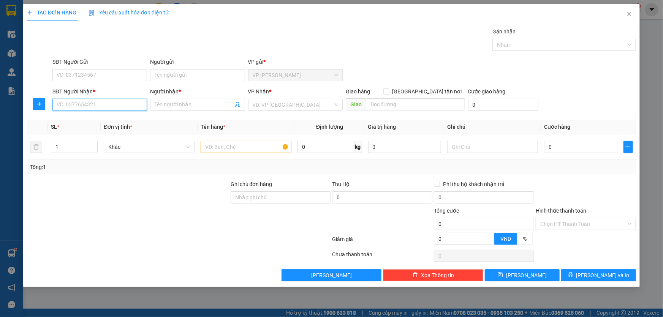
click at [93, 107] on input "SĐT Người Nhận *" at bounding box center [99, 105] width 95 height 12
click at [88, 120] on div "0988104195 - A Chiêu" at bounding box center [99, 120] width 85 height 8
type input "0988104195"
type input "A Chiêu"
click at [88, 122] on div "0988104195 - A Chiêu" at bounding box center [99, 120] width 85 height 8
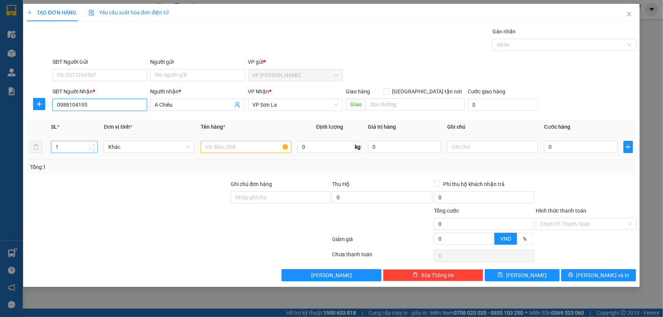
type input "0988104195"
type input "2"
click at [95, 145] on span "up" at bounding box center [93, 145] width 5 height 5
drag, startPoint x: 220, startPoint y: 159, endPoint x: 226, endPoint y: 150, distance: 10.7
click at [221, 159] on td at bounding box center [245, 146] width 97 height 25
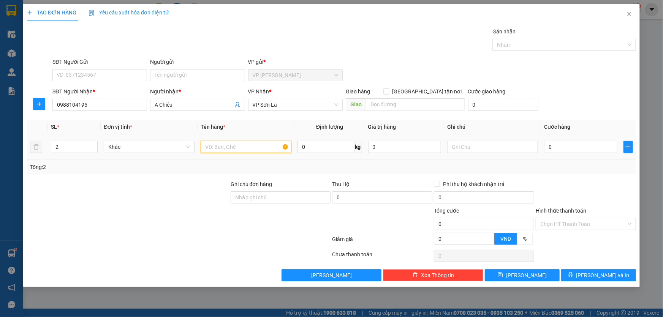
click at [226, 149] on input "text" at bounding box center [246, 147] width 91 height 12
type input "kiện"
click at [567, 145] on input "0" at bounding box center [580, 147] width 73 height 12
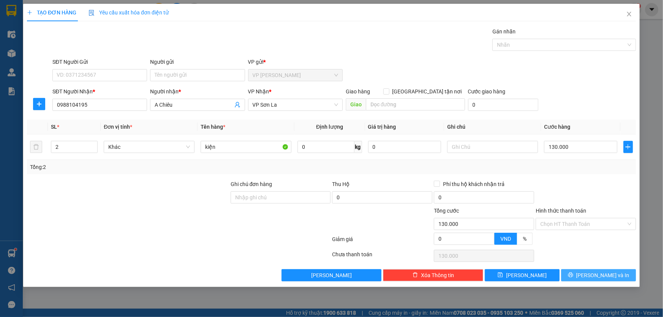
click at [611, 276] on span "[PERSON_NAME] và In" at bounding box center [602, 275] width 53 height 8
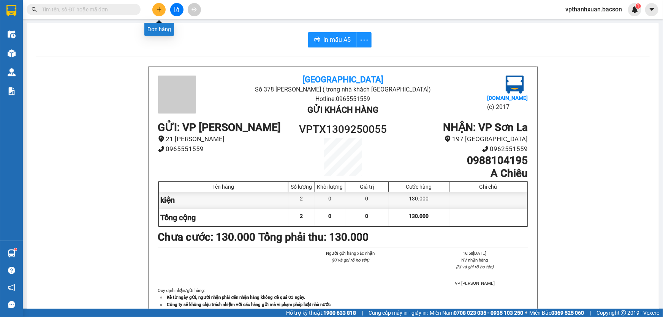
click at [160, 9] on icon "plus" at bounding box center [159, 9] width 4 height 0
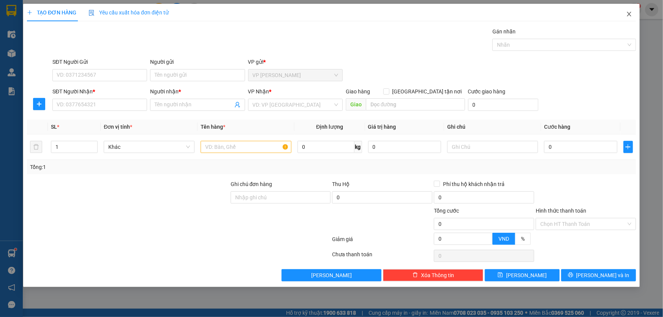
click at [627, 15] on icon "close" at bounding box center [629, 14] width 6 height 6
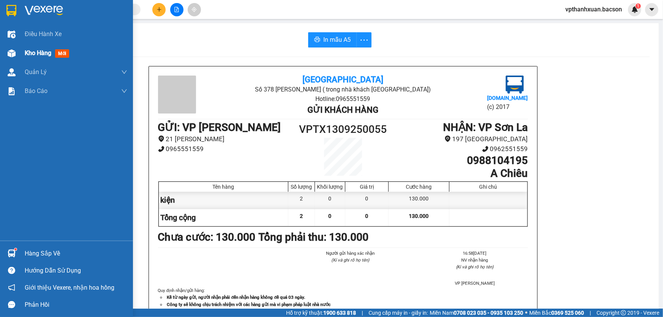
click at [65, 55] on span "mới" at bounding box center [62, 53] width 14 height 8
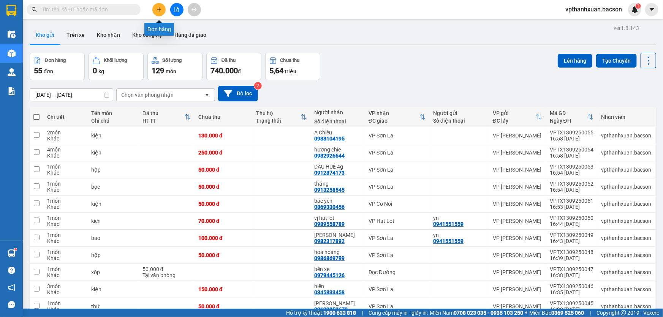
click at [161, 11] on icon "plus" at bounding box center [158, 9] width 5 height 5
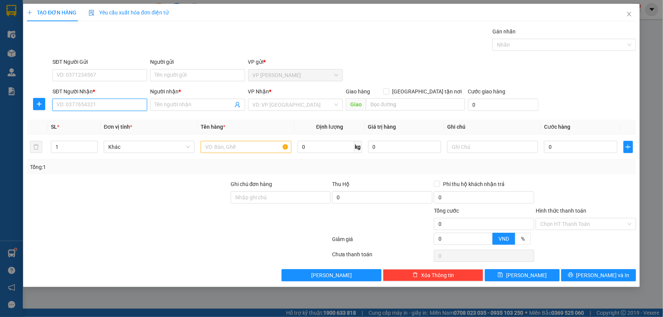
click at [101, 107] on input "SĐT Người Nhận *" at bounding box center [99, 105] width 95 height 12
click at [102, 122] on div "0389547063 - uyên" at bounding box center [99, 120] width 85 height 8
type input "0389547063"
type input "uyên"
type input "0389547063"
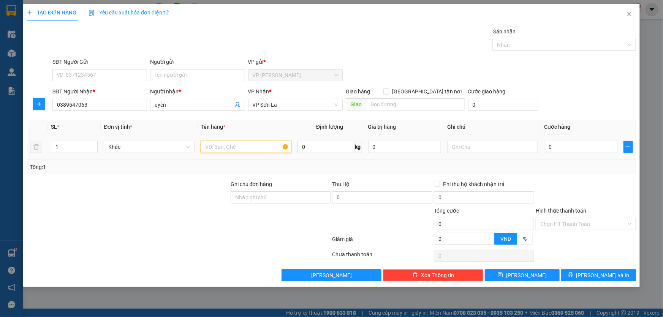
click at [232, 149] on input "text" at bounding box center [246, 147] width 91 height 12
type input "kiện"
click at [572, 148] on input "0" at bounding box center [580, 147] width 73 height 12
type input "5"
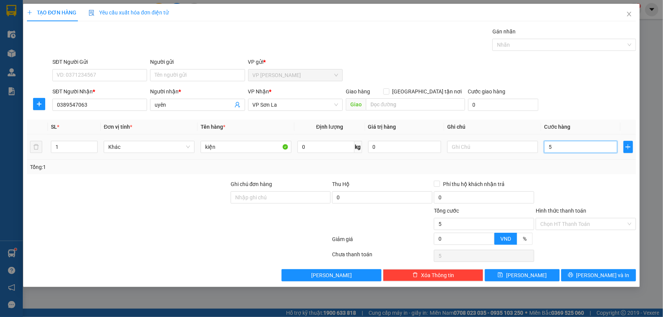
type input "5"
type input "50"
type input "50.000"
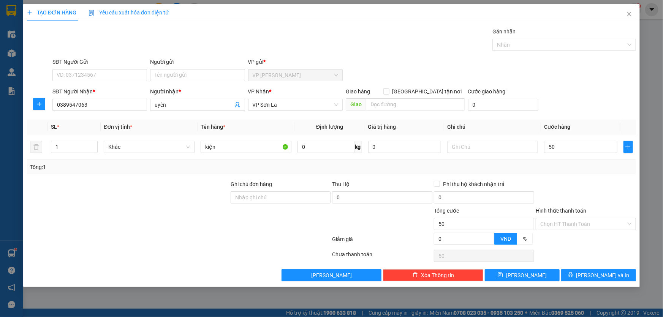
type input "50.000"
click at [576, 83] on div "SĐT Người Gửi VD: 0371234567 Người gửi Tên người gửi VP gửi * VP Thanh Xuân" at bounding box center [344, 71] width 586 height 27
click at [573, 276] on icon "printer" at bounding box center [570, 274] width 5 height 5
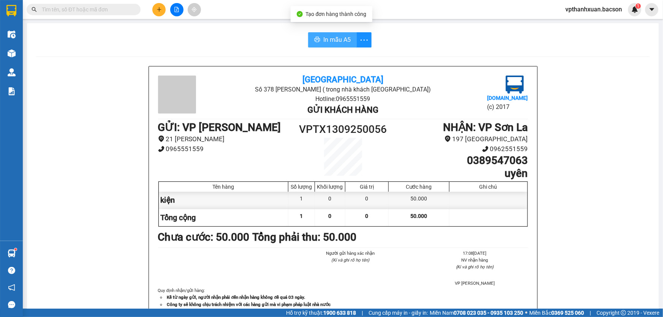
click at [315, 41] on icon "printer" at bounding box center [317, 39] width 6 height 6
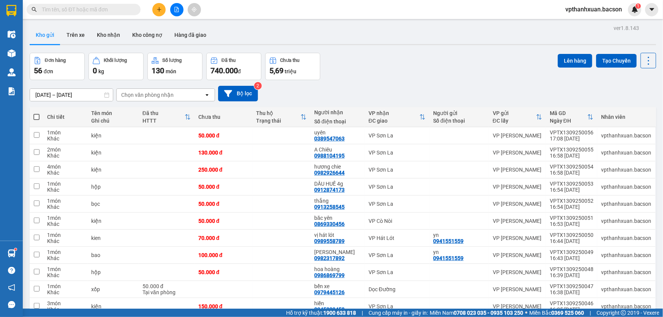
click at [155, 11] on button at bounding box center [158, 9] width 13 height 13
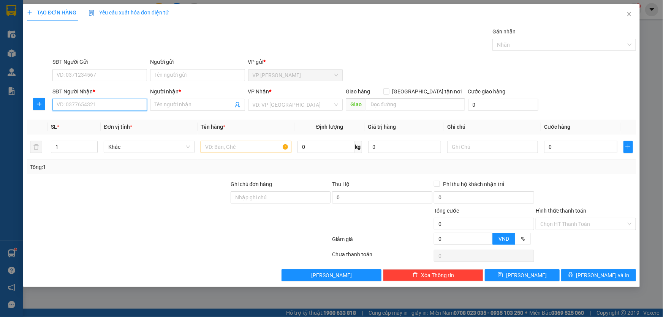
click at [108, 109] on input "SĐT Người Nhận *" at bounding box center [99, 105] width 95 height 12
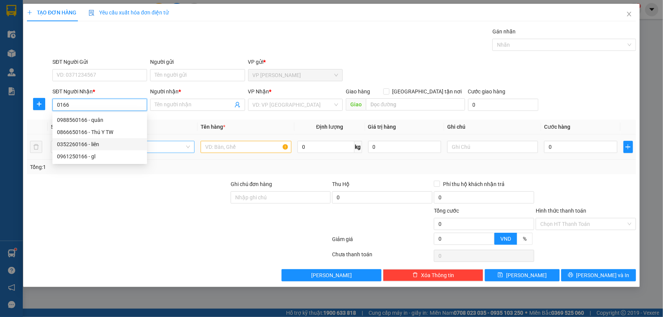
drag, startPoint x: 100, startPoint y: 144, endPoint x: 106, endPoint y: 145, distance: 5.7
click at [100, 144] on div "0352260166 - liên" at bounding box center [99, 144] width 85 height 8
type input "0352260166"
type input "liên"
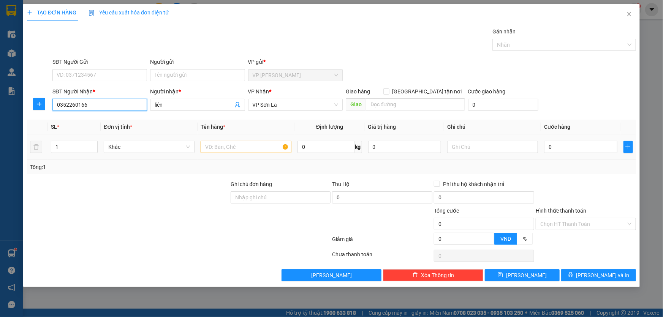
type input "0352260166"
click at [202, 148] on input "text" at bounding box center [246, 147] width 91 height 12
type input "bọc"
click at [587, 145] on input "0" at bounding box center [580, 147] width 73 height 12
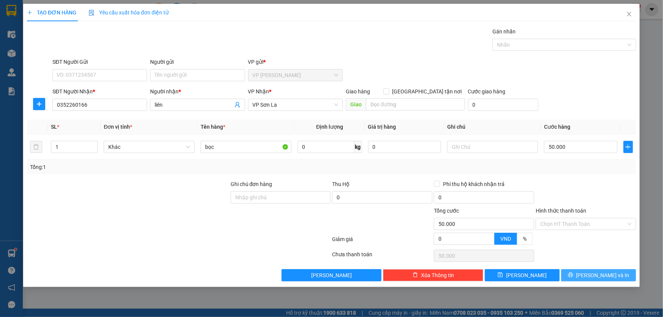
click at [623, 277] on button "[PERSON_NAME] và In" at bounding box center [598, 275] width 75 height 12
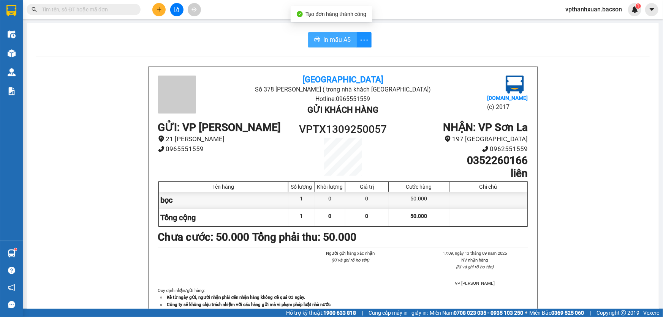
click at [337, 42] on span "In mẫu A5" at bounding box center [336, 39] width 27 height 9
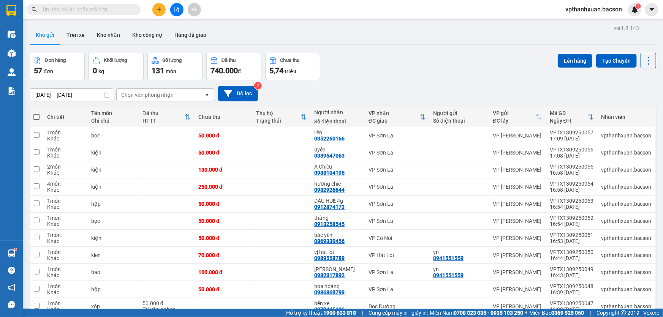
click at [158, 11] on icon "plus" at bounding box center [158, 9] width 5 height 5
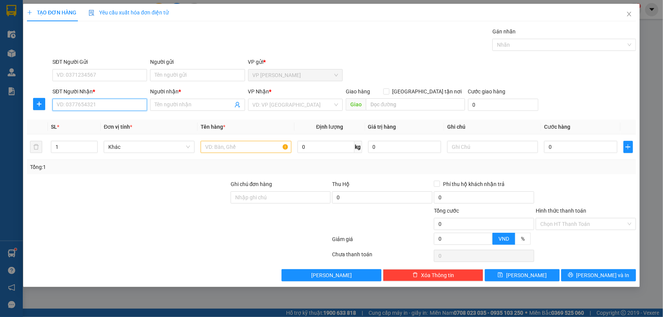
click at [104, 107] on input "SĐT Người Nhận *" at bounding box center [99, 105] width 95 height 12
click at [91, 120] on div "0977117116 - phương pa háng" at bounding box center [99, 120] width 85 height 8
type input "0977117116"
type input "phương pa háng"
type input "0977117116"
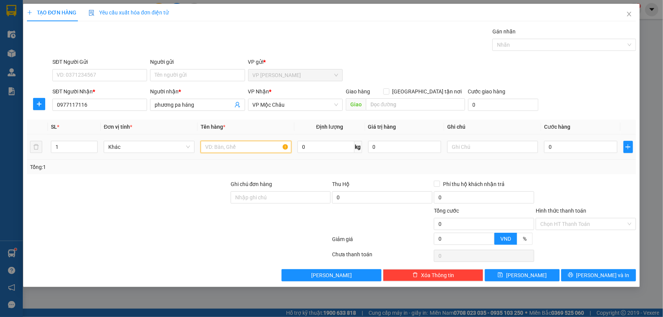
click at [237, 152] on input "text" at bounding box center [246, 147] width 91 height 12
type input "h"
type input "kiện"
click at [586, 152] on input "0" at bounding box center [580, 147] width 73 height 12
type input "5"
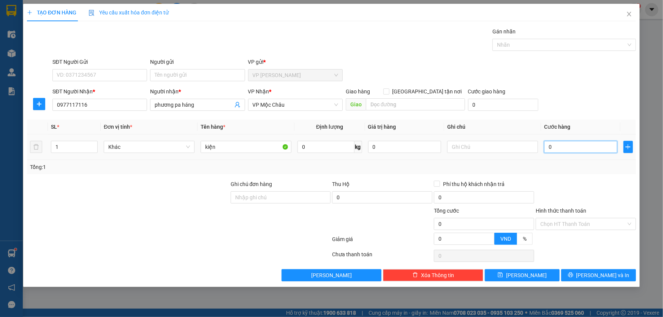
type input "5"
type input "50"
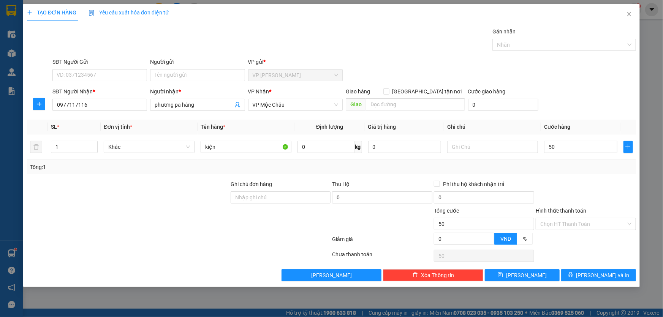
type input "50.000"
click at [597, 120] on th "Cước hàng" at bounding box center [580, 127] width 79 height 15
click at [588, 224] on input "Hình thức thanh toán" at bounding box center [583, 223] width 86 height 11
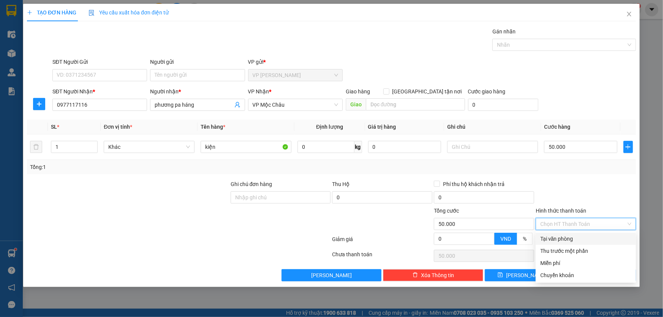
click at [559, 238] on div "Tại văn phòng" at bounding box center [585, 239] width 91 height 8
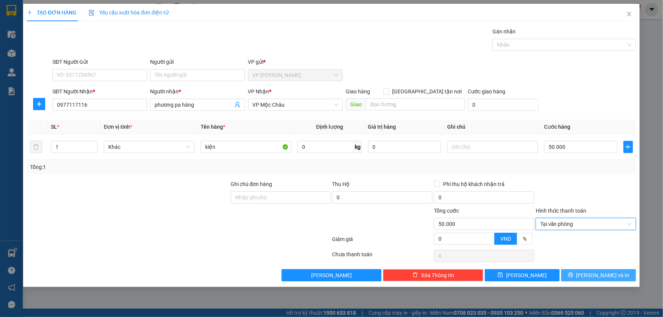
click at [578, 276] on button "[PERSON_NAME] và In" at bounding box center [598, 275] width 75 height 12
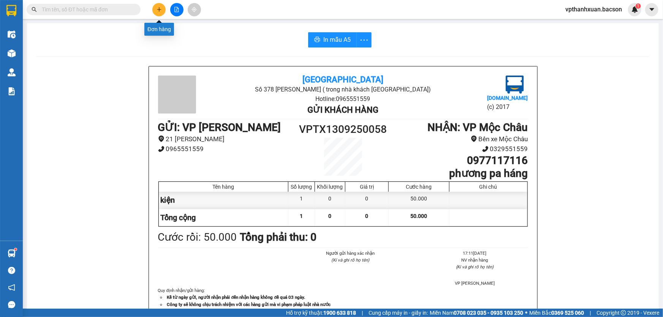
click at [161, 14] on button at bounding box center [158, 9] width 13 height 13
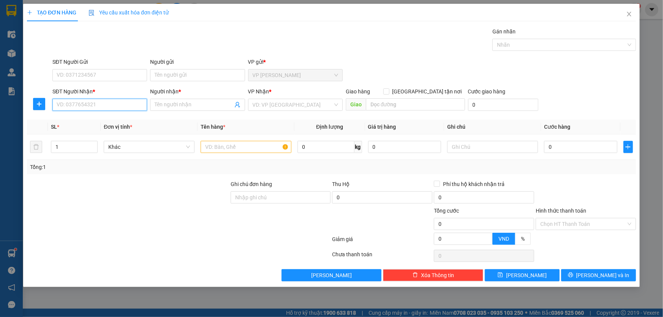
click at [114, 106] on input "SĐT Người Nhận *" at bounding box center [99, 105] width 95 height 12
type input "6"
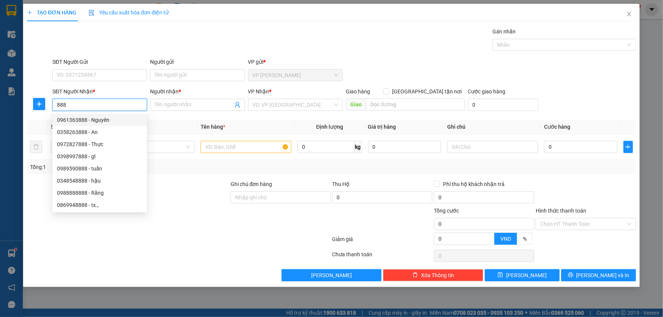
click at [58, 105] on input "888" at bounding box center [99, 105] width 95 height 12
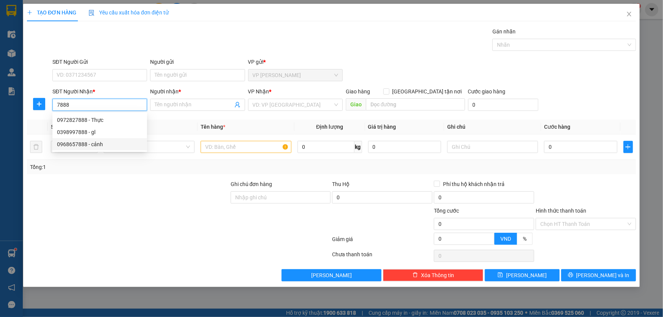
click at [91, 147] on div "0968657888 - cảnh" at bounding box center [99, 144] width 85 height 8
type input "0968657888"
type input "cảnh"
type input "0968657888"
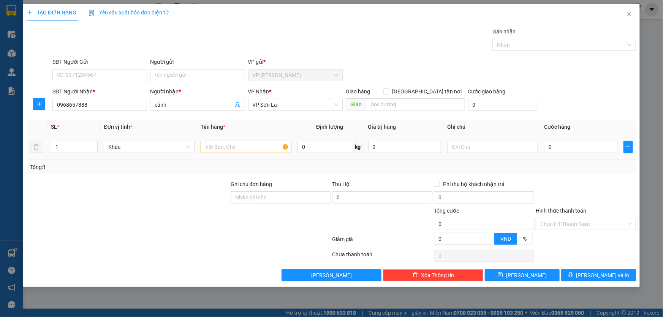
click at [238, 136] on td at bounding box center [245, 146] width 97 height 25
click at [239, 146] on input "text" at bounding box center [246, 147] width 91 height 12
type input "kiện"
drag, startPoint x: 576, startPoint y: 153, endPoint x: 578, endPoint y: 145, distance: 7.8
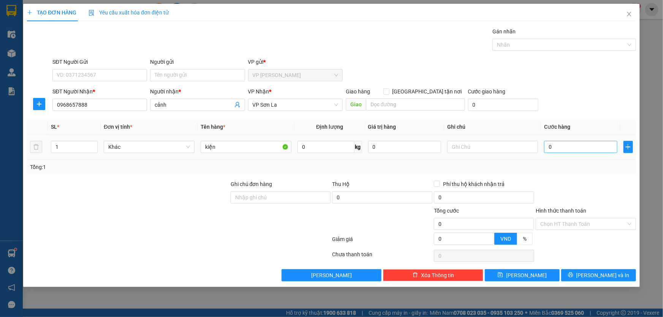
click at [577, 152] on div "0" at bounding box center [580, 146] width 73 height 15
click at [579, 145] on input "0" at bounding box center [580, 147] width 73 height 12
click at [605, 279] on span "[PERSON_NAME] và In" at bounding box center [602, 275] width 53 height 8
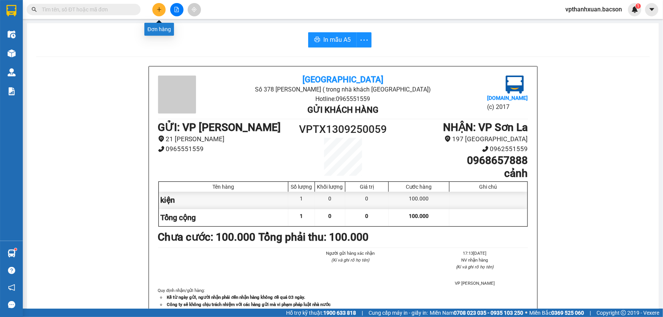
click at [156, 11] on icon "plus" at bounding box center [158, 9] width 5 height 5
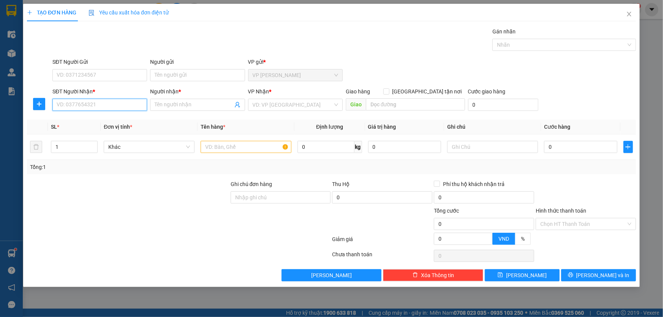
click at [95, 104] on input "SĐT Người Nhận *" at bounding box center [99, 105] width 95 height 12
click at [109, 103] on input "SĐT Người Nhận *" at bounding box center [99, 105] width 95 height 12
click at [103, 119] on div "0913313831 - Bình" at bounding box center [99, 120] width 85 height 8
type input "0913313831"
type input "Bình"
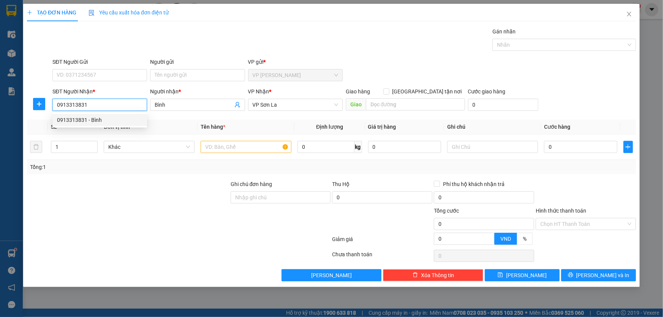
click at [103, 119] on div "0913313831 - Bình" at bounding box center [99, 120] width 85 height 8
type input "0913313831"
click at [250, 142] on input "text" at bounding box center [246, 147] width 91 height 12
click at [248, 152] on input "text" at bounding box center [246, 147] width 91 height 12
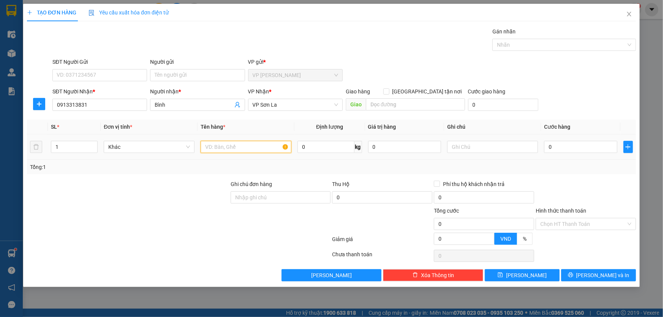
click at [242, 146] on input "text" at bounding box center [246, 147] width 91 height 12
type input "h"
type input "boc"
click at [604, 147] on input "0" at bounding box center [580, 147] width 73 height 12
type input "5"
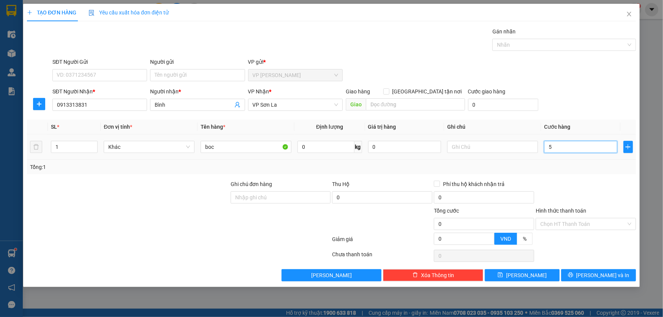
type input "5"
type input "50"
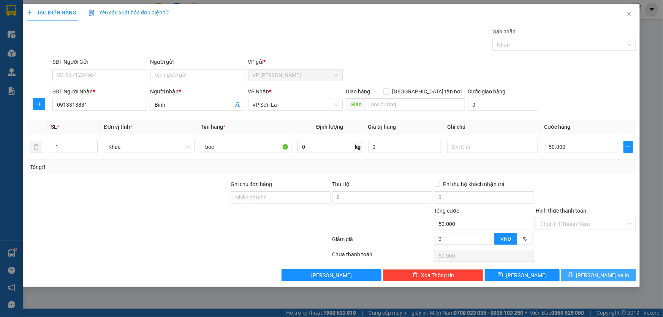
click at [595, 278] on span "[PERSON_NAME] và In" at bounding box center [602, 275] width 53 height 8
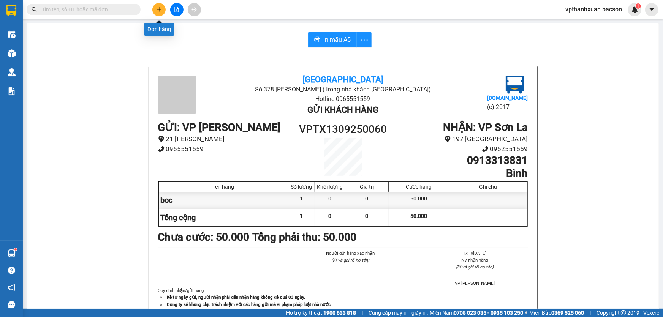
click at [160, 11] on icon "plus" at bounding box center [158, 9] width 5 height 5
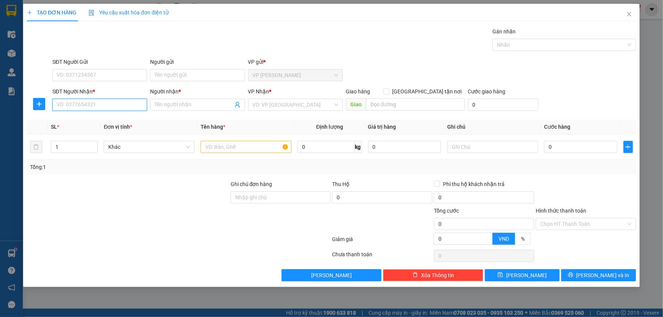
click at [105, 106] on input "SĐT Người Nhận *" at bounding box center [99, 105] width 95 height 12
click at [89, 122] on div "0964336395 - thuỷ" at bounding box center [99, 120] width 85 height 8
type input "0964336395"
type input "thuỷ"
type input "0964336395"
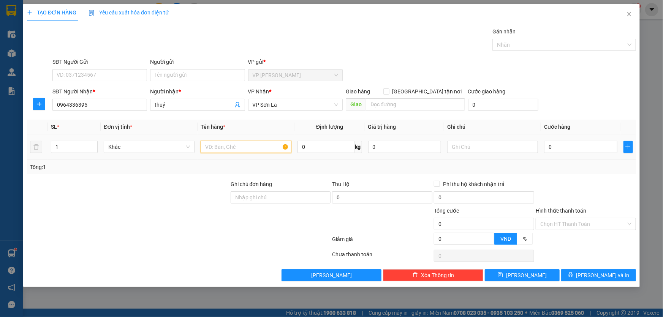
click at [238, 149] on input "text" at bounding box center [246, 147] width 91 height 12
type input "kiện"
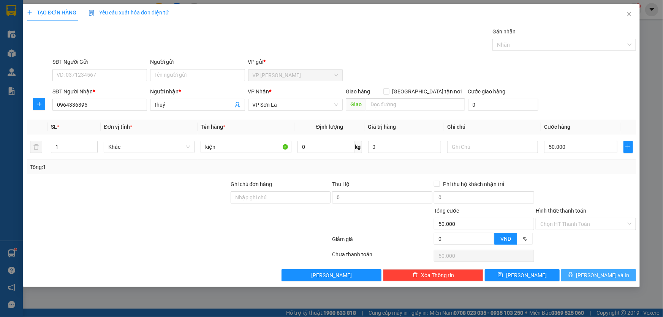
click at [609, 275] on span "[PERSON_NAME] và In" at bounding box center [602, 275] width 53 height 8
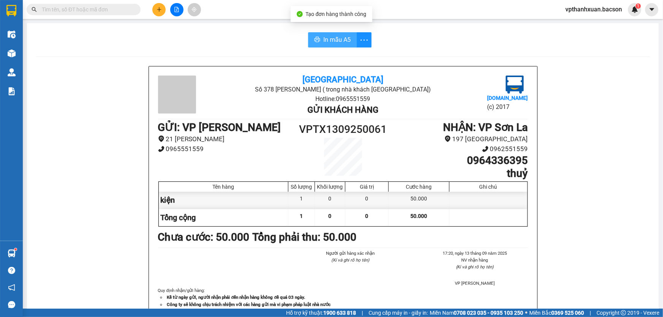
click at [335, 38] on span "In mẫu A5" at bounding box center [336, 39] width 27 height 9
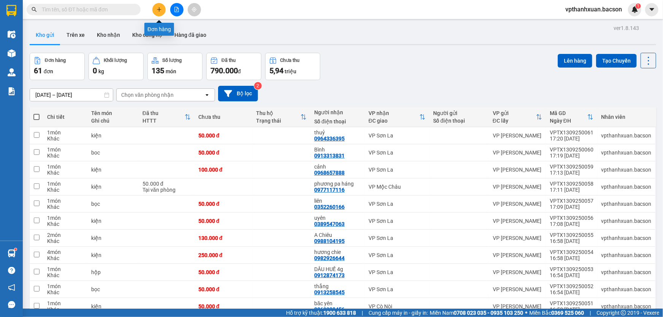
click at [159, 9] on icon "plus" at bounding box center [159, 9] width 4 height 0
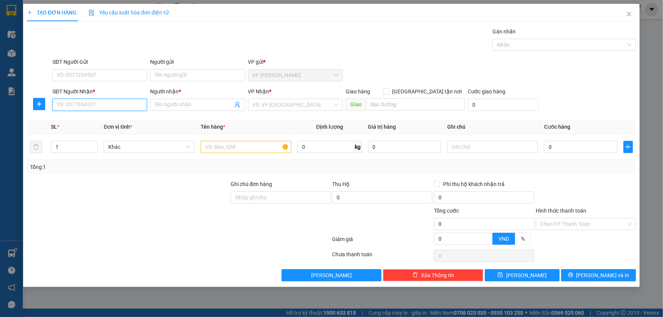
click at [111, 107] on input "SĐT Người Nhận *" at bounding box center [99, 105] width 95 height 12
click at [91, 123] on div "0392712674 - lý hà" at bounding box center [99, 120] width 85 height 8
type input "0392712674"
type input "[PERSON_NAME]"
type input "0392712674"
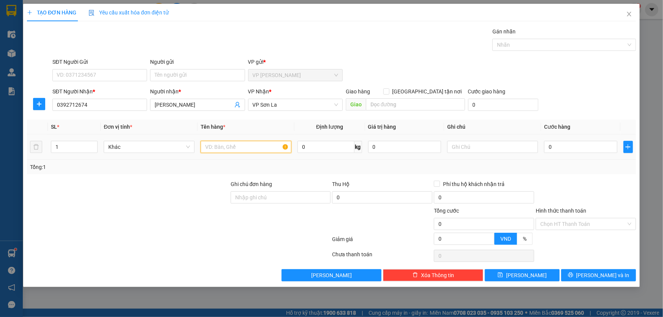
click at [218, 150] on input "text" at bounding box center [246, 147] width 91 height 12
type input "kiện"
click at [592, 145] on input "0" at bounding box center [580, 147] width 73 height 12
type input "5"
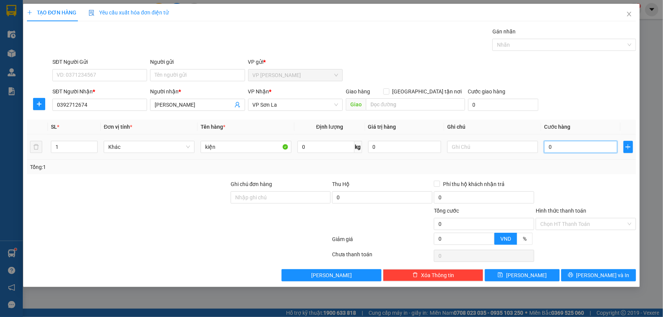
type input "5"
type input "50"
click at [591, 112] on div "SĐT Người Nhận * 0392712674 Người nhận * lý hà VP Nhận * VP Sơn La Giao hàng Gi…" at bounding box center [344, 100] width 586 height 27
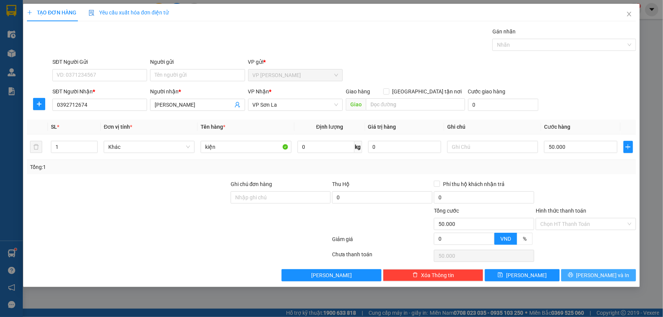
click at [591, 276] on button "[PERSON_NAME] và In" at bounding box center [598, 275] width 75 height 12
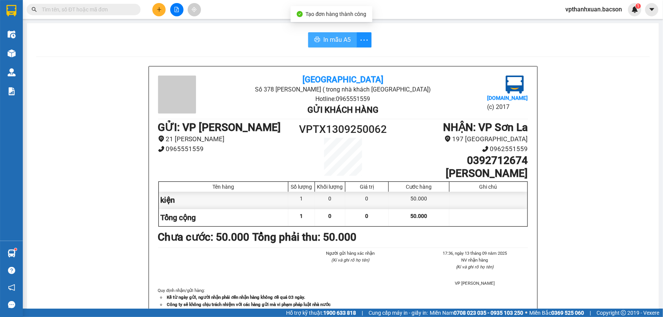
click at [314, 43] on span "printer" at bounding box center [317, 39] width 6 height 7
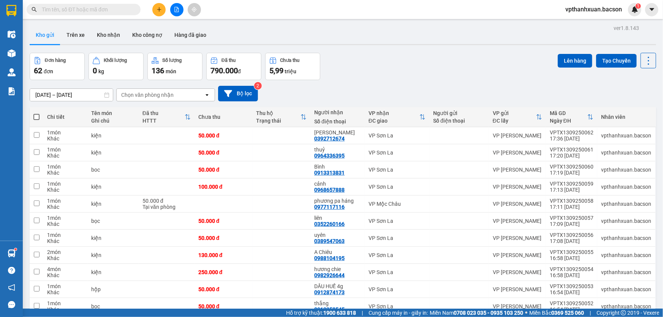
click at [163, 8] on button at bounding box center [158, 9] width 13 height 13
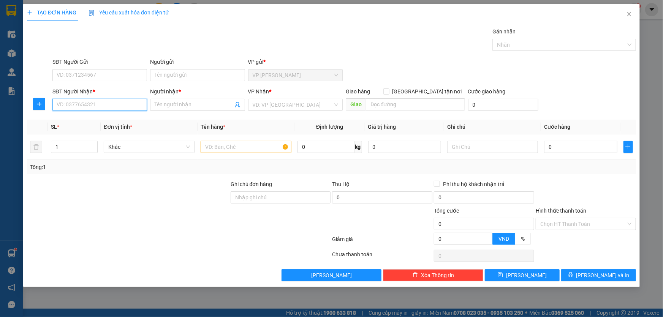
click at [104, 104] on input "SĐT Người Nhận *" at bounding box center [99, 105] width 95 height 12
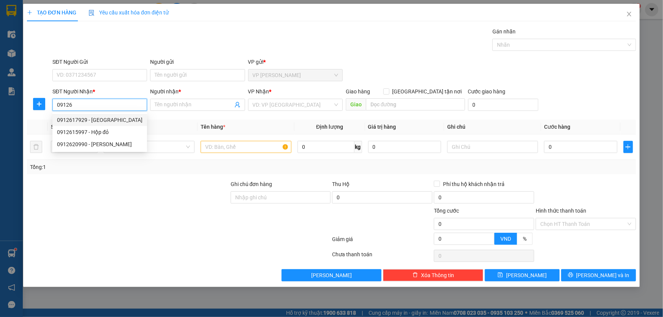
click at [98, 120] on div "0912617929 - Hưng Bản Lầu" at bounding box center [99, 120] width 85 height 8
type input "0912617929"
type input "Hưng Bản Lầu"
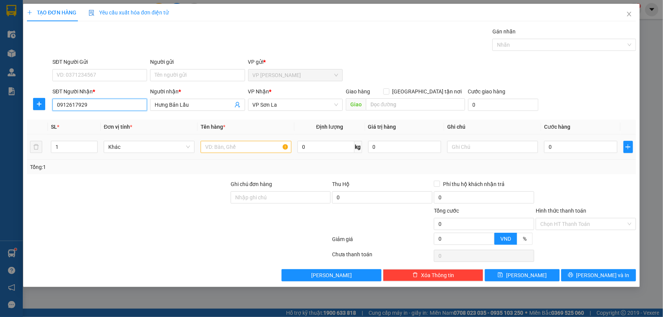
type input "0912617929"
click at [209, 149] on input "text" at bounding box center [246, 147] width 91 height 12
type input "hộp"
click at [558, 141] on input "0" at bounding box center [580, 147] width 73 height 12
click at [579, 104] on div "SĐT Người Nhận * 0912617929 Người nhận * Hưng Bản Lầu VP Nhận * VP Sơn La Giao …" at bounding box center [344, 100] width 586 height 27
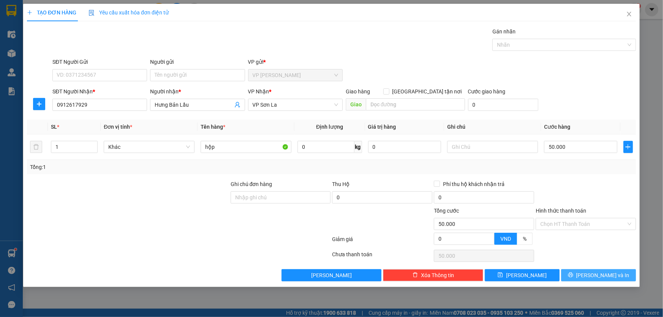
drag, startPoint x: 592, startPoint y: 263, endPoint x: 592, endPoint y: 272, distance: 8.7
click at [592, 270] on div "Transit Pickup Surcharge Ids Transit Deliver Surcharge Ids Transit Deliver Surc…" at bounding box center [331, 154] width 609 height 254
click at [592, 272] on span "[PERSON_NAME] và In" at bounding box center [602, 275] width 53 height 8
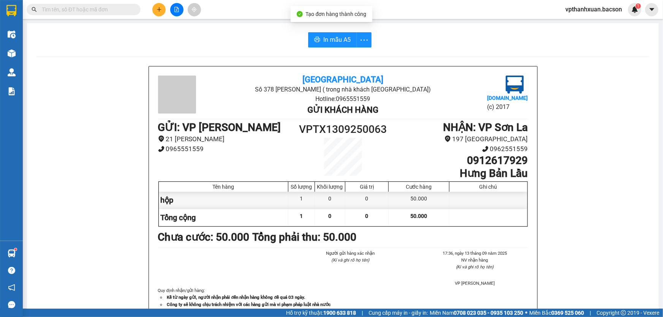
click at [155, 9] on button at bounding box center [158, 9] width 13 height 13
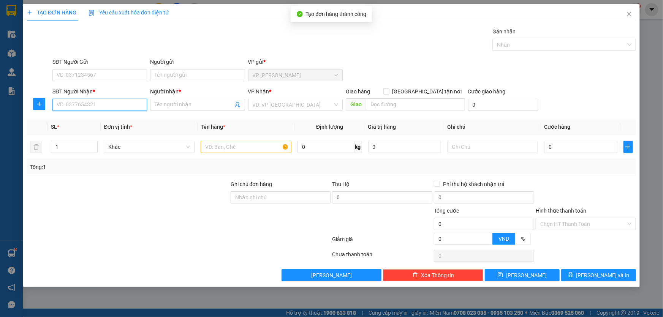
click at [107, 106] on input "SĐT Người Nhận *" at bounding box center [99, 105] width 95 height 12
click at [95, 120] on div "0913466577 - Dương" at bounding box center [99, 120] width 85 height 8
type input "0913466577"
type input "Dương"
type input "0913466577"
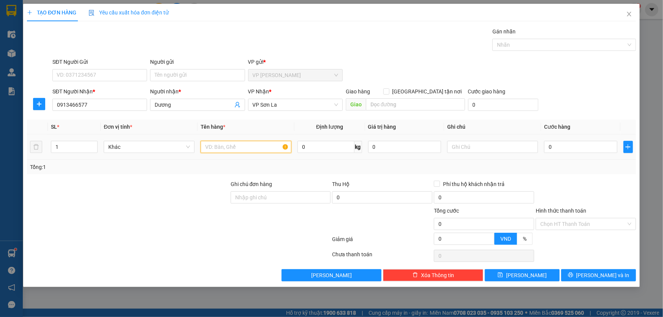
click at [225, 147] on input "text" at bounding box center [246, 147] width 91 height 12
type input "kiện"
click at [96, 143] on span "Increase Value" at bounding box center [93, 144] width 8 height 7
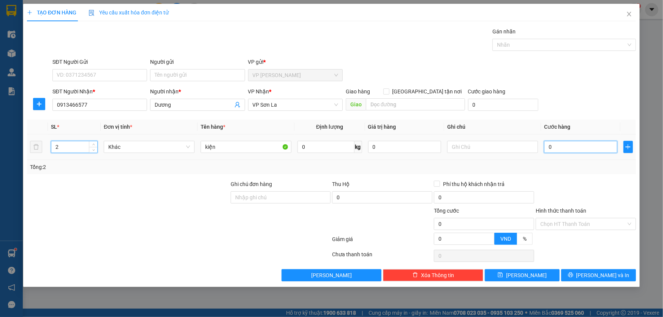
click at [576, 148] on input "0" at bounding box center [580, 147] width 73 height 12
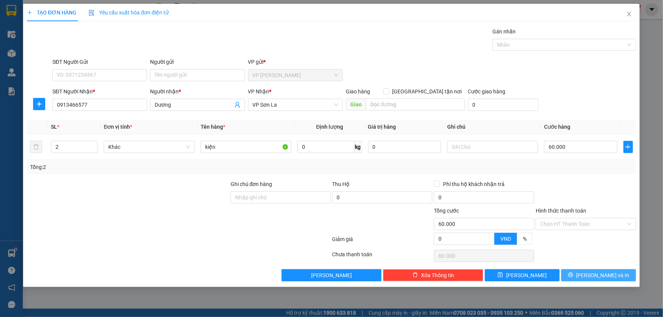
click at [581, 280] on button "[PERSON_NAME] và In" at bounding box center [598, 275] width 75 height 12
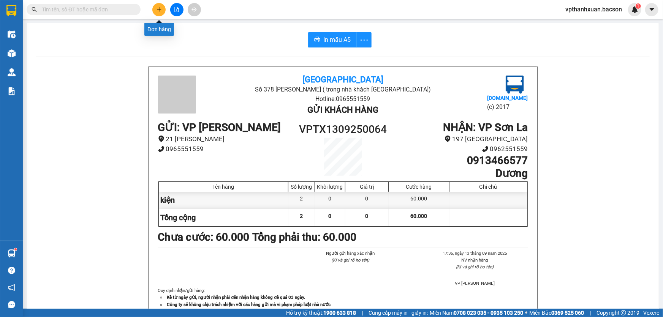
click at [159, 11] on icon "plus" at bounding box center [158, 9] width 5 height 5
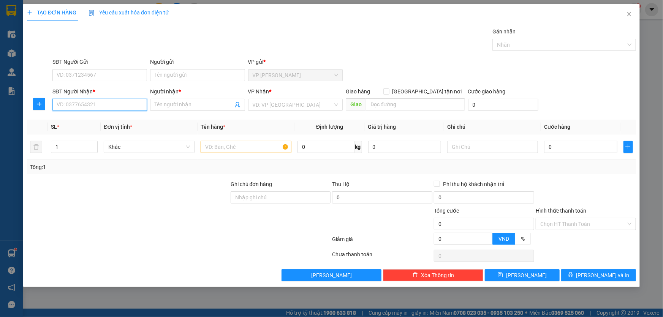
click at [66, 103] on input "SĐT Người Nhận *" at bounding box center [99, 105] width 95 height 12
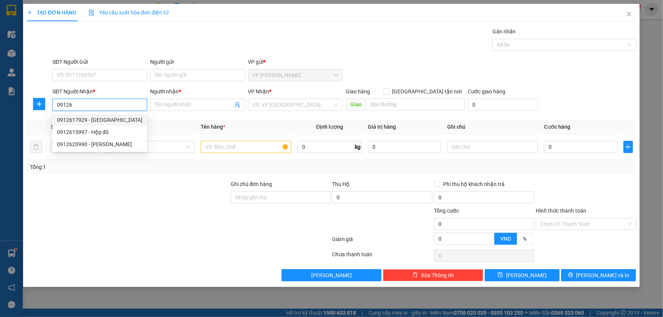
click at [77, 122] on div "0912617929 - Hưng Bản Lầu" at bounding box center [99, 120] width 85 height 8
type input "0912617929"
type input "Hưng Bản Lầu"
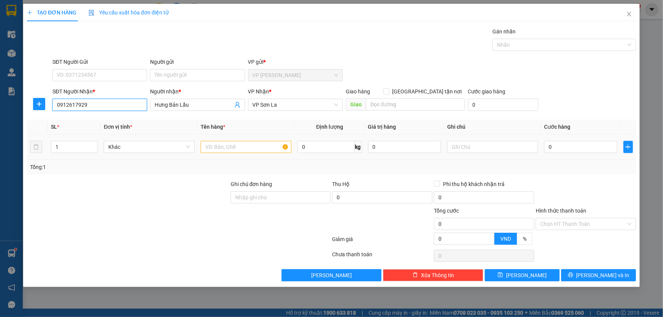
type input "0912617929"
click at [224, 153] on div at bounding box center [246, 146] width 91 height 15
click at [223, 147] on input "text" at bounding box center [246, 147] width 91 height 12
type input "hộp"
click at [556, 146] on input "0" at bounding box center [580, 147] width 73 height 12
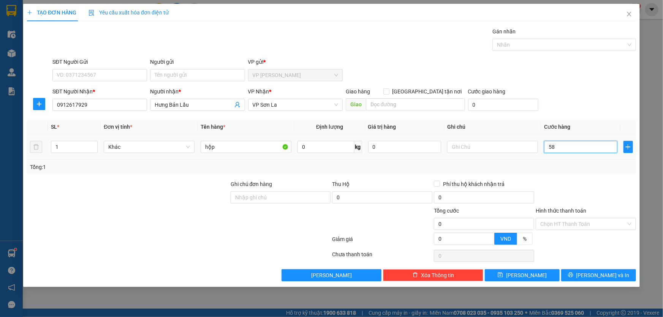
type input "580"
type input "58"
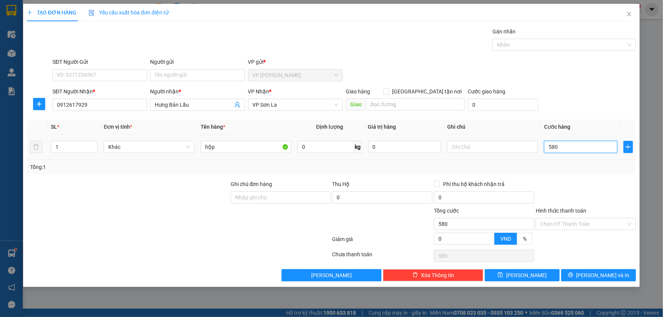
type input "58"
type input "5"
click at [600, 274] on span "[PERSON_NAME] và In" at bounding box center [602, 275] width 53 height 8
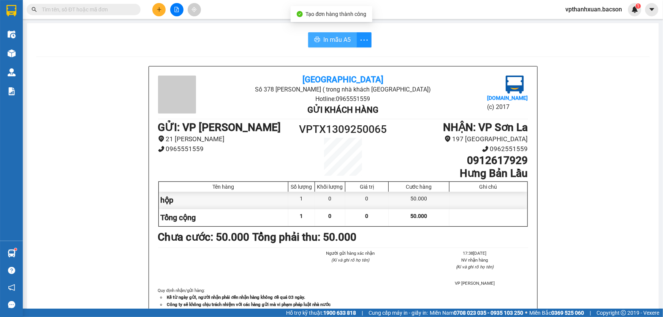
click at [324, 36] on span "In mẫu A5" at bounding box center [336, 39] width 27 height 9
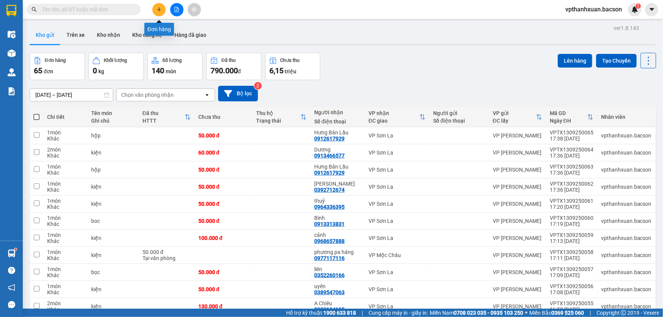
click at [161, 12] on button at bounding box center [158, 9] width 13 height 13
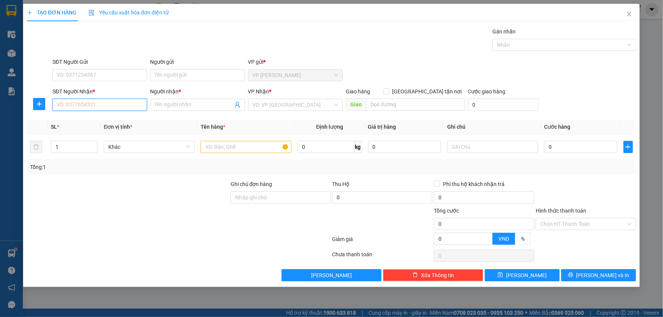
click at [114, 106] on input "SĐT Người Nhận *" at bounding box center [99, 105] width 95 height 12
click at [101, 120] on div "0913466577 - Dương" at bounding box center [99, 120] width 85 height 8
type input "0913466577"
type input "Dương"
type input "0913466577"
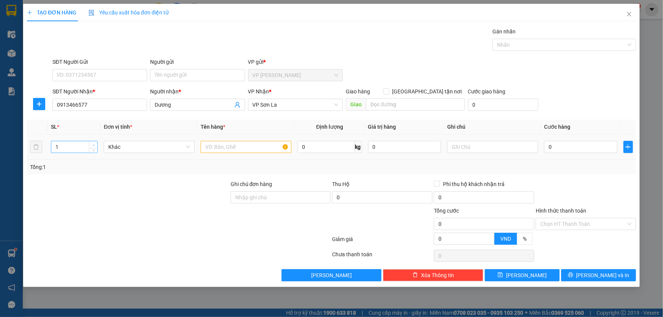
type input "2"
click at [92, 144] on icon "up" at bounding box center [93, 145] width 3 height 3
click at [236, 147] on input "text" at bounding box center [246, 147] width 91 height 12
type input "kiện"
click at [569, 144] on td "0" at bounding box center [580, 146] width 79 height 25
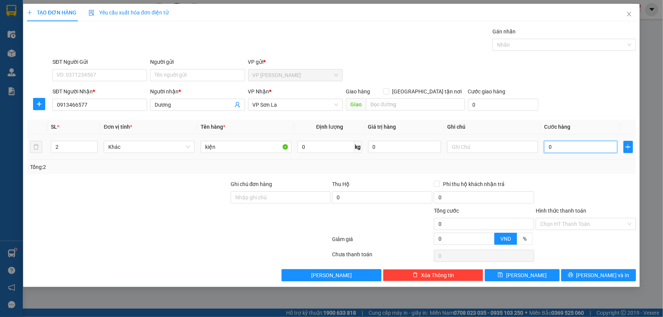
click at [572, 152] on input "0" at bounding box center [580, 147] width 73 height 12
click at [599, 93] on div "SĐT Người Nhận * 0913466577 Người nhận * Dương VP Nhận * VP Sơn La Giao hàng Gi…" at bounding box center [344, 100] width 586 height 27
click at [598, 272] on span "[PERSON_NAME] và In" at bounding box center [602, 275] width 53 height 8
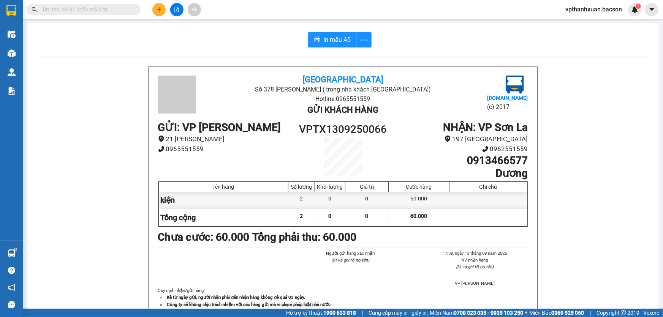
click at [155, 10] on button at bounding box center [158, 9] width 13 height 13
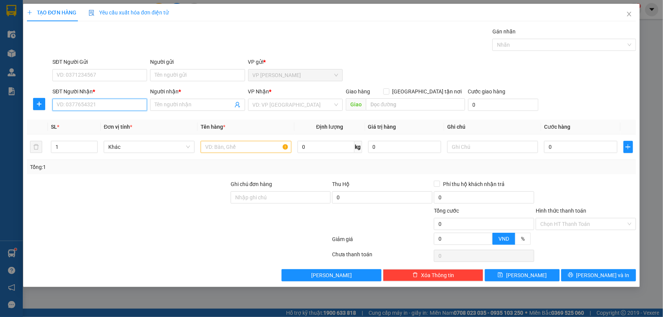
drag, startPoint x: 112, startPoint y: 108, endPoint x: 108, endPoint y: 102, distance: 7.4
click at [111, 107] on input "SĐT Người Nhận *" at bounding box center [99, 105] width 95 height 12
click at [82, 122] on div "0877694444 - Công" at bounding box center [99, 120] width 85 height 8
type input "0877694444"
type input "Công"
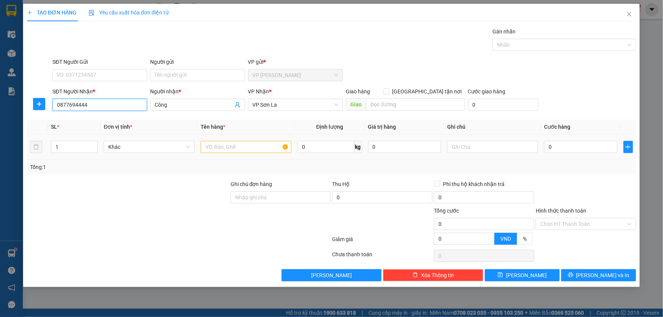
type input "0877694444"
click at [219, 152] on input "text" at bounding box center [246, 147] width 91 height 12
type input "kiện"
click at [583, 145] on input "0" at bounding box center [580, 147] width 73 height 12
type input "5"
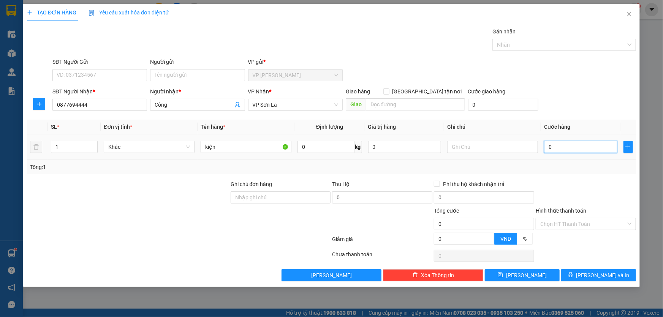
type input "5"
type input "50"
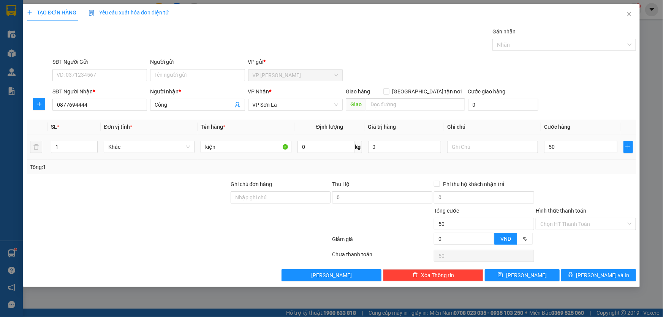
type input "50.000"
click at [598, 111] on div "SĐT Người Nhận * 0877694444 Người nhận * Công VP Nhận * VP Sơn La Giao hàng Gia…" at bounding box center [344, 100] width 586 height 27
drag, startPoint x: 584, startPoint y: 265, endPoint x: 586, endPoint y: 270, distance: 4.4
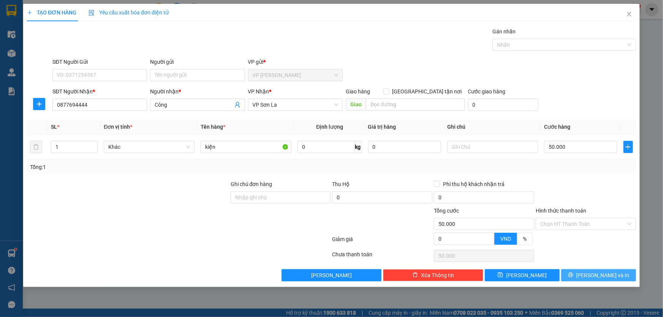
click at [585, 266] on div "Transit Pickup Surcharge Ids Transit Deliver Surcharge Ids Transit Deliver Surc…" at bounding box center [331, 154] width 609 height 254
click at [587, 276] on button "[PERSON_NAME] và In" at bounding box center [598, 275] width 75 height 12
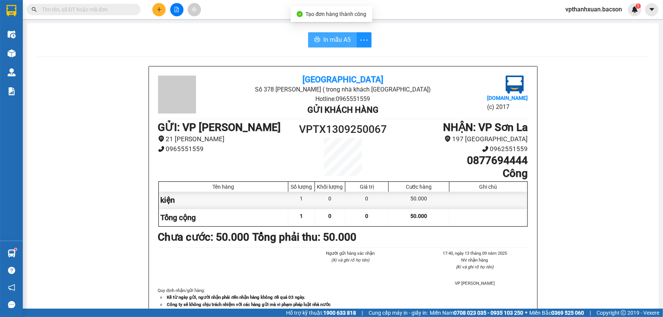
click at [341, 43] on span "In mẫu A5" at bounding box center [336, 39] width 27 height 9
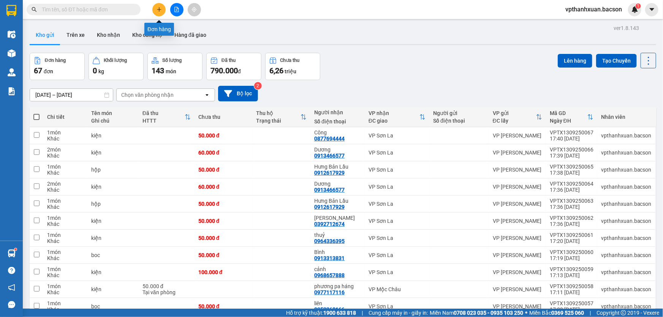
click at [161, 9] on icon "plus" at bounding box center [159, 9] width 4 height 0
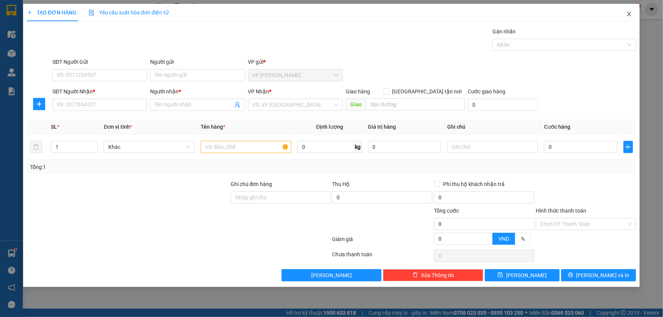
drag, startPoint x: 631, startPoint y: 12, endPoint x: 13, endPoint y: 57, distance: 619.9
click at [630, 13] on icon "close" at bounding box center [629, 14] width 6 height 6
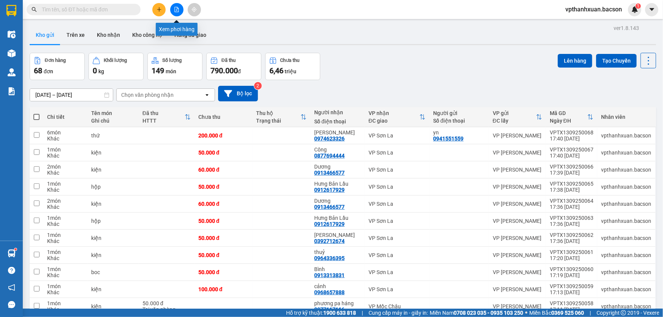
click at [175, 11] on icon "file-add" at bounding box center [176, 9] width 5 height 5
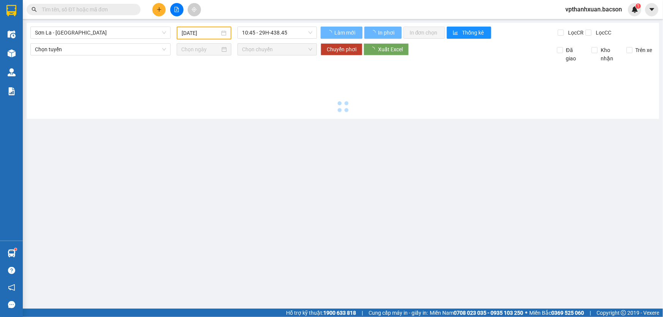
type input "13/09/2025"
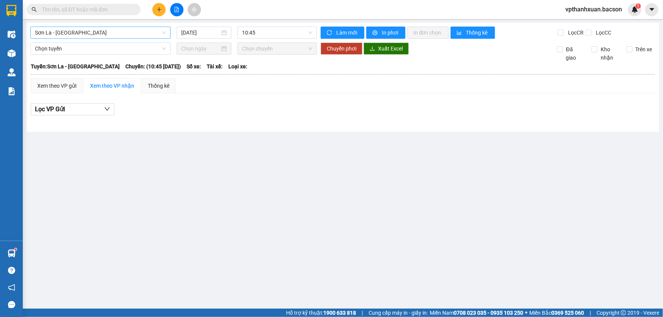
click at [144, 34] on span "Sơn La - Hà Nội" at bounding box center [100, 32] width 131 height 11
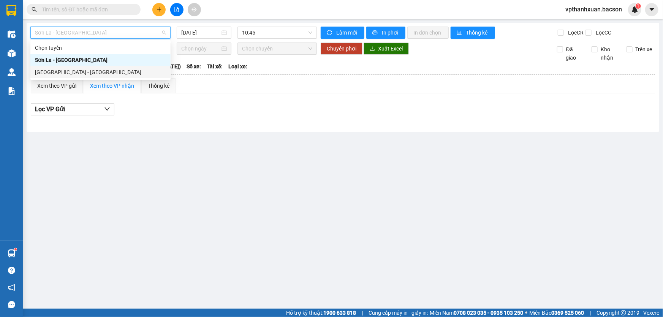
click at [87, 70] on div "Hà Nội - Sơn La" at bounding box center [100, 72] width 131 height 8
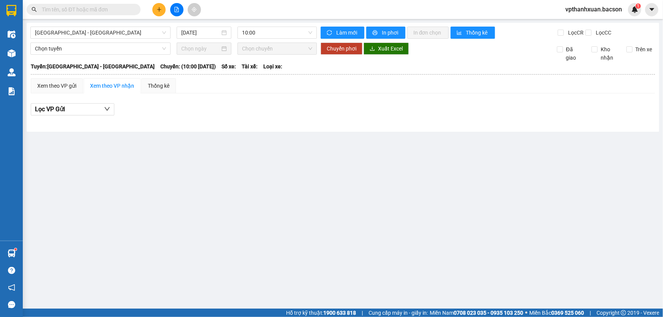
click at [188, 38] on div "13/09/2025" at bounding box center [204, 33] width 61 height 12
click at [196, 33] on input "13/09/2025" at bounding box center [200, 32] width 39 height 8
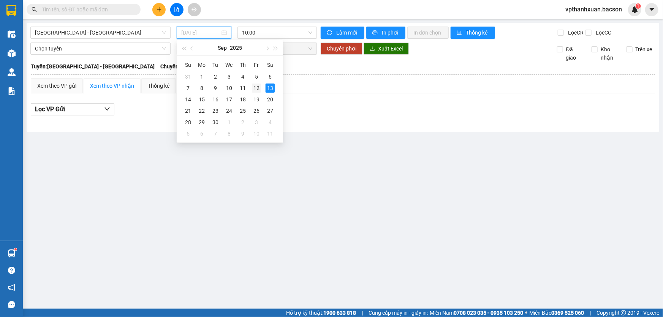
click at [258, 87] on div "12" at bounding box center [256, 88] width 9 height 9
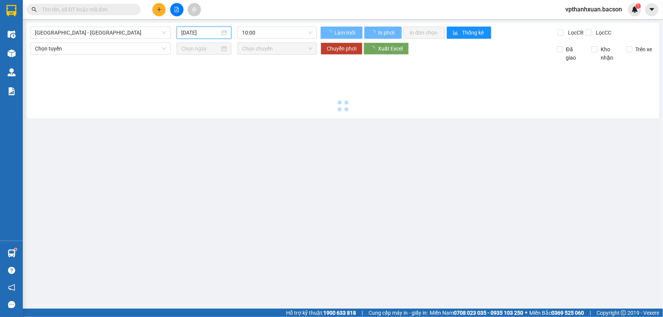
type input "12/09/2025"
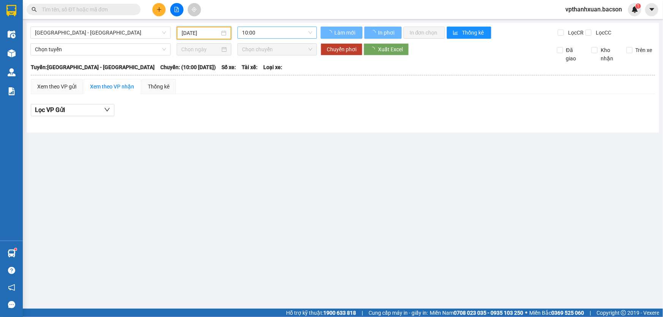
click at [279, 35] on span "10:00" at bounding box center [277, 32] width 70 height 11
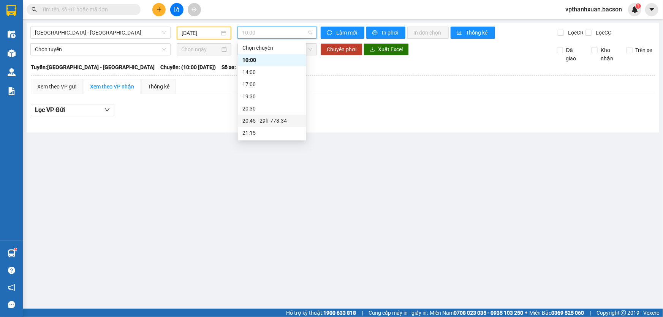
click at [267, 117] on div "20:45 - 29h-773.34" at bounding box center [271, 121] width 59 height 8
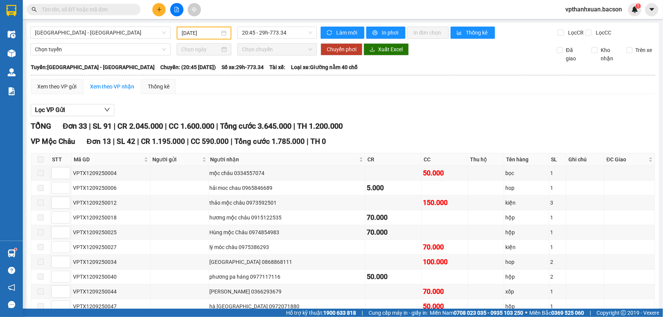
click at [163, 8] on button at bounding box center [158, 9] width 13 height 13
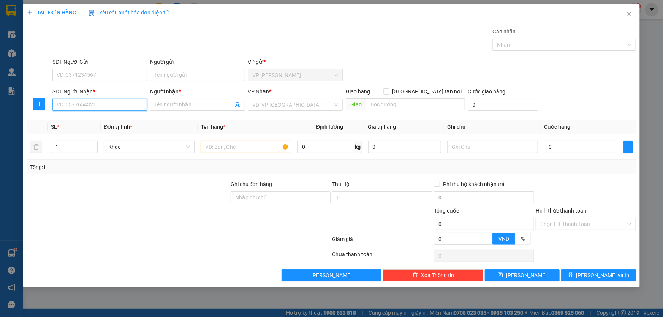
click at [97, 104] on input "SĐT Người Nhận *" at bounding box center [99, 105] width 95 height 12
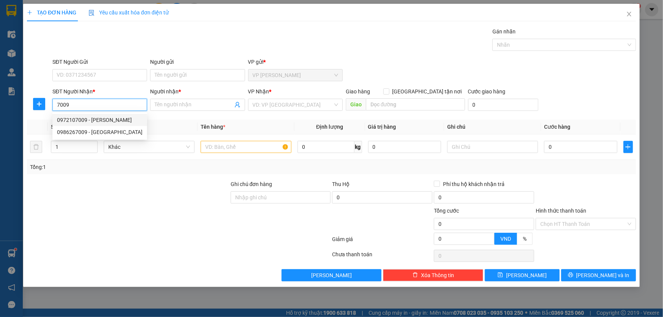
click at [74, 119] on div "0972107009 - Hồng" at bounding box center [99, 120] width 85 height 8
type input "0972107009"
type input "Hồng"
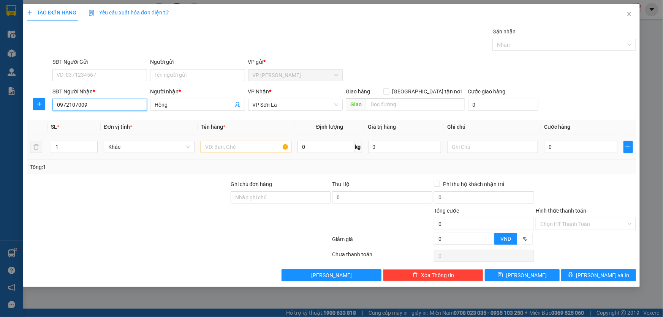
type input "0972107009"
click at [201, 148] on input "text" at bounding box center [246, 147] width 91 height 12
type input "hộp"
click at [591, 155] on td "0" at bounding box center [580, 146] width 79 height 25
click at [591, 148] on input "0" at bounding box center [580, 147] width 73 height 12
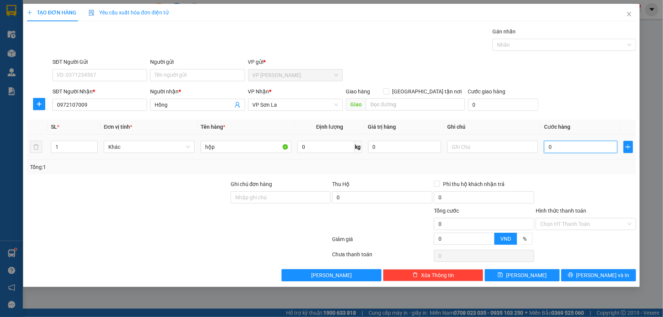
type input "5"
type input "50"
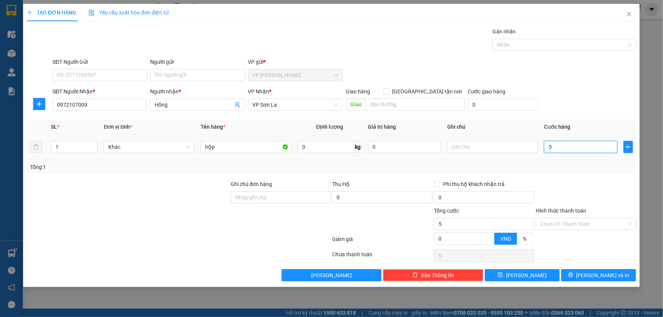
type input "50"
click at [608, 109] on div "SĐT Người Nhận * 0972107009 Người nhận * Hồng VP Nhận * VP Sơn La Giao hàng Gia…" at bounding box center [344, 100] width 586 height 27
click at [600, 274] on button "[PERSON_NAME] và In" at bounding box center [598, 275] width 75 height 12
click at [600, 276] on span "[PERSON_NAME] và In" at bounding box center [602, 275] width 53 height 8
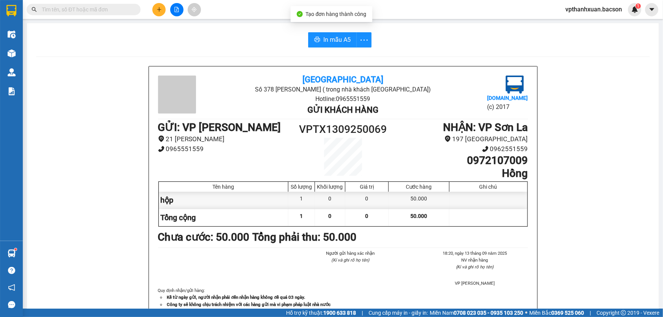
click at [62, 56] on div "In mẫu A5 Bắc Sơn Số 378 Nguyễn Trãi ( trong nhà khách Sơn La) Hotline: 0965551…" at bounding box center [343, 193] width 632 height 340
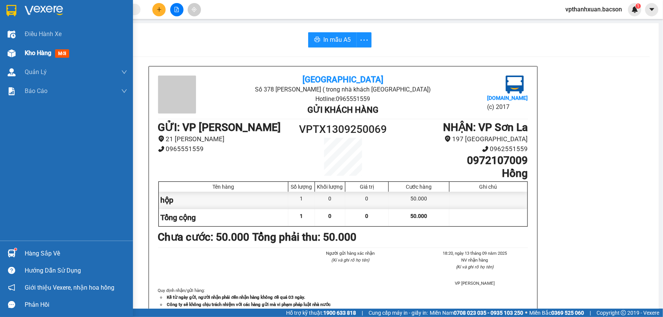
click at [61, 54] on span "mới" at bounding box center [62, 53] width 14 height 8
click at [65, 53] on span "mới" at bounding box center [62, 53] width 14 height 8
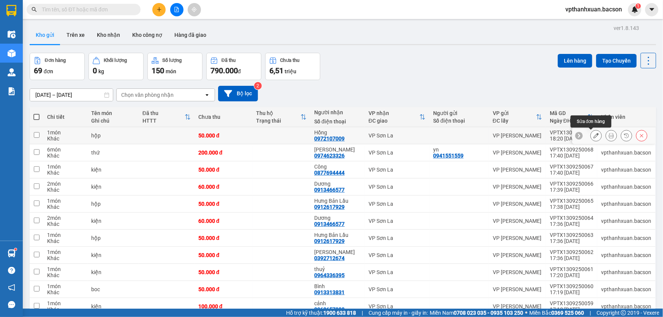
click at [593, 136] on icon at bounding box center [595, 135] width 5 height 5
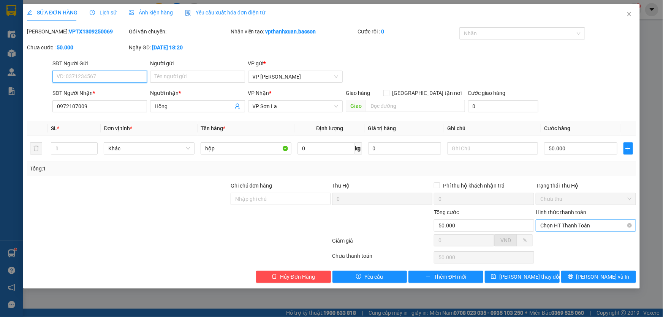
click at [576, 225] on span "Chọn HT Thanh Toán" at bounding box center [585, 225] width 91 height 11
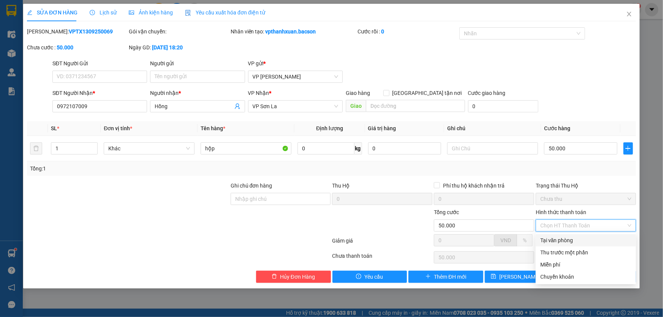
click at [562, 240] on div "Tại văn phòng" at bounding box center [585, 240] width 91 height 8
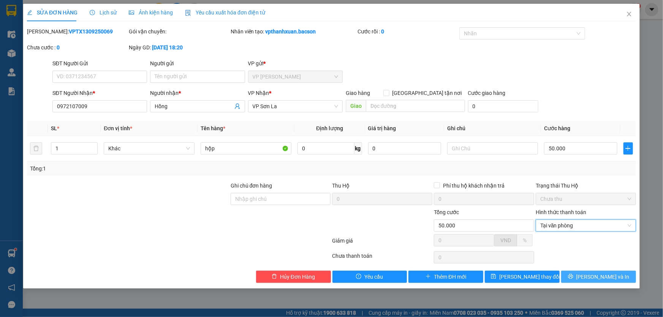
click at [588, 281] on button "[PERSON_NAME] và In" at bounding box center [598, 277] width 75 height 12
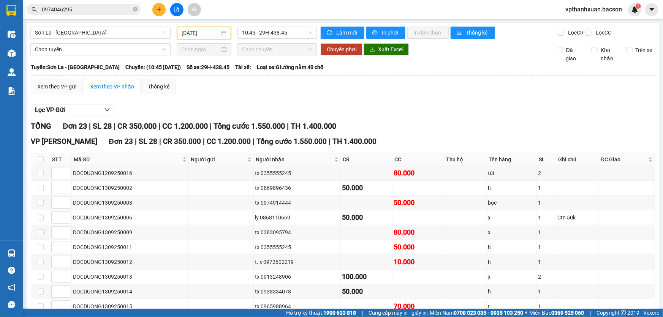
scroll to position [27, 0]
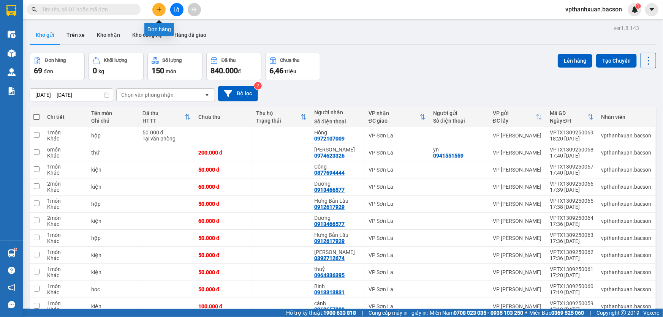
click at [158, 13] on button at bounding box center [158, 9] width 13 height 13
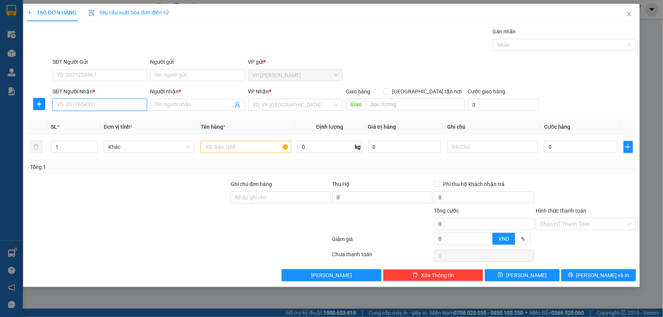
click at [87, 107] on input "SĐT Người Nhận *" at bounding box center [99, 105] width 95 height 12
click at [98, 125] on div "0388833888 - Phương Mường Lầm" at bounding box center [99, 120] width 95 height 12
type input "0388833888"
type input "Phương Mường Lầm"
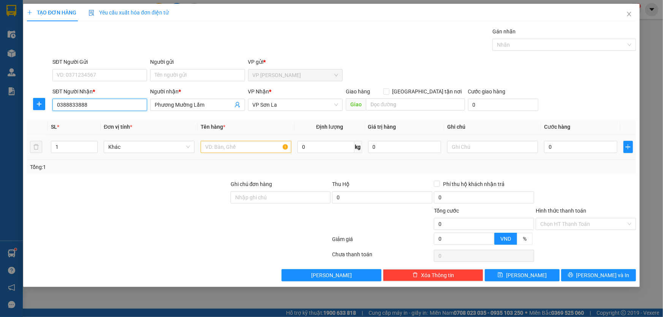
type input "0388833888"
click at [268, 154] on div at bounding box center [246, 146] width 91 height 15
click at [266, 150] on input "text" at bounding box center [246, 147] width 91 height 12
type input "bọc"
type input "5"
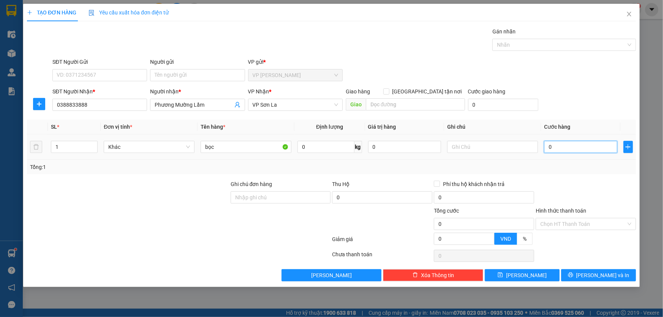
type input "5"
type input "50"
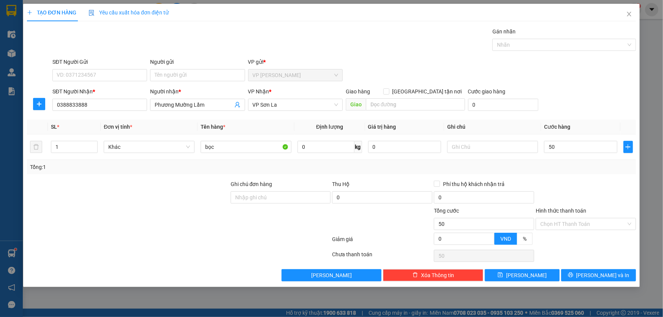
type input "50.000"
drag, startPoint x: 593, startPoint y: 281, endPoint x: 589, endPoint y: 280, distance: 4.2
click at [592, 281] on div "TẠO ĐƠN HÀNG Yêu cầu xuất hóa đơn điện tử Transit Pickup Surcharge Ids Transit …" at bounding box center [331, 145] width 616 height 283
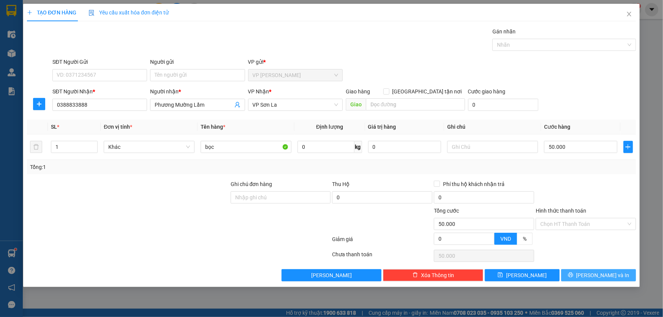
click at [573, 276] on icon "printer" at bounding box center [570, 275] width 5 height 5
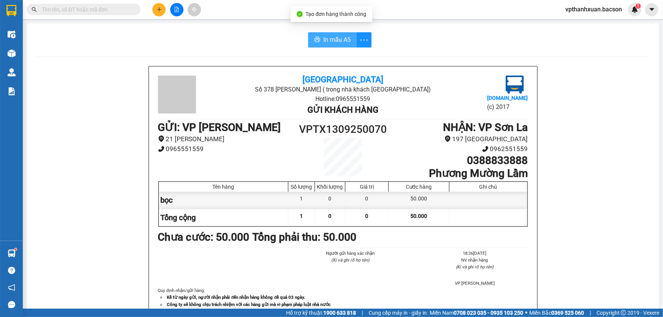
click at [316, 41] on icon "printer" at bounding box center [317, 39] width 6 height 6
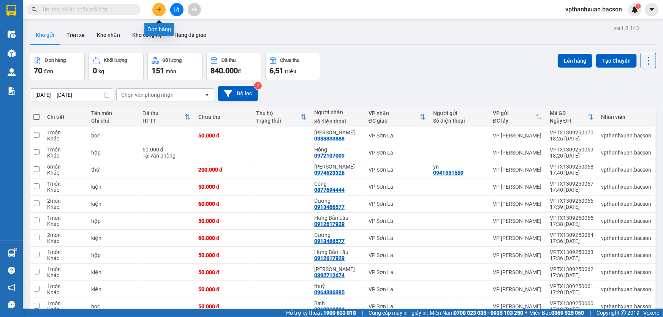
click at [159, 9] on icon "plus" at bounding box center [159, 9] width 4 height 0
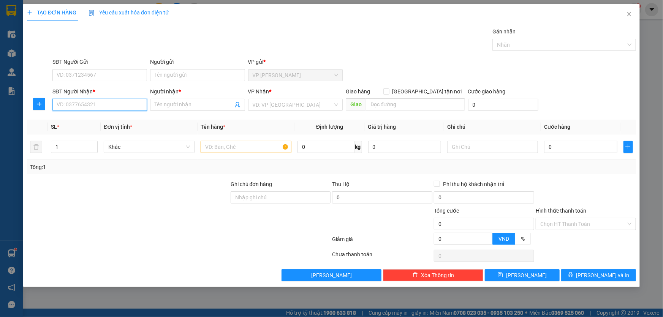
click at [113, 109] on input "SĐT Người Nhận *" at bounding box center [99, 105] width 95 height 12
click at [95, 121] on div "0971193789 - Tiệp sông mã" at bounding box center [99, 120] width 85 height 8
type input "0971193789"
type input "Tiệp sông mã"
type input "0971193789"
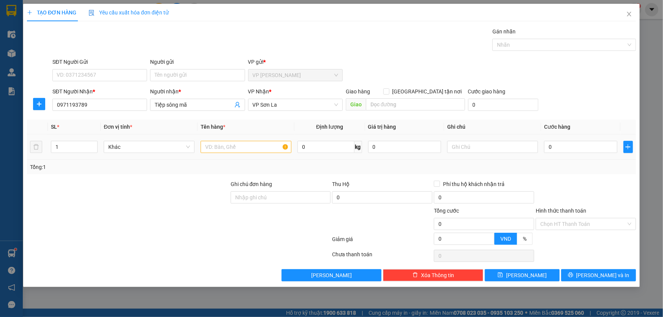
click at [231, 153] on div at bounding box center [246, 146] width 91 height 15
click at [233, 150] on input "text" at bounding box center [246, 147] width 91 height 12
type input "bọc"
click at [589, 152] on input "0" at bounding box center [580, 147] width 73 height 12
type input "54"
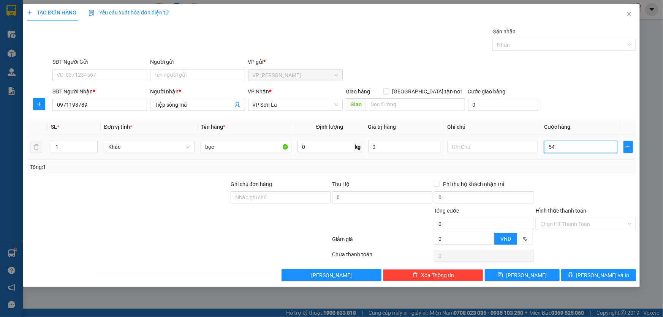
type input "54"
type input "540"
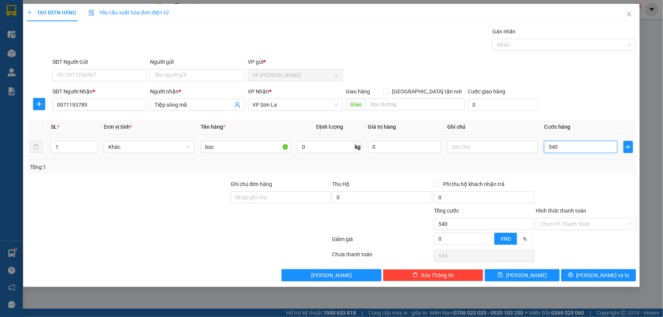
type input "54"
type input "5"
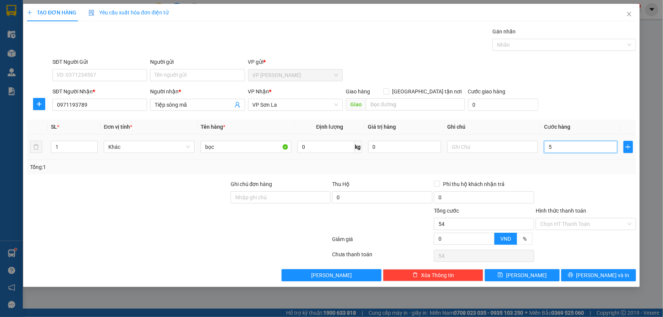
type input "5"
type input "50"
type input "50.000"
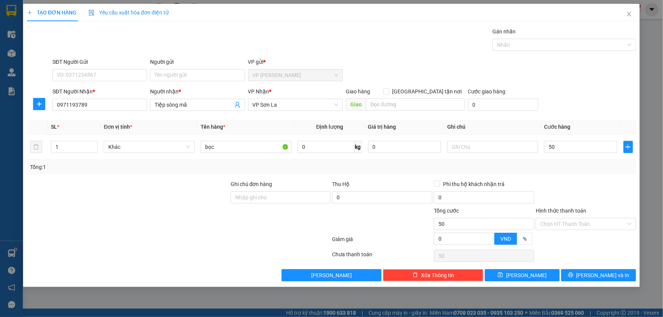
type input "50.000"
click at [592, 107] on div "SĐT Người Nhận * 0971193789 Người nhận * Tiệp sông mã VP Nhận * VP Sơn La Giao …" at bounding box center [344, 100] width 586 height 27
click at [594, 222] on input "Hình thức thanh toán" at bounding box center [583, 223] width 86 height 11
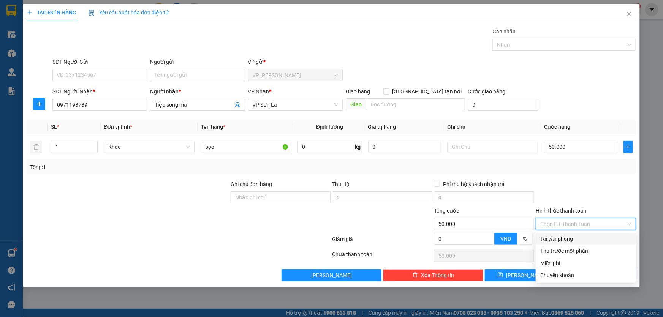
click at [584, 239] on div "Tại văn phòng" at bounding box center [585, 239] width 91 height 8
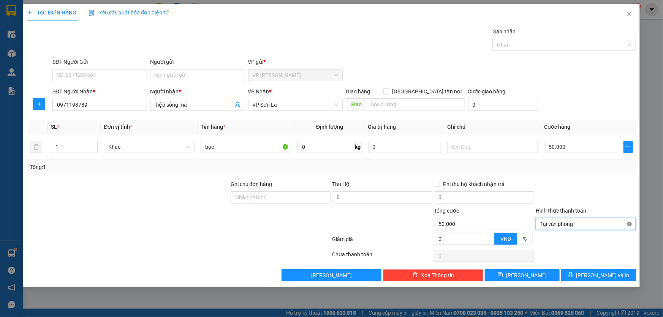
type input "50.000"
drag, startPoint x: 628, startPoint y: 223, endPoint x: 626, endPoint y: 235, distance: 11.7
click at [619, 273] on button "[PERSON_NAME] và In" at bounding box center [598, 275] width 75 height 12
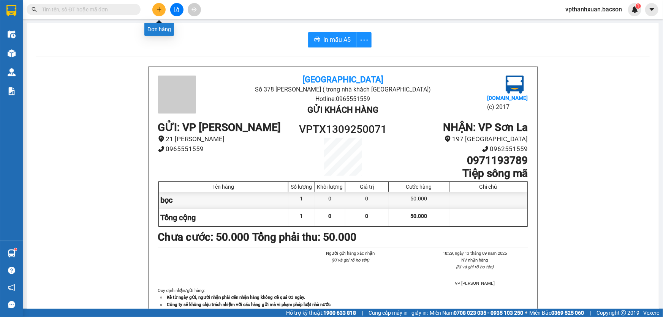
click at [160, 13] on button at bounding box center [158, 9] width 13 height 13
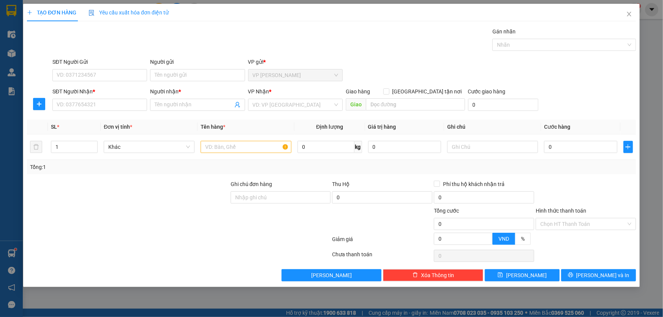
click at [96, 85] on form "SĐT Người Gửi VD: 0371234567 Người gửi Tên người gửi VP gửi * VP [PERSON_NAME] …" at bounding box center [331, 86] width 609 height 56
click at [84, 101] on input "SĐT Người Nhận *" at bounding box center [99, 105] width 95 height 12
click at [63, 118] on div "0916504798 - Tâm" at bounding box center [99, 120] width 85 height 8
type input "0916504798"
type input "Tâm"
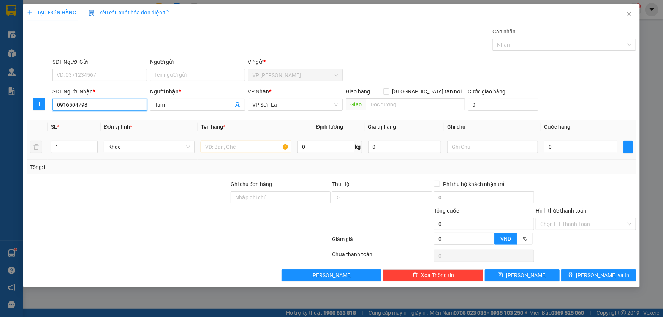
type input "0916504798"
click at [216, 151] on input "text" at bounding box center [246, 147] width 91 height 12
type input "x"
click at [570, 150] on input "0" at bounding box center [580, 147] width 73 height 12
type input "5"
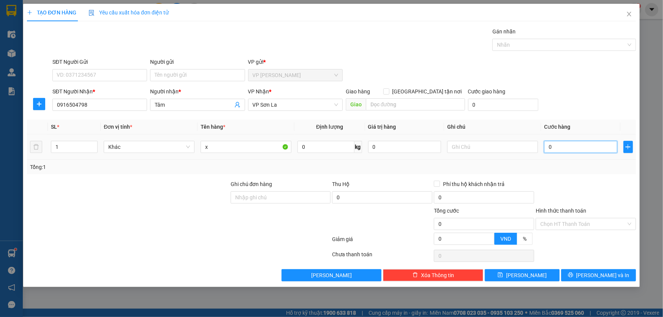
type input "5"
type input "50"
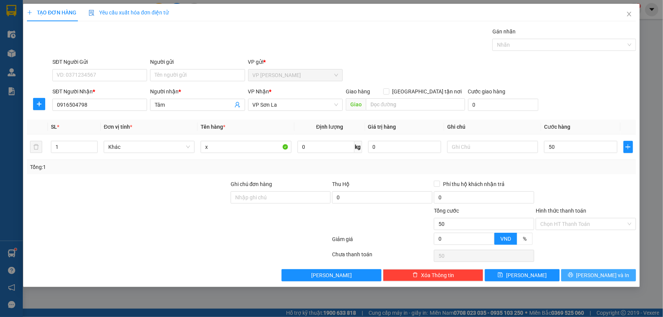
type input "50.000"
click at [580, 276] on button "[PERSON_NAME] và In" at bounding box center [598, 275] width 75 height 12
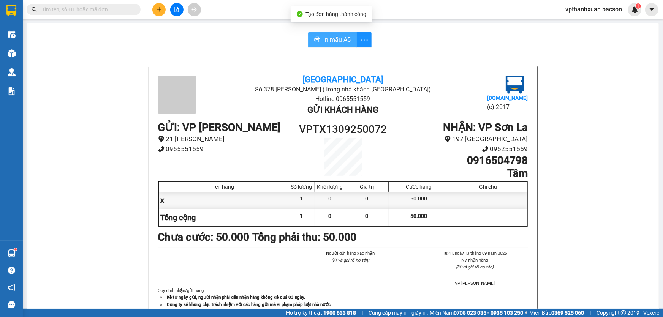
click at [319, 43] on button "In mẫu A5" at bounding box center [332, 39] width 49 height 15
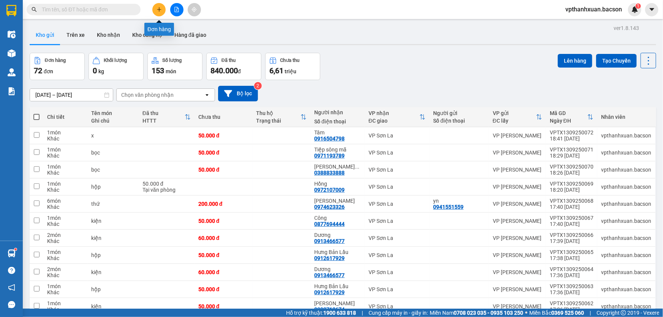
click at [156, 11] on icon "plus" at bounding box center [158, 9] width 5 height 5
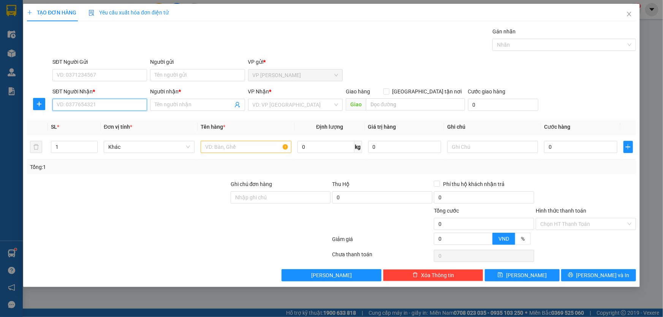
click at [110, 102] on input "SĐT Người Nhận *" at bounding box center [99, 105] width 95 height 12
click at [94, 120] on div "0344264168 - tâm" at bounding box center [99, 120] width 85 height 8
type input "0344264168"
type input "tâm"
type input "0344264168"
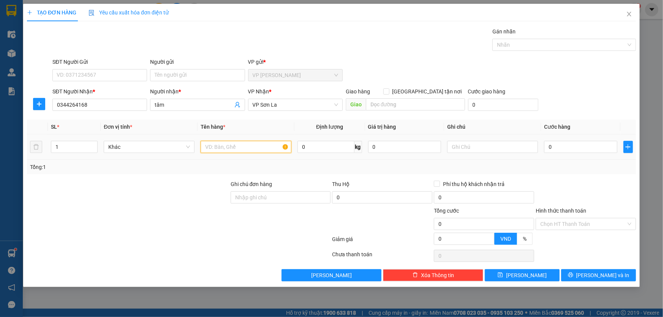
click at [212, 146] on input "text" at bounding box center [246, 147] width 91 height 12
type input "hộp"
click at [559, 150] on input "0" at bounding box center [580, 147] width 73 height 12
type input "5"
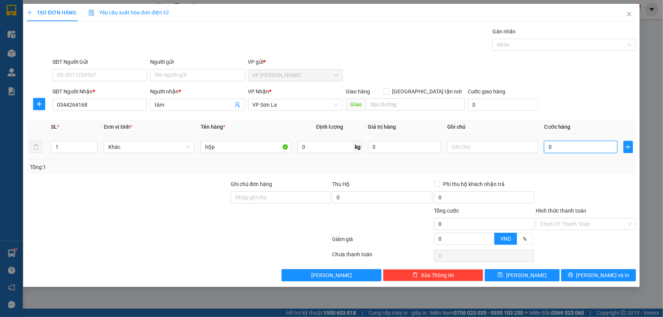
type input "5"
type input "50"
type input "50.000"
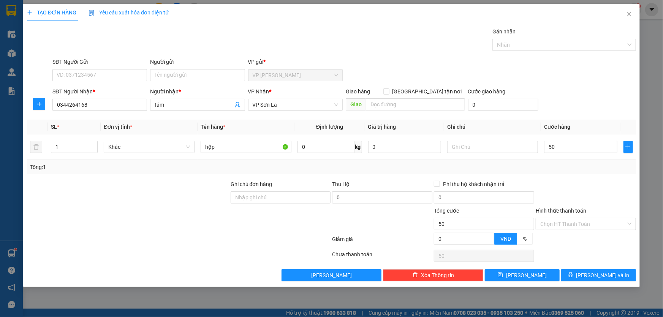
type input "50.000"
drag, startPoint x: 593, startPoint y: 267, endPoint x: 593, endPoint y: 272, distance: 4.6
click at [593, 270] on div "Transit Pickup Surcharge Ids Transit Deliver Surcharge Ids Transit Deliver Surc…" at bounding box center [331, 154] width 609 height 254
click at [593, 272] on span "[PERSON_NAME] và In" at bounding box center [602, 275] width 53 height 8
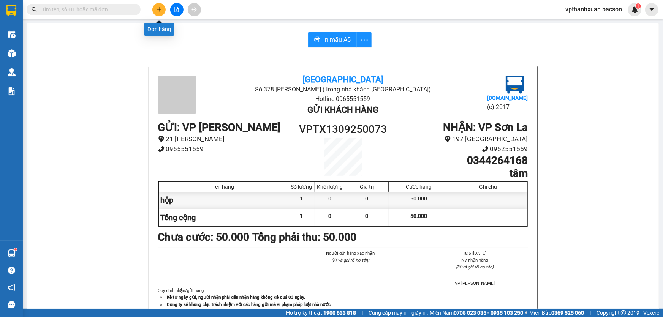
click at [163, 11] on button at bounding box center [158, 9] width 13 height 13
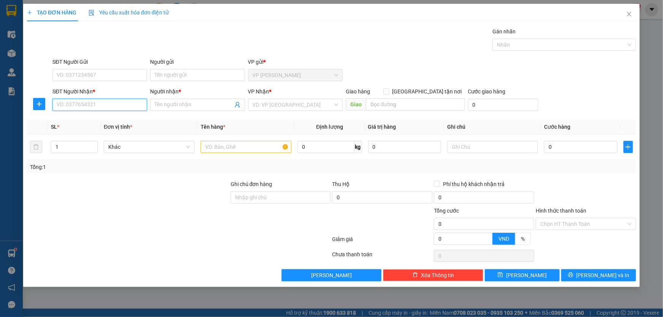
click at [124, 102] on input "SĐT Người Nhận *" at bounding box center [99, 105] width 95 height 12
click at [124, 103] on input "SĐT Người Nhận *" at bounding box center [99, 105] width 95 height 12
click at [98, 109] on input "SĐT Người Nhận *" at bounding box center [99, 105] width 95 height 12
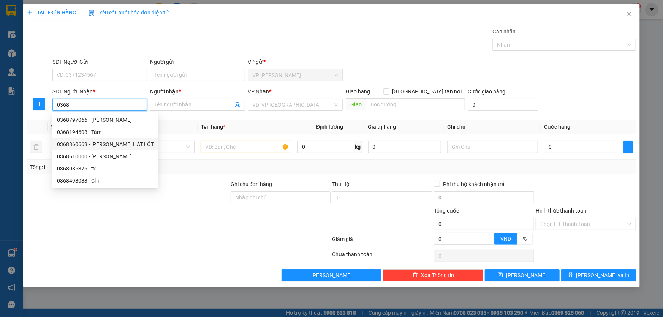
click at [111, 147] on div "0368860669 - [PERSON_NAME] HÁT LÓT" at bounding box center [105, 144] width 97 height 8
type input "0368860669"
type input "[PERSON_NAME] HÁT LÓT"
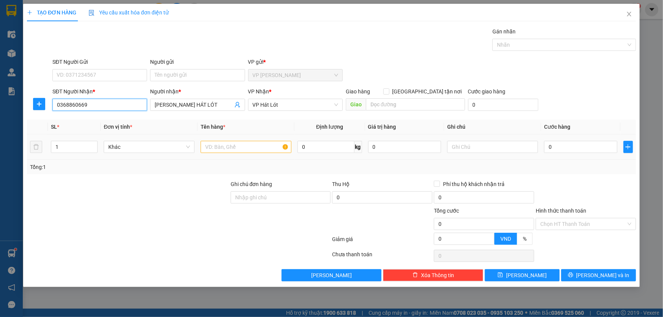
type input "0368860669"
click at [208, 148] on input "text" at bounding box center [246, 147] width 91 height 12
type input "bọc"
click at [577, 148] on input "0" at bounding box center [580, 147] width 73 height 12
type input "5"
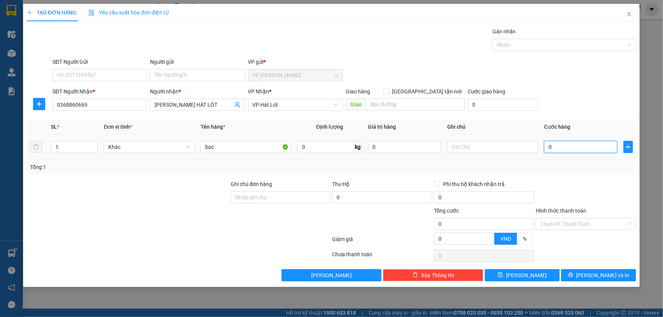
type input "5"
type input "50"
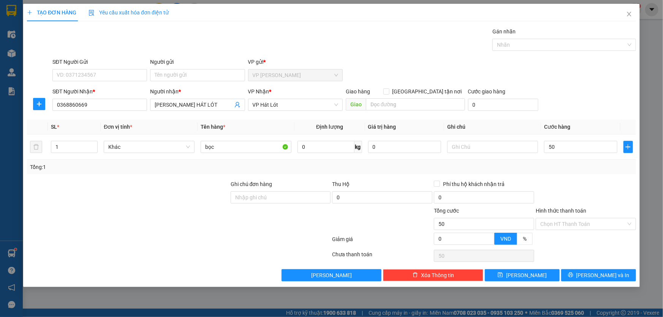
type input "50.000"
click at [580, 112] on div "SĐT Người Nhận * 0368860669 Người nhận * [PERSON_NAME] HÁT LÓT VP Nhận * VP Hát…" at bounding box center [344, 100] width 586 height 27
click at [590, 276] on button "[PERSON_NAME] và In" at bounding box center [598, 275] width 75 height 12
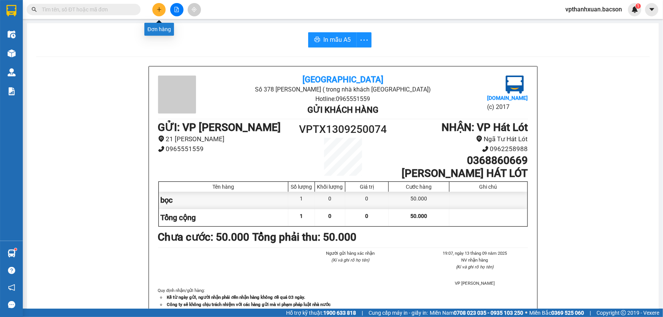
click at [162, 10] on button at bounding box center [158, 9] width 13 height 13
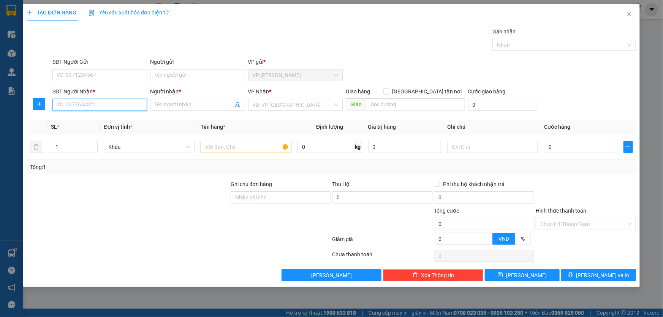
click at [93, 107] on input "SĐT Người Nhận *" at bounding box center [99, 105] width 95 height 12
click at [629, 9] on span "Close" at bounding box center [628, 14] width 21 height 21
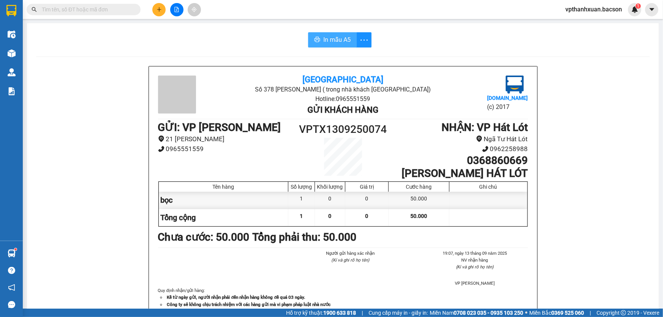
click at [336, 36] on span "In mẫu A5" at bounding box center [336, 39] width 27 height 9
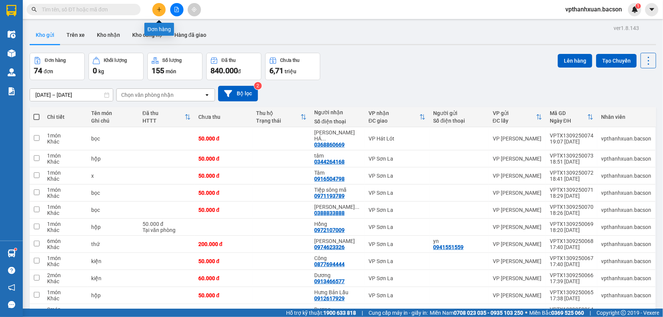
click at [158, 12] on icon "plus" at bounding box center [158, 9] width 5 height 5
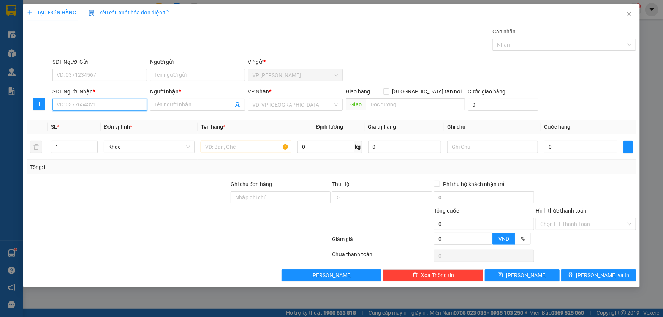
click at [114, 110] on input "SĐT Người Nhận *" at bounding box center [99, 105] width 95 height 12
click at [87, 122] on div "0982926644 - hương chie" at bounding box center [99, 120] width 85 height 8
type input "0982926644"
type input "hương chie"
type input "0982926644"
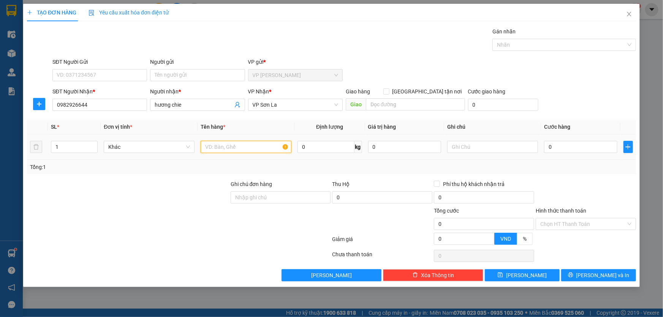
click at [219, 150] on input "text" at bounding box center [246, 147] width 91 height 12
type input "hộp"
click at [566, 153] on div "0" at bounding box center [580, 146] width 73 height 15
click at [566, 148] on input "0" at bounding box center [580, 147] width 73 height 12
type input "5"
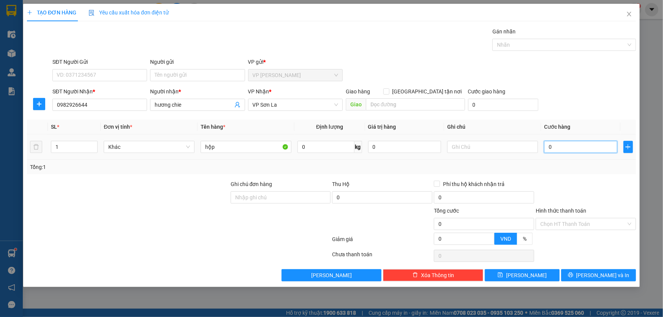
type input "5"
type input "50"
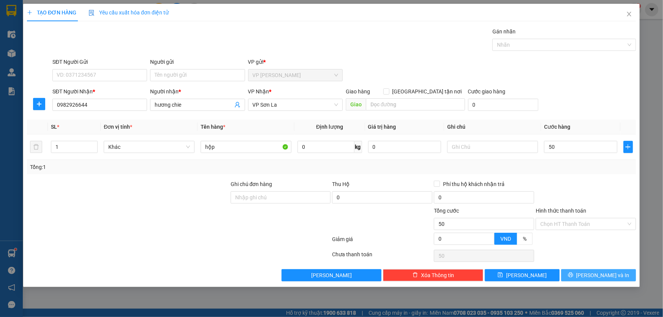
type input "50.000"
click at [578, 274] on button "[PERSON_NAME] và In" at bounding box center [598, 275] width 75 height 12
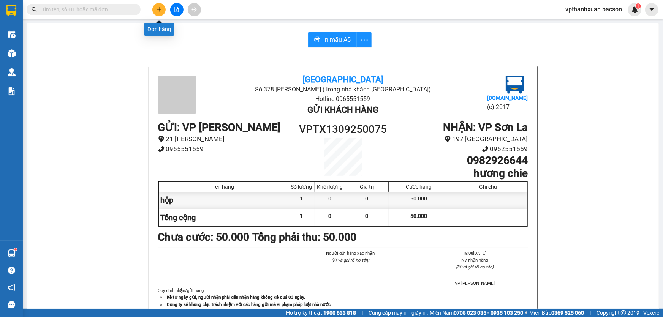
click at [159, 11] on icon "plus" at bounding box center [158, 9] width 5 height 5
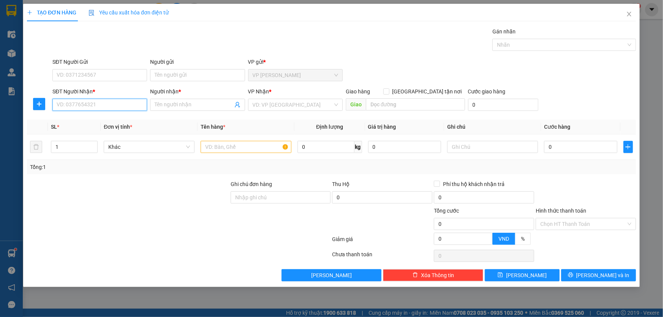
click at [117, 109] on input "SĐT Người Nhận *" at bounding box center [99, 105] width 95 height 12
click at [74, 118] on div "0975231198 - thương" at bounding box center [99, 120] width 85 height 8
type input "0975231198"
type input "thương"
type input "0975231198"
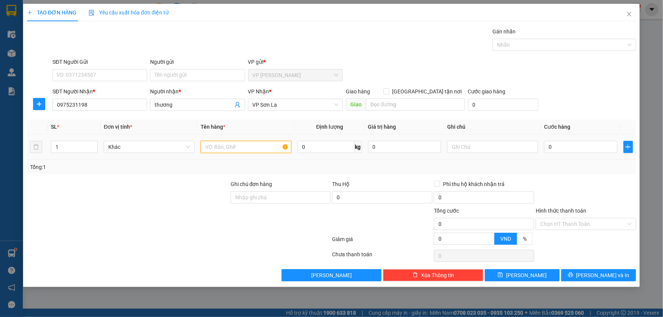
click at [244, 148] on input "text" at bounding box center [246, 147] width 91 height 12
type input "hộp"
click at [561, 152] on input "0" at bounding box center [580, 147] width 73 height 12
type input "5"
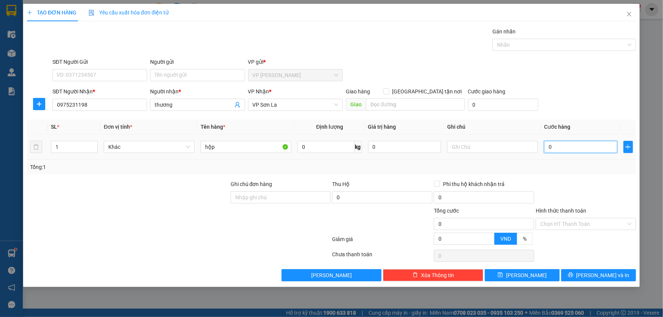
type input "5"
type input "50"
type input "50.000"
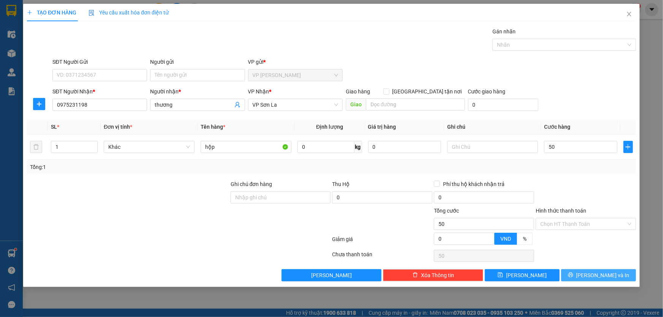
type input "50.000"
click at [573, 275] on icon "printer" at bounding box center [570, 274] width 5 height 5
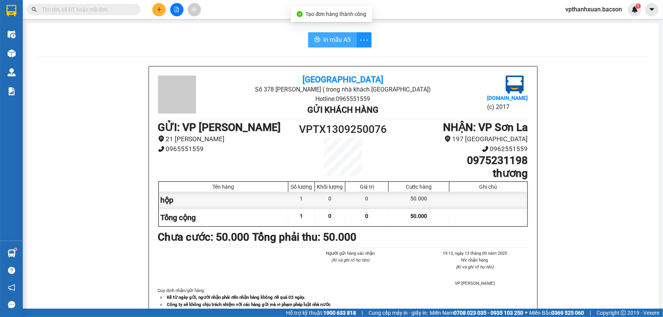
click at [315, 39] on icon "printer" at bounding box center [317, 39] width 6 height 6
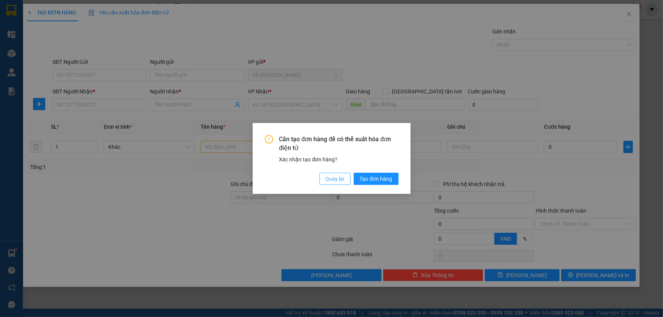
drag, startPoint x: 331, startPoint y: 183, endPoint x: 326, endPoint y: 180, distance: 5.6
click at [328, 181] on span "Quay lại" at bounding box center [334, 179] width 19 height 8
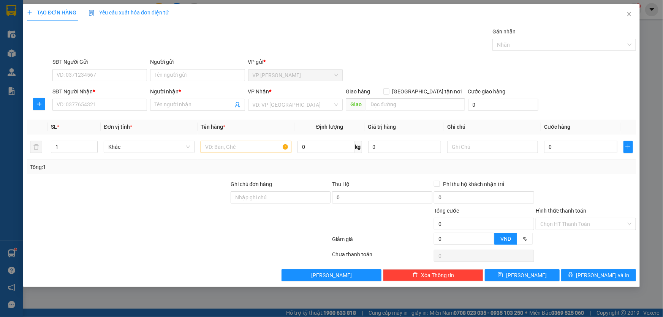
click at [99, 111] on div "SĐT Người Nhận * VD: 0377654321" at bounding box center [99, 100] width 95 height 27
click at [103, 105] on input "SĐT Người Nhận *" at bounding box center [99, 105] width 95 height 12
click at [92, 119] on div "0915240770 - [GEOGRAPHIC_DATA]" at bounding box center [99, 120] width 85 height 8
type input "0915240770"
type input "hà [GEOGRAPHIC_DATA]"
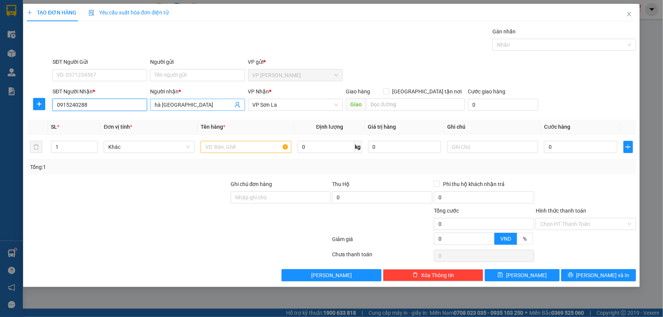
type input "0915240288"
click at [201, 105] on input "hà [GEOGRAPHIC_DATA]" at bounding box center [194, 105] width 78 height 8
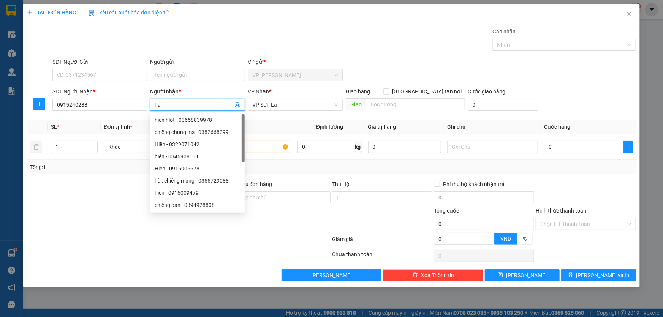
type input "h"
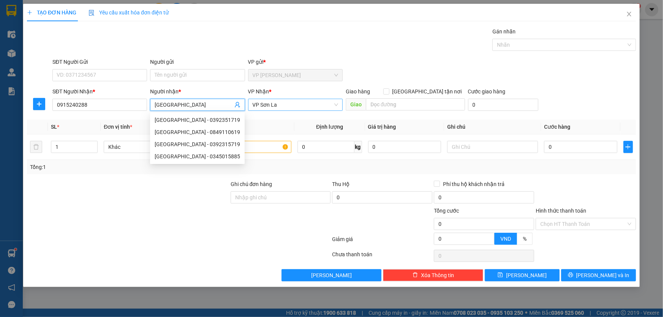
click at [296, 107] on span "VP Sơn La" at bounding box center [295, 104] width 85 height 11
type input "[GEOGRAPHIC_DATA]"
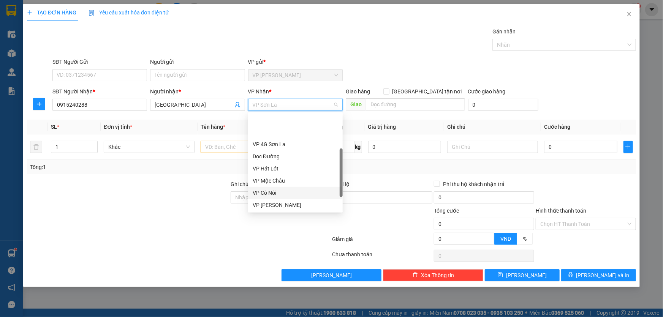
scroll to position [34, 0]
click at [273, 182] on div "VP [GEOGRAPHIC_DATA]" at bounding box center [295, 183] width 85 height 8
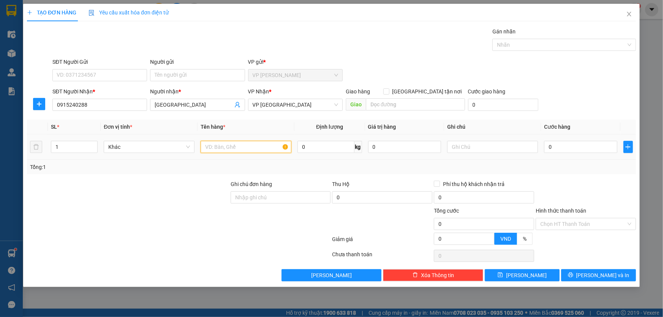
click at [249, 148] on input "text" at bounding box center [246, 147] width 91 height 12
type input "kiẹn"
click at [576, 148] on input "0" at bounding box center [580, 147] width 73 height 12
type input "5"
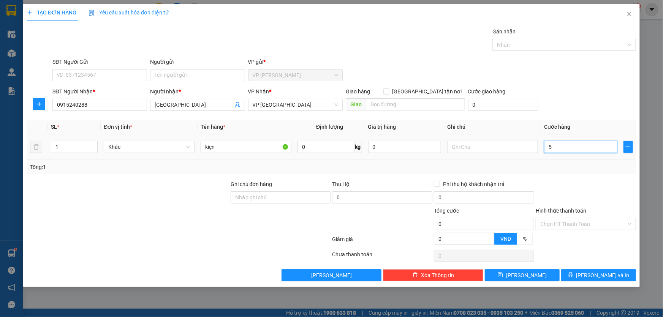
type input "5"
type input "50"
type input "50.000"
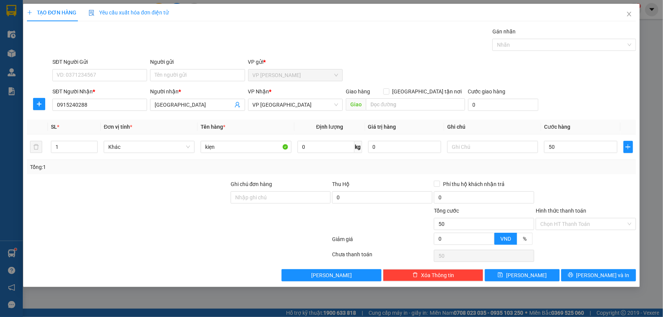
type input "50.000"
drag, startPoint x: 587, startPoint y: 119, endPoint x: 588, endPoint y: 153, distance: 34.6
click at [588, 128] on div "Transit Pickup Surcharge Ids Transit Deliver Surcharge Ids Transit Deliver Surc…" at bounding box center [331, 154] width 609 height 254
click at [573, 273] on icon "printer" at bounding box center [570, 274] width 5 height 5
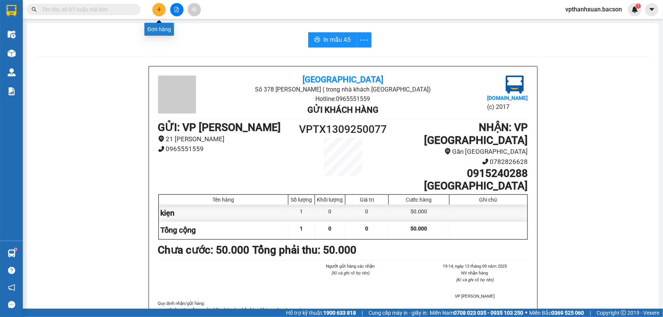
click at [158, 9] on icon "plus" at bounding box center [158, 9] width 5 height 5
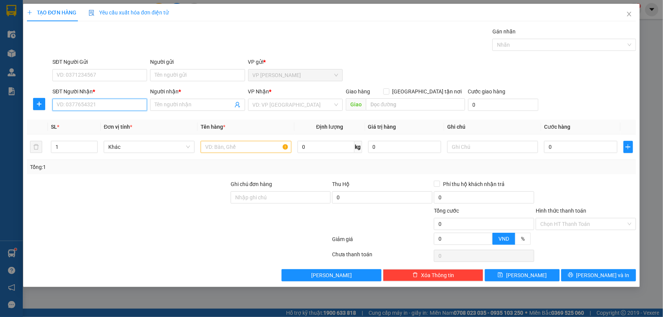
click at [81, 110] on input "SĐT Người Nhận *" at bounding box center [99, 105] width 95 height 12
click at [111, 123] on div "0904862676 - thuỷ" at bounding box center [99, 120] width 85 height 8
type input "0904862676"
type input "thuỷ"
type input "0904862676"
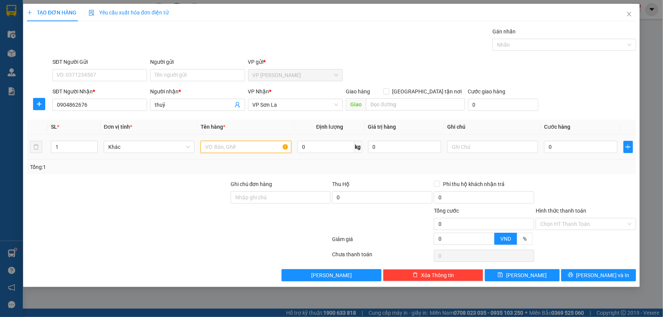
click at [262, 142] on input "text" at bounding box center [246, 147] width 91 height 12
type input "xốp"
click at [585, 147] on input "0" at bounding box center [580, 147] width 73 height 12
type input "5"
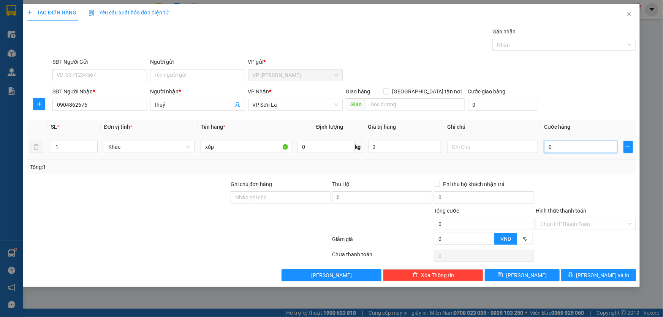
type input "5"
type input "50"
type input "50.000"
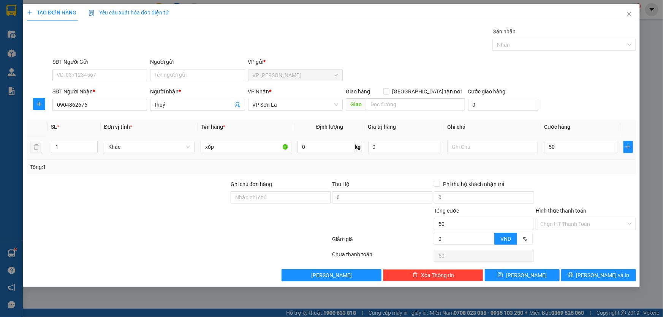
type input "50.000"
click at [589, 126] on th "Cước hàng" at bounding box center [580, 127] width 79 height 15
click at [581, 173] on div "Tổng: 1" at bounding box center [331, 167] width 609 height 14
click at [585, 146] on input "50.000" at bounding box center [580, 147] width 73 height 12
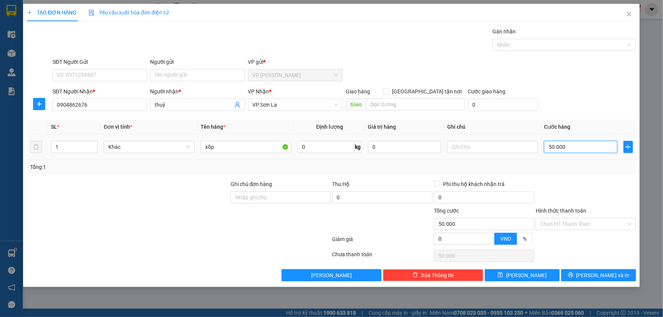
type input "7"
type input "70"
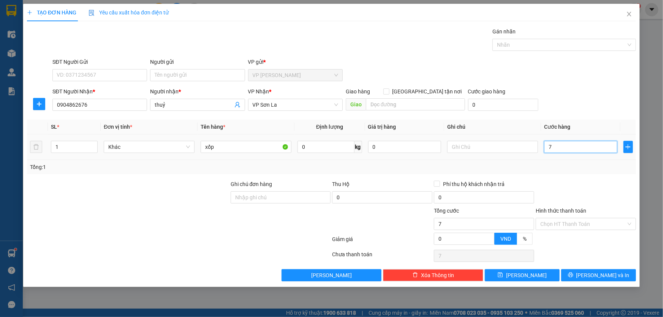
type input "70"
type input "70.000"
click at [607, 273] on span "[PERSON_NAME] và In" at bounding box center [602, 275] width 53 height 8
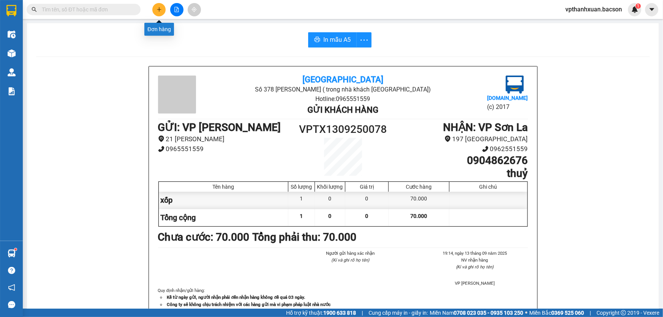
click at [160, 14] on button at bounding box center [158, 9] width 13 height 13
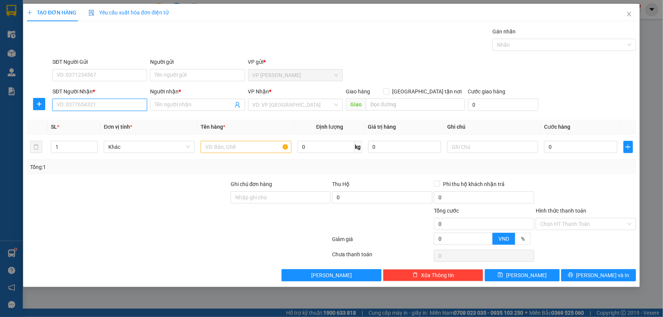
click at [109, 109] on input "SĐT Người Nhận *" at bounding box center [99, 105] width 95 height 12
click at [97, 115] on div "0372208943 - [GEOGRAPHIC_DATA]" at bounding box center [99, 120] width 95 height 12
type input "0372208943"
type input "đức"
type input "0372208943"
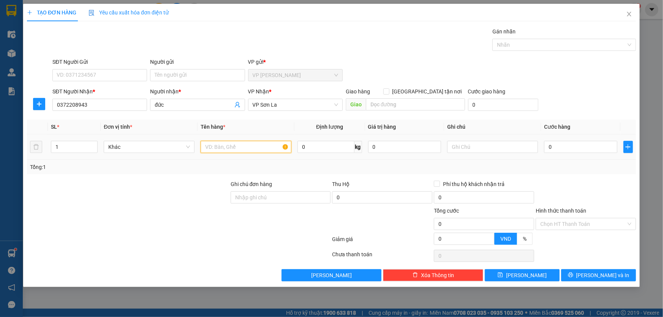
click at [222, 148] on input "text" at bounding box center [246, 147] width 91 height 12
type input "họp"
drag, startPoint x: 570, startPoint y: 153, endPoint x: 572, endPoint y: 145, distance: 8.8
click at [570, 152] on div "0" at bounding box center [580, 146] width 73 height 15
click at [572, 145] on input "0" at bounding box center [580, 147] width 73 height 12
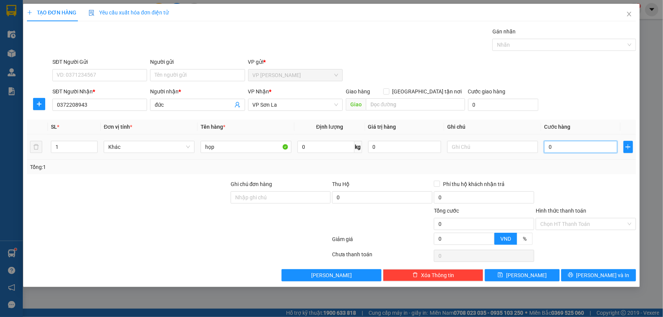
type input "5"
type input "50"
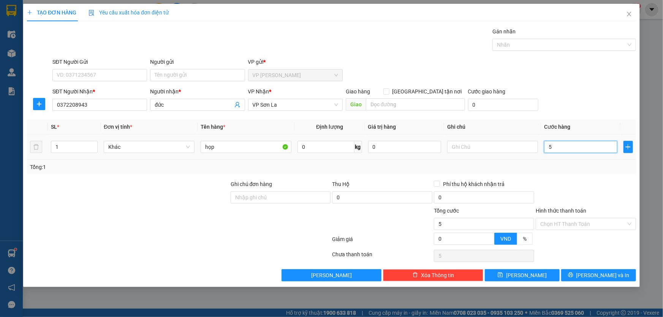
type input "50"
type input "50.000"
click at [578, 104] on div "SĐT Người Nhận * 0372208943 Người nhận * đức VP Nhận * VP Sơn La Giao hàng [GEO…" at bounding box center [344, 100] width 586 height 27
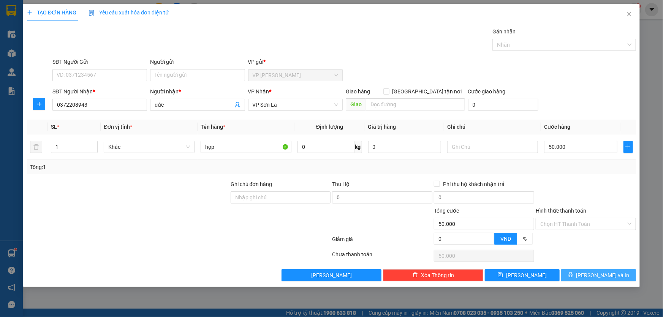
click at [573, 272] on icon "printer" at bounding box center [570, 274] width 5 height 5
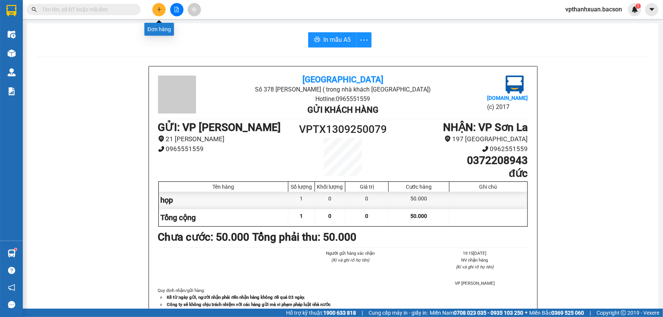
click at [159, 9] on icon "plus" at bounding box center [159, 9] width 4 height 0
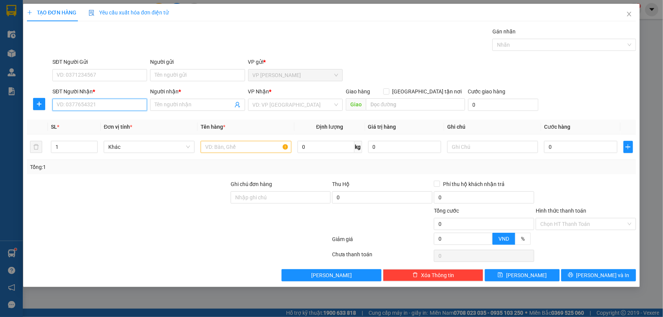
click at [94, 103] on input "SĐT Người Nhận *" at bounding box center [99, 105] width 95 height 12
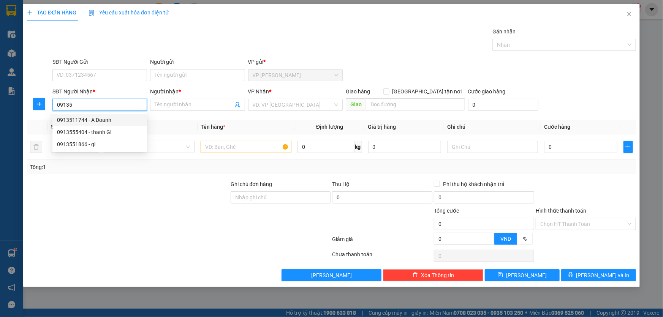
click at [82, 120] on div "0913511744 - A Doanh" at bounding box center [99, 120] width 85 height 8
type input "0913511744"
type input "A Doanh"
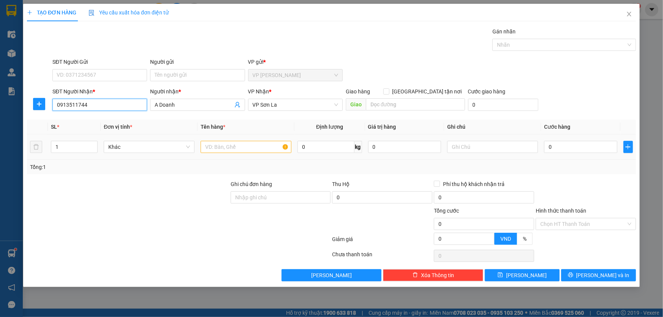
type input "0913511744"
click at [219, 147] on input "text" at bounding box center [246, 147] width 91 height 12
type input "họp"
click at [567, 145] on input "0" at bounding box center [580, 147] width 73 height 12
type input "5"
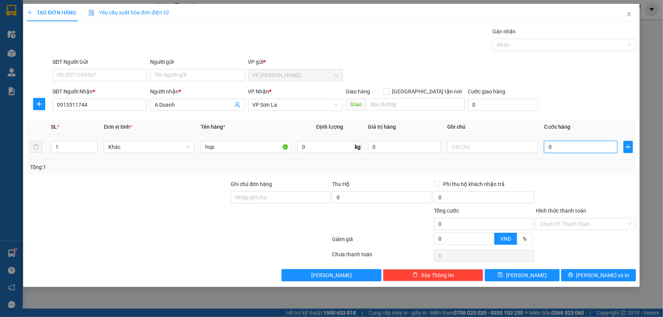
type input "5"
type input "50"
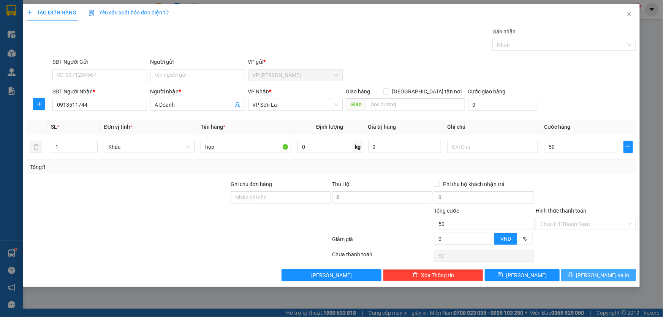
type input "50.000"
click at [593, 275] on span "[PERSON_NAME] và In" at bounding box center [602, 275] width 53 height 8
